Goal: Task Accomplishment & Management: Manage account settings

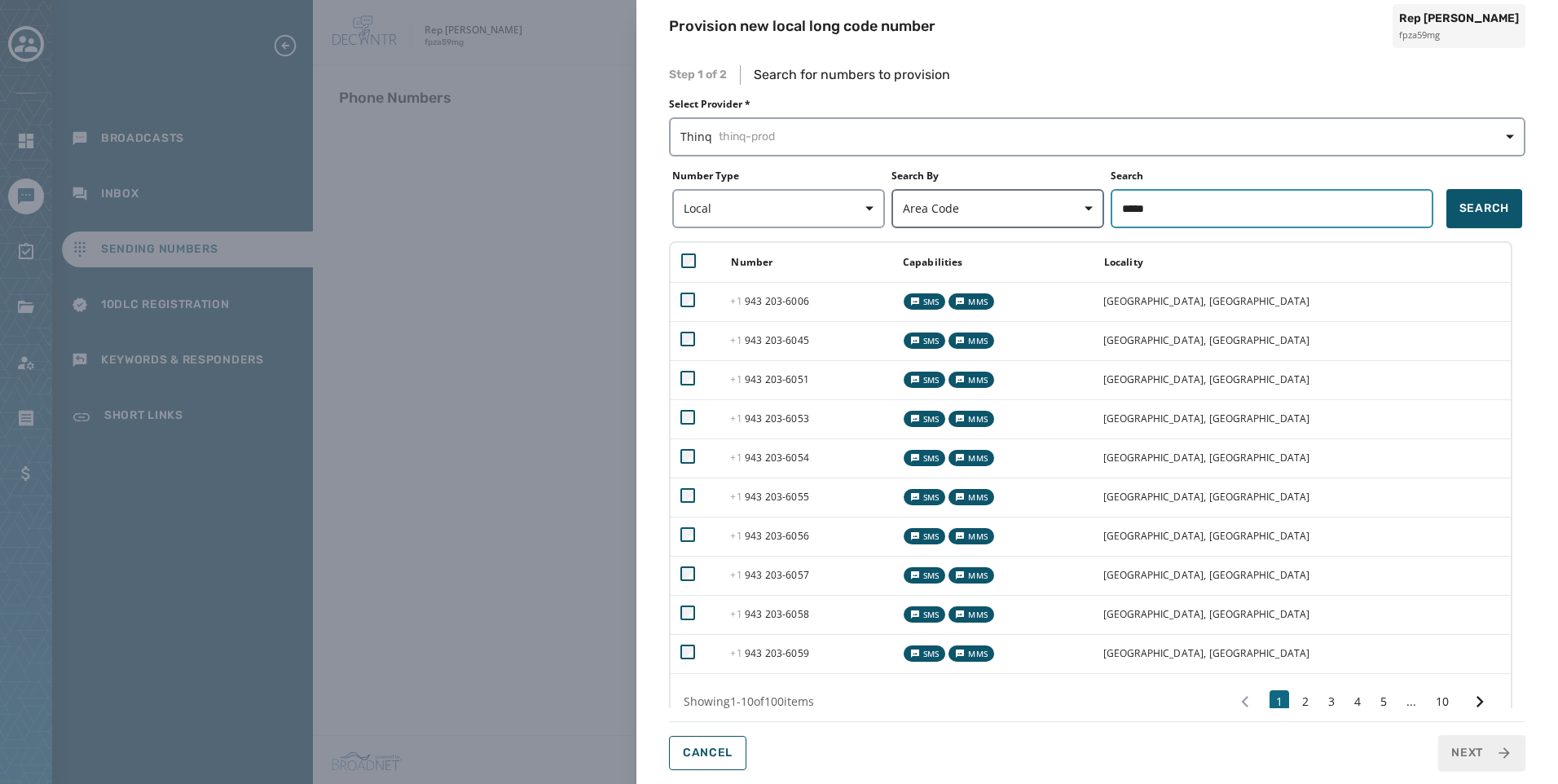
drag, startPoint x: 1176, startPoint y: 206, endPoint x: 1019, endPoint y: 216, distance: 157.3
click at [1019, 216] on form "Number Type Local Search By Area Code Search ***** Search" at bounding box center [1096, 198] width 857 height 58
type input "*****"
click at [1512, 204] on button "Search" at bounding box center [1484, 209] width 76 height 39
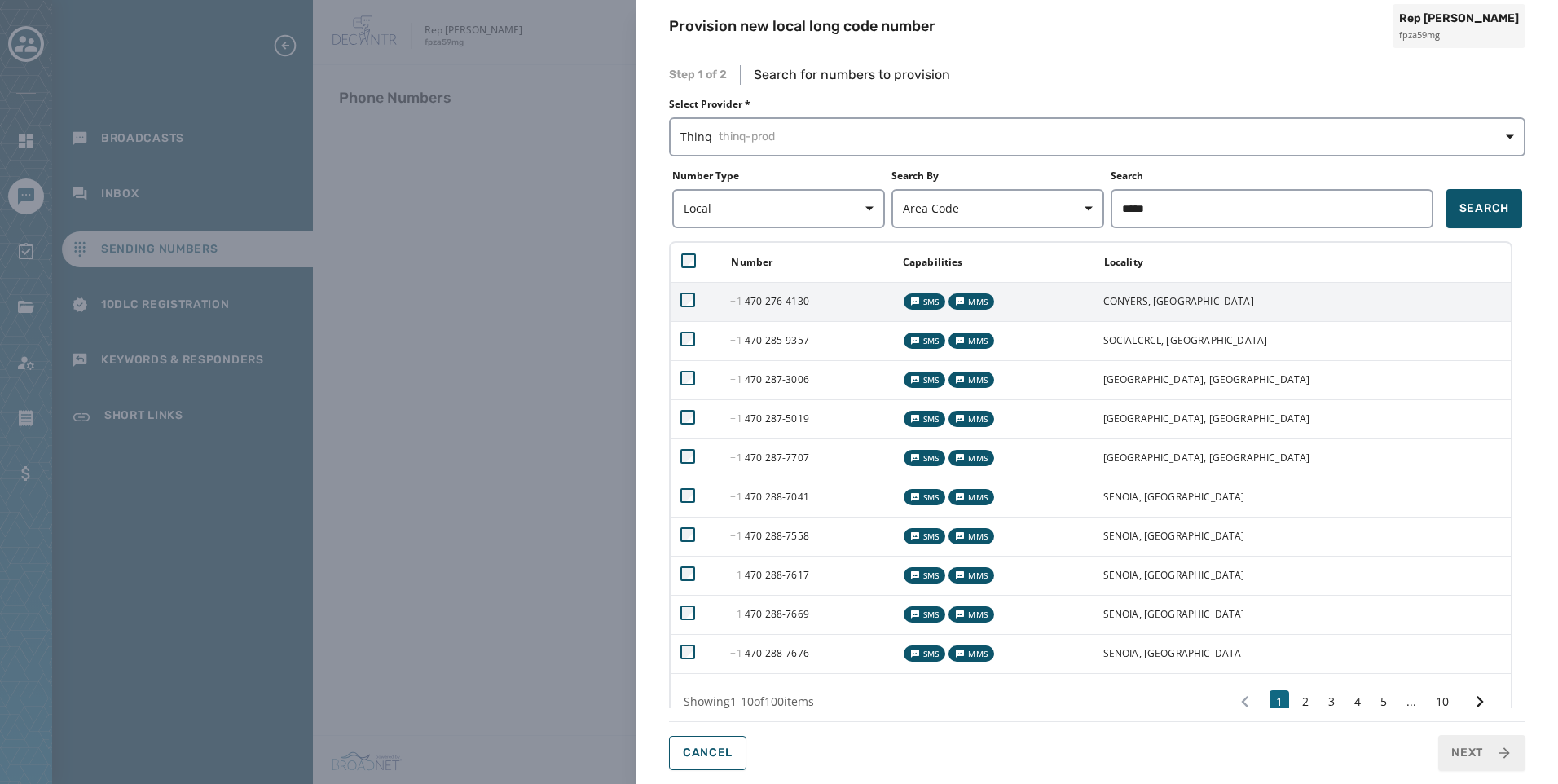
drag, startPoint x: 734, startPoint y: 300, endPoint x: 740, endPoint y: 313, distance: 14.3
click at [720, 300] on td at bounding box center [695, 302] width 50 height 39
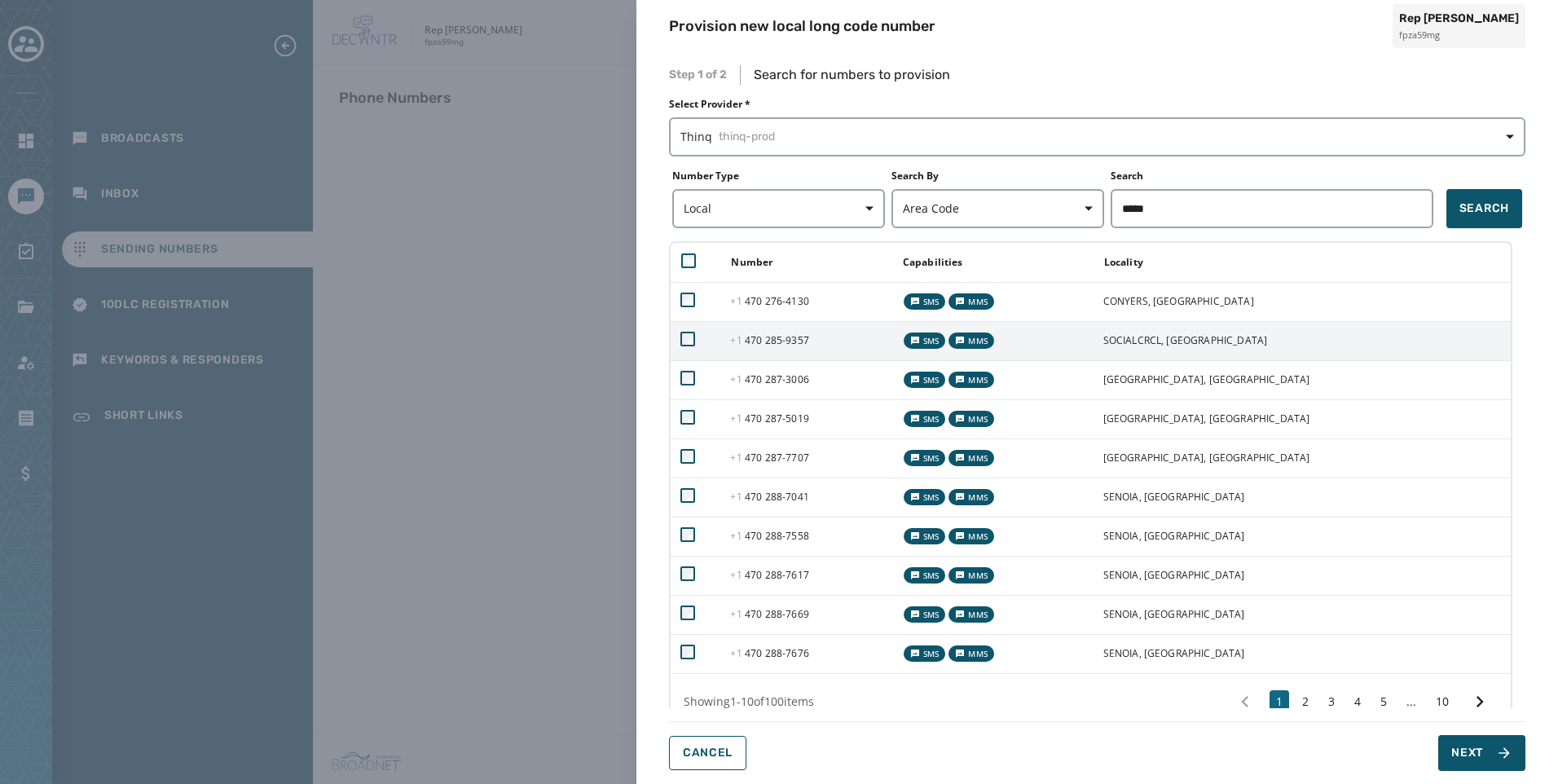
click at [744, 338] on td "+1 470 285 - 9357" at bounding box center [806, 340] width 171 height 39
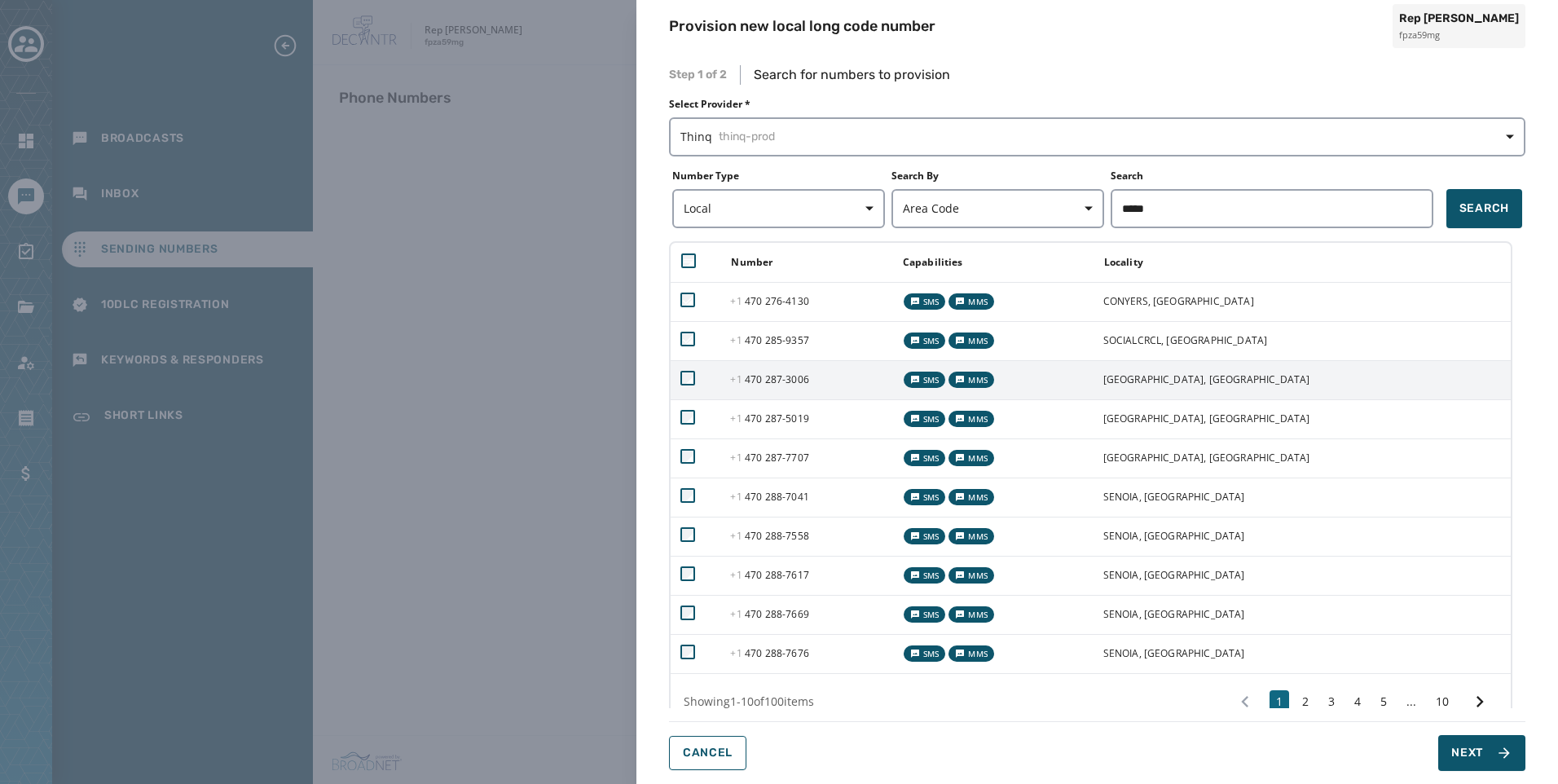
click at [756, 393] on td "+1 470 287 - 3006" at bounding box center [806, 380] width 171 height 39
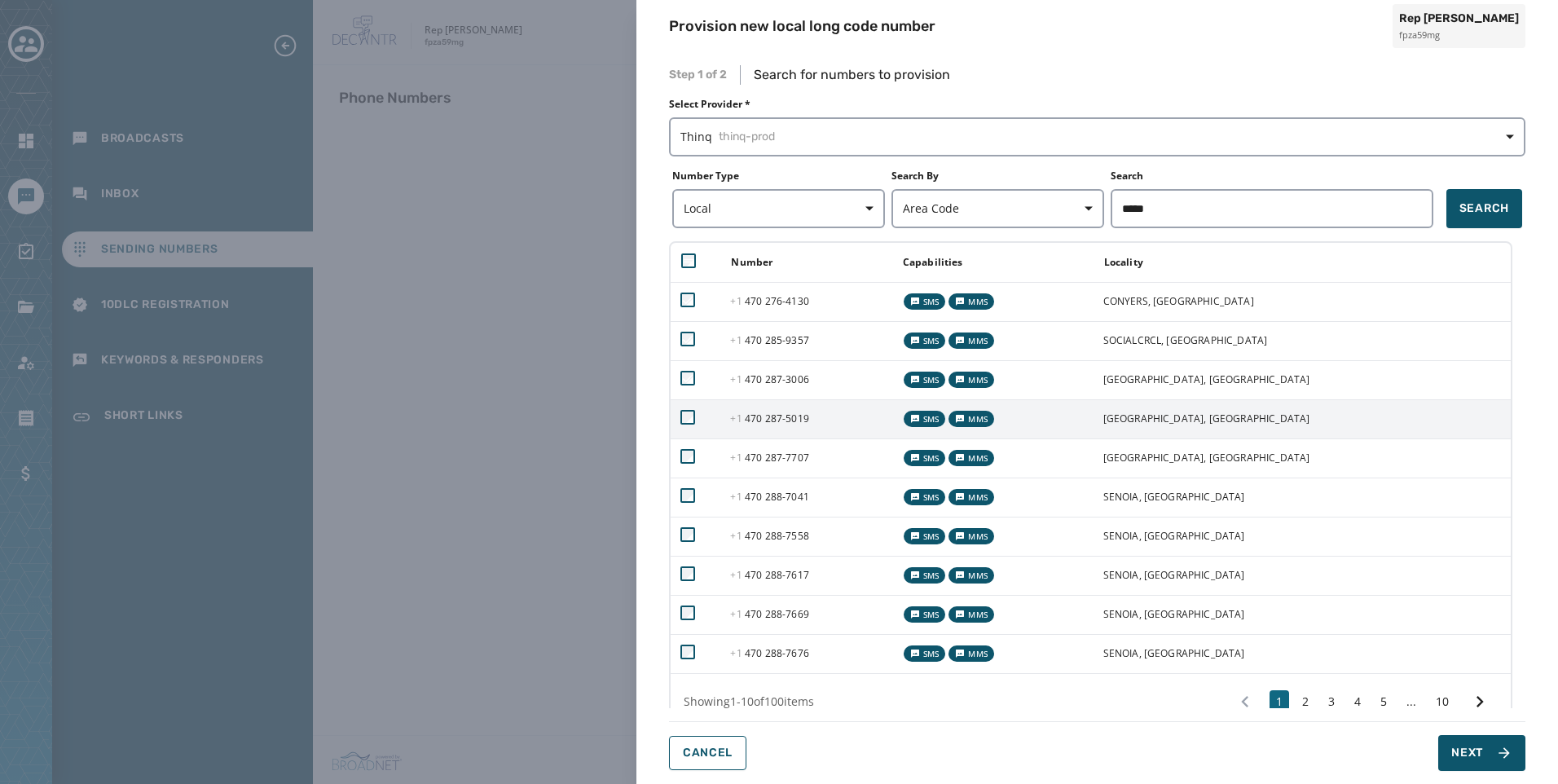
click at [745, 416] on span "+1" at bounding box center [737, 418] width 15 height 14
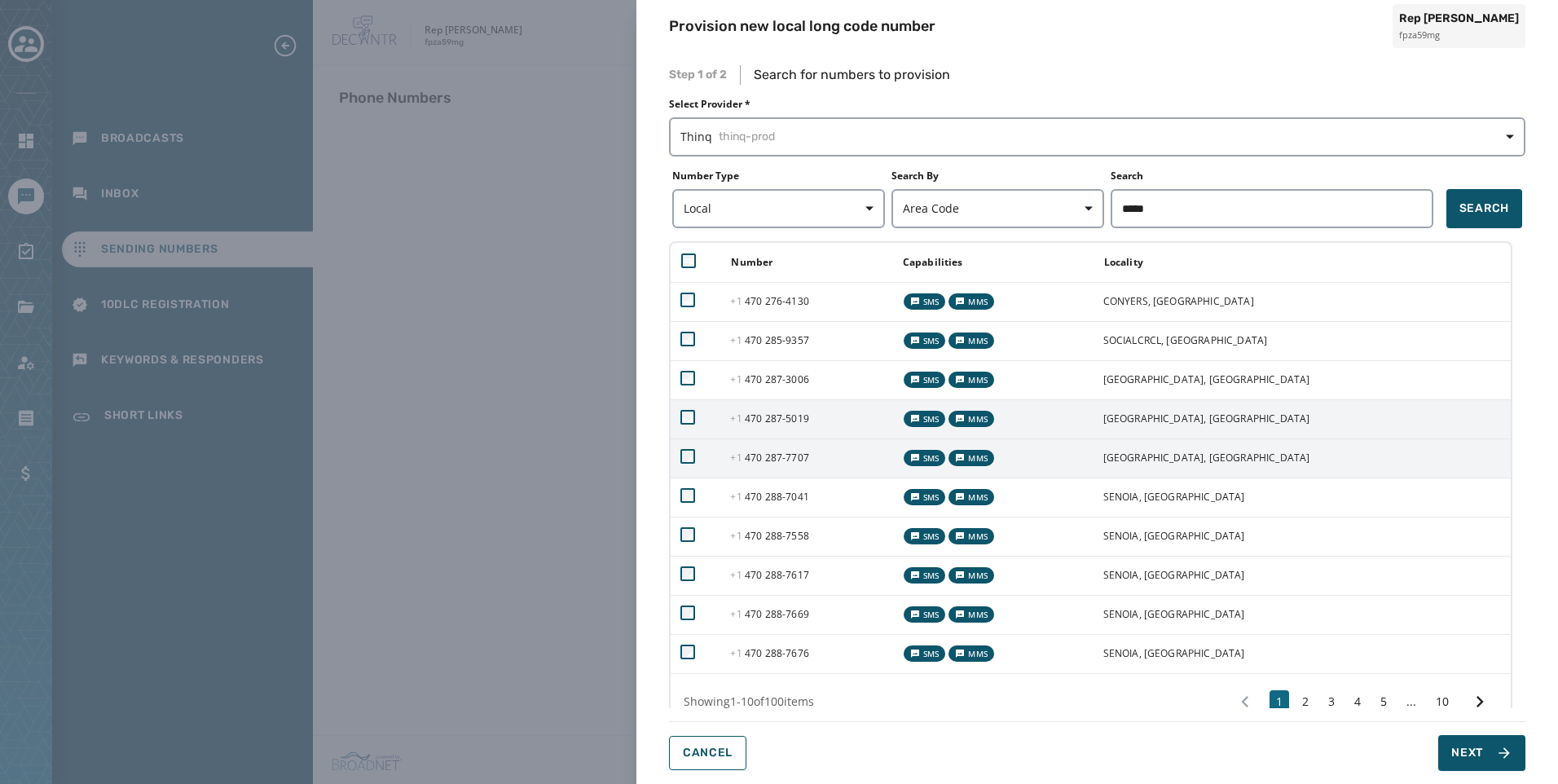
click at [745, 458] on span "+1" at bounding box center [737, 457] width 15 height 14
click at [745, 494] on span "+1" at bounding box center [737, 496] width 15 height 14
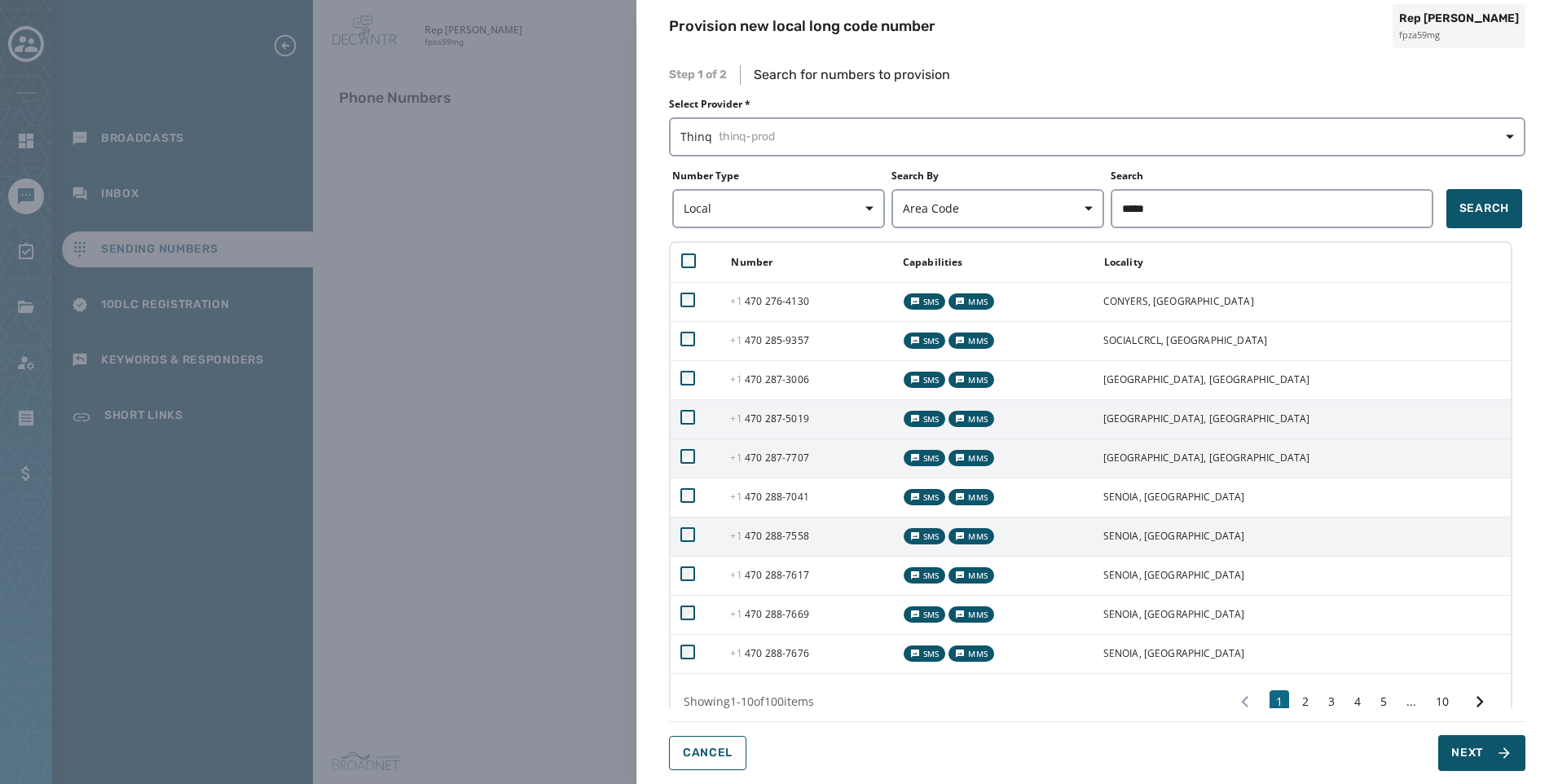
click at [760, 527] on td "+1 470 288 - 7558" at bounding box center [806, 536] width 171 height 39
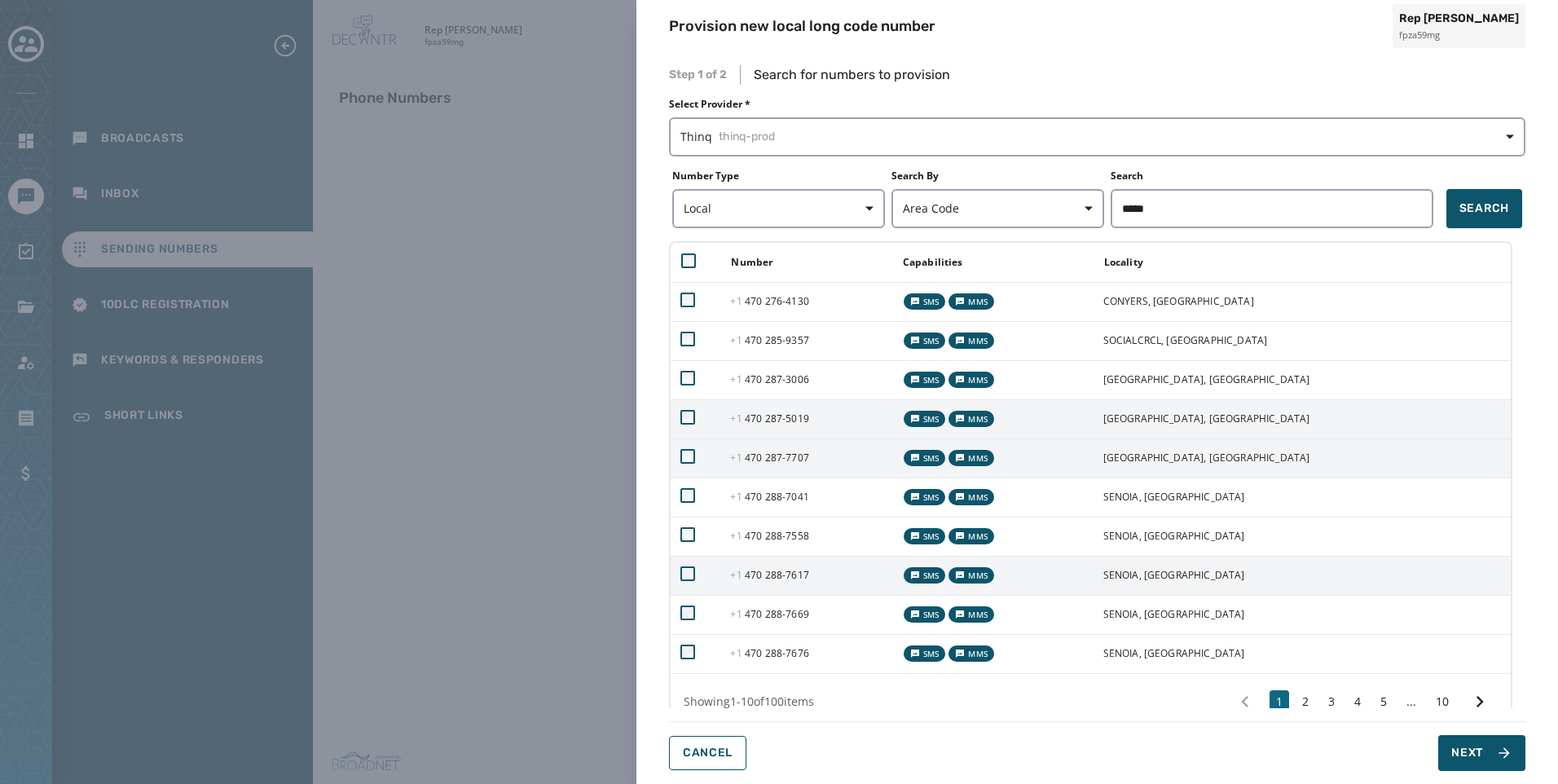
click at [782, 585] on td "+1 470 288 - 7617" at bounding box center [806, 575] width 171 height 39
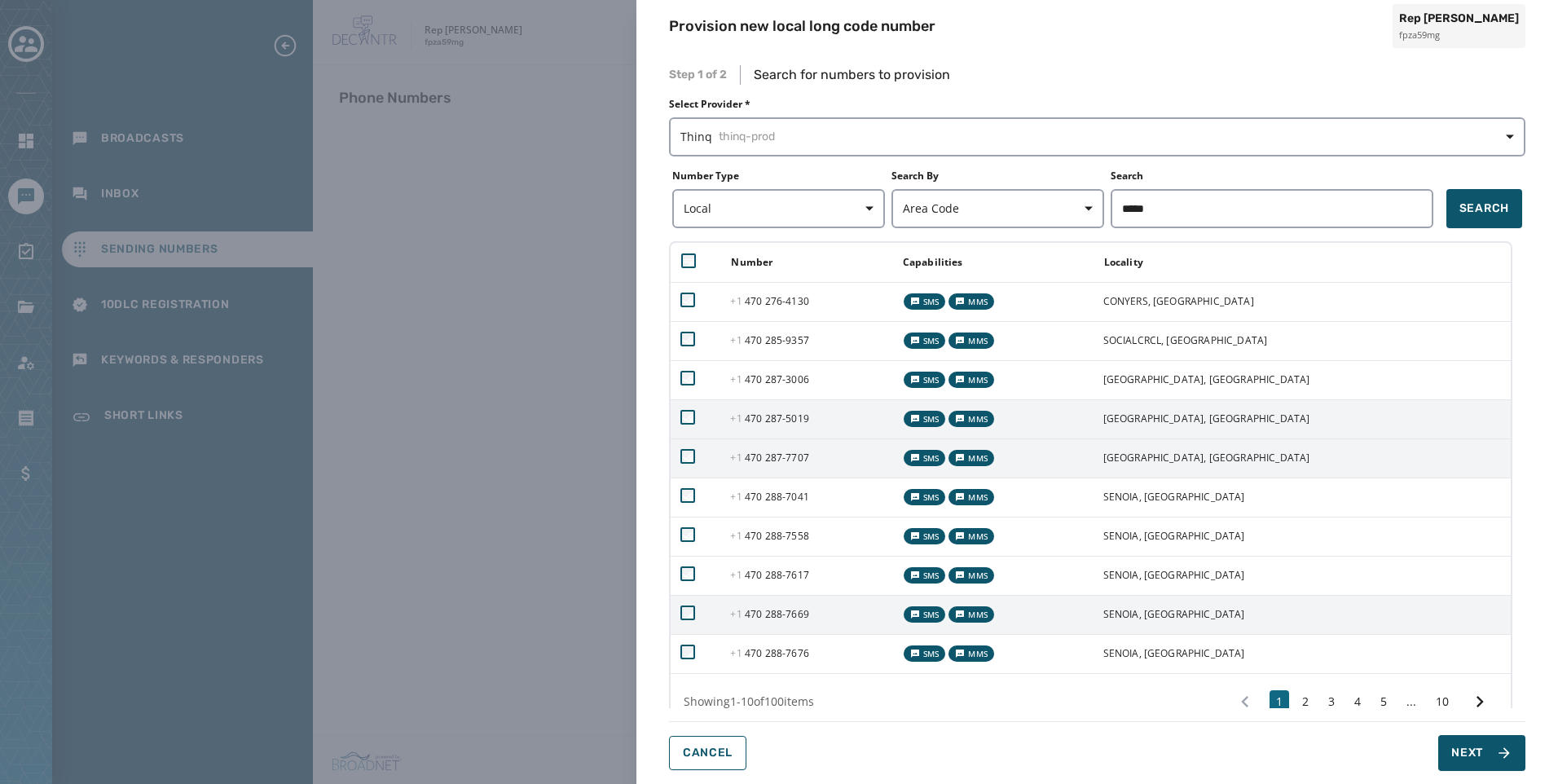
click at [780, 619] on span "+1 470 288 - 7669" at bounding box center [768, 614] width 78 height 14
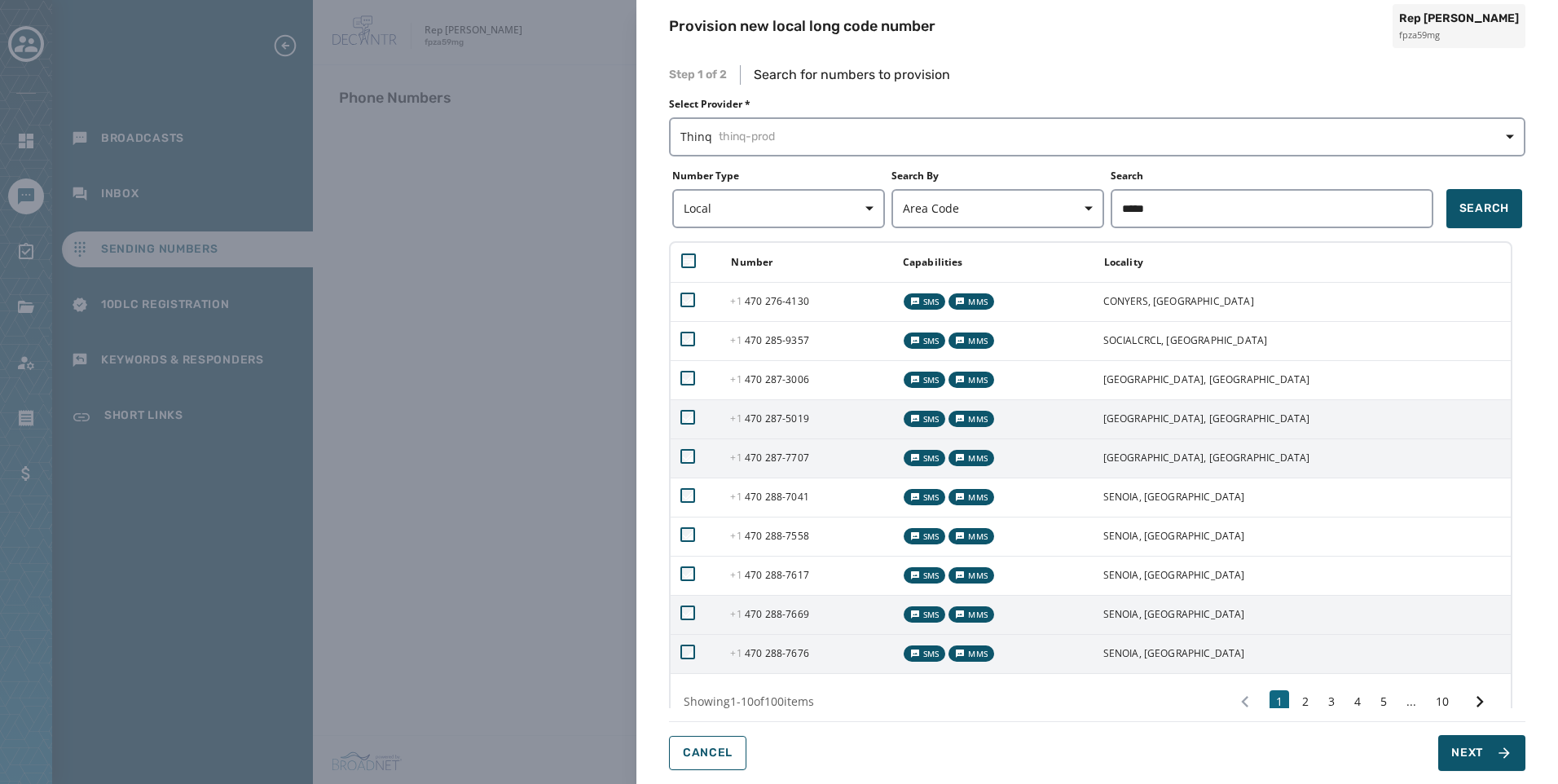
click at [774, 650] on span "+1 470 288 - 7676" at bounding box center [768, 652] width 78 height 14
click at [1487, 773] on div "Step 1 of 2 Search for numbers to provision Select Provider * Thinq thinq-prod …" at bounding box center [1097, 417] width 921 height 731
click at [1486, 762] on button "Next" at bounding box center [1481, 753] width 87 height 36
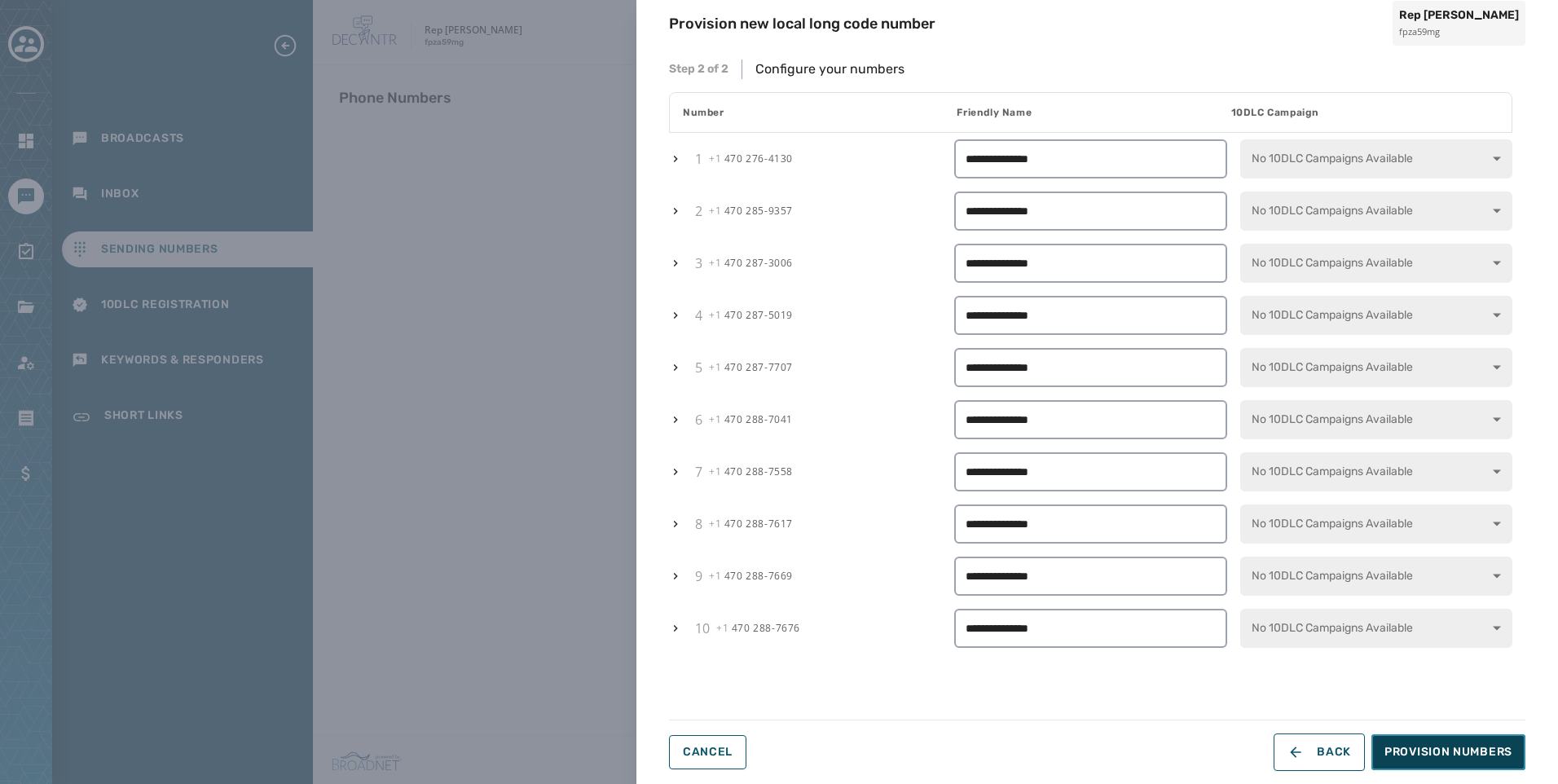
click at [1486, 756] on span "Provision Numbers" at bounding box center [1448, 751] width 128 height 16
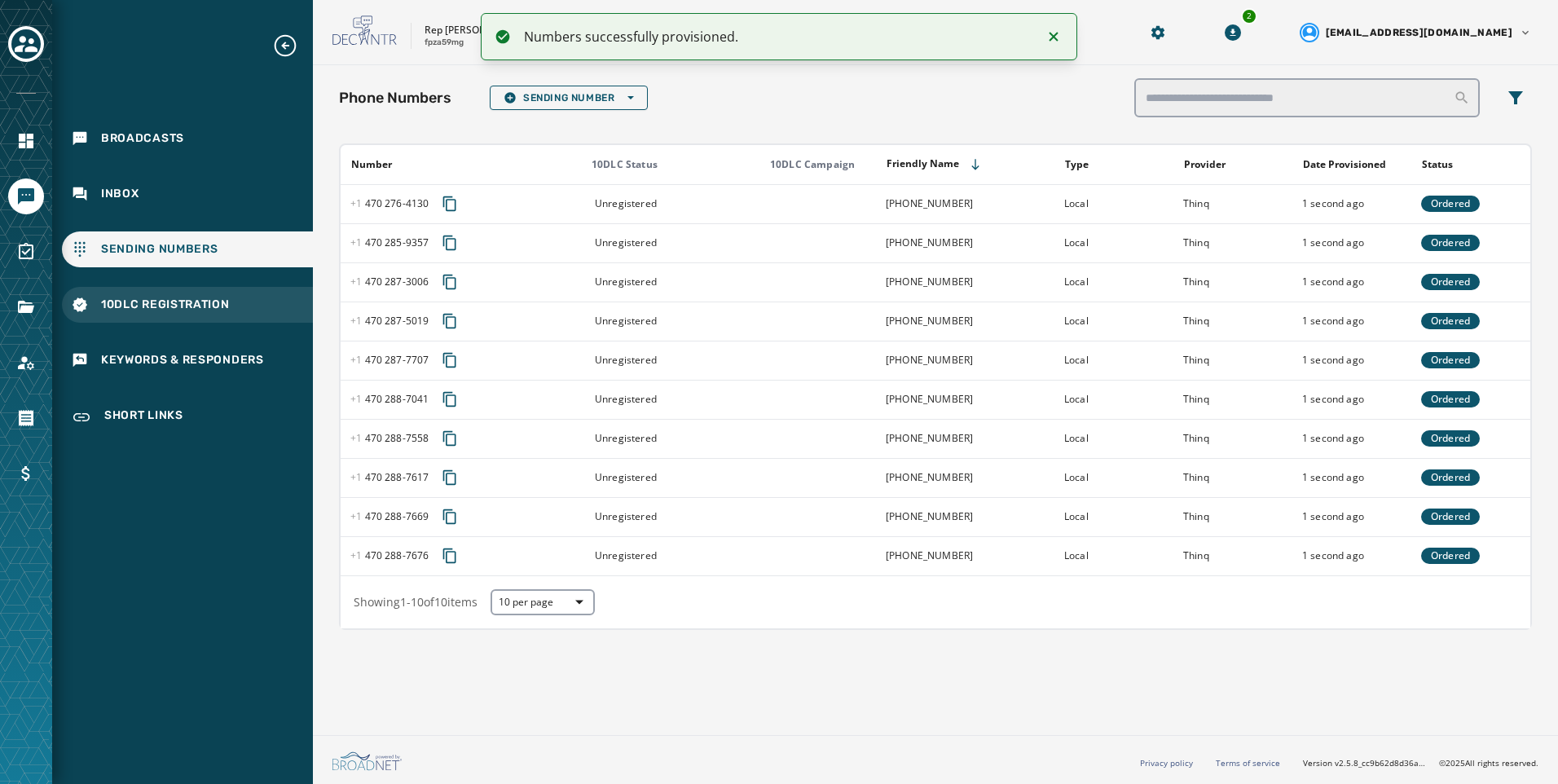
click at [179, 316] on div "10DLC Registration" at bounding box center [187, 305] width 251 height 36
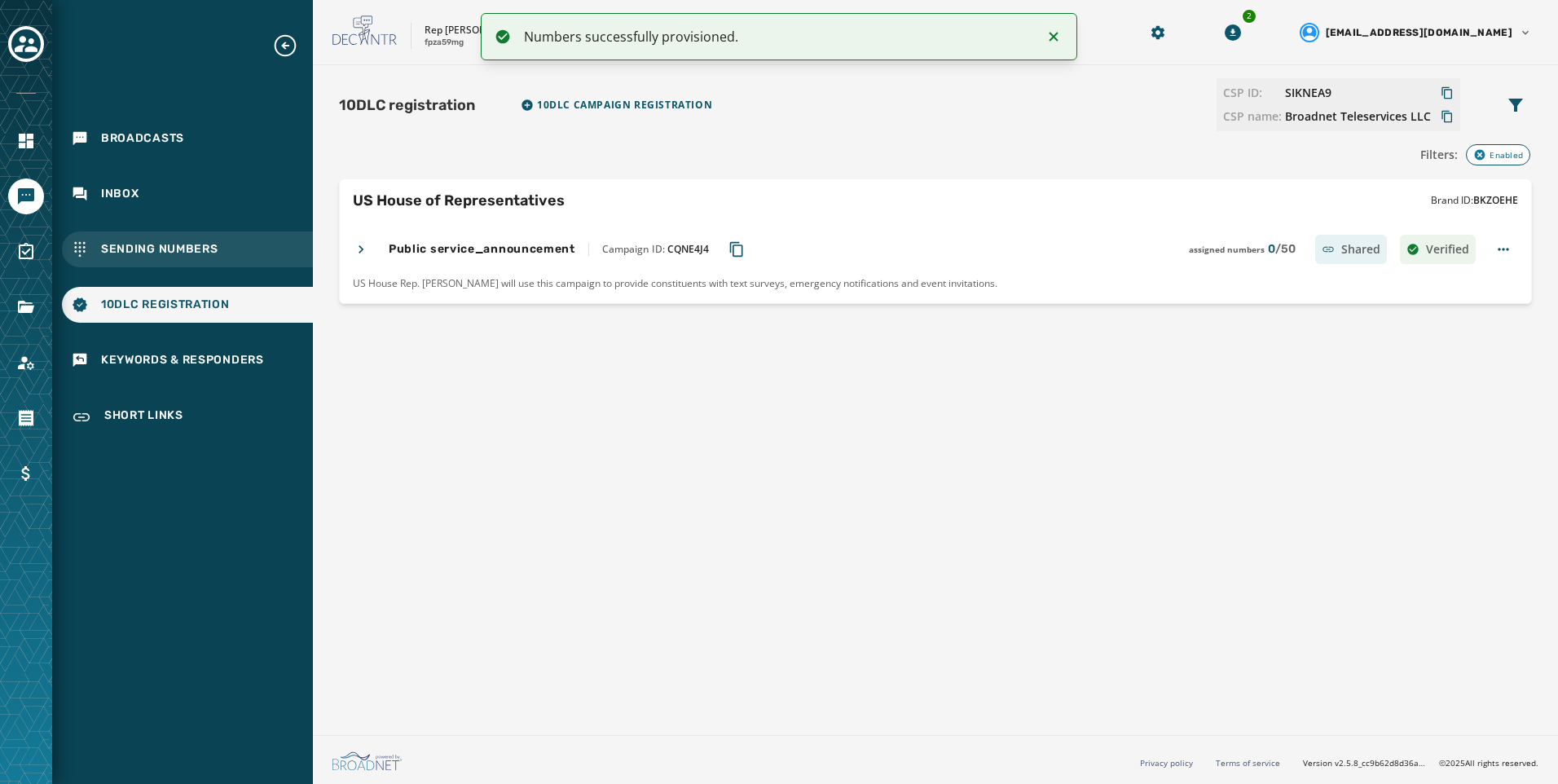
click at [174, 247] on span "Sending Numbers" at bounding box center [159, 248] width 118 height 16
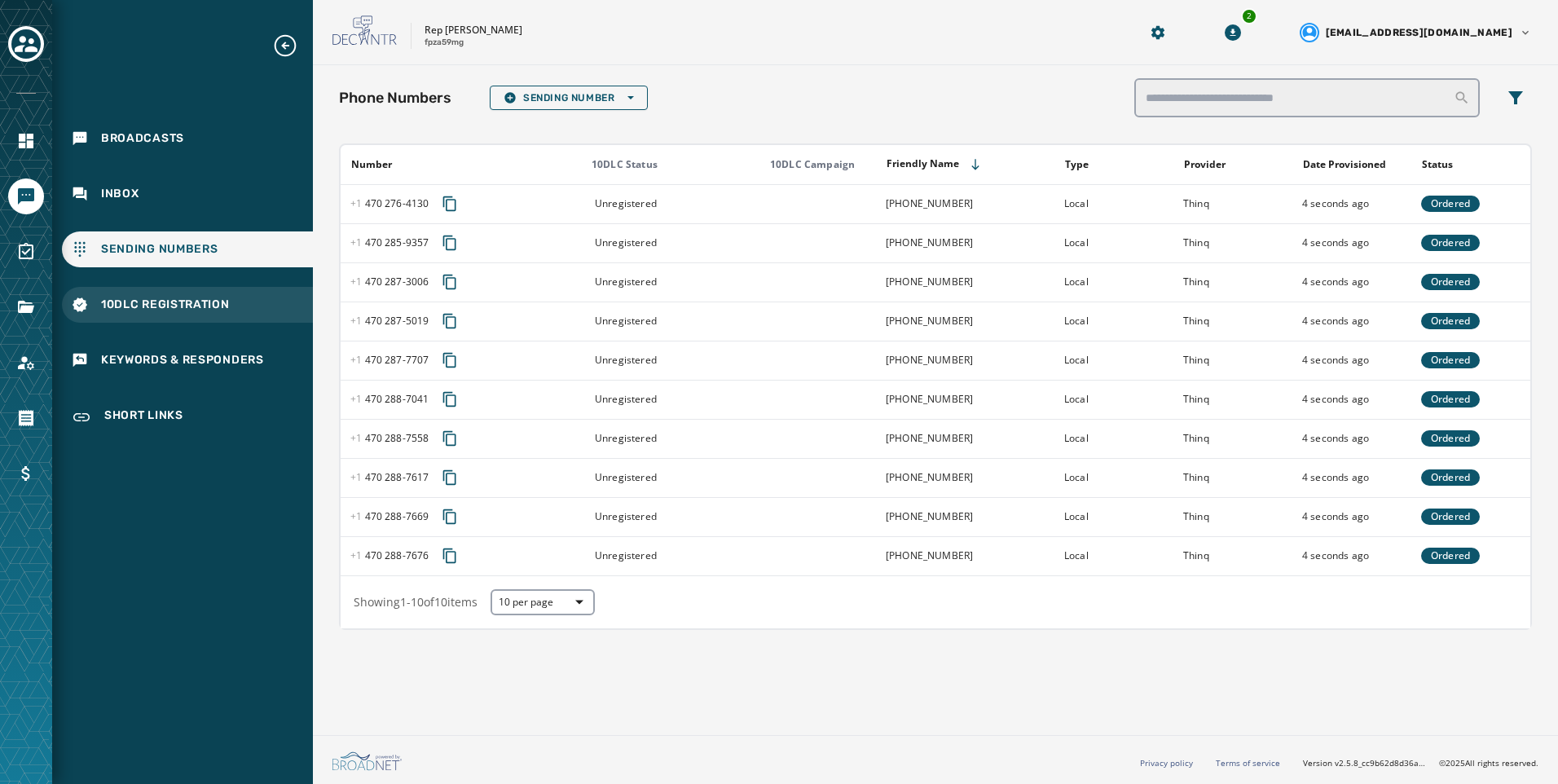
click at [165, 297] on span "10DLC Registration" at bounding box center [165, 304] width 129 height 16
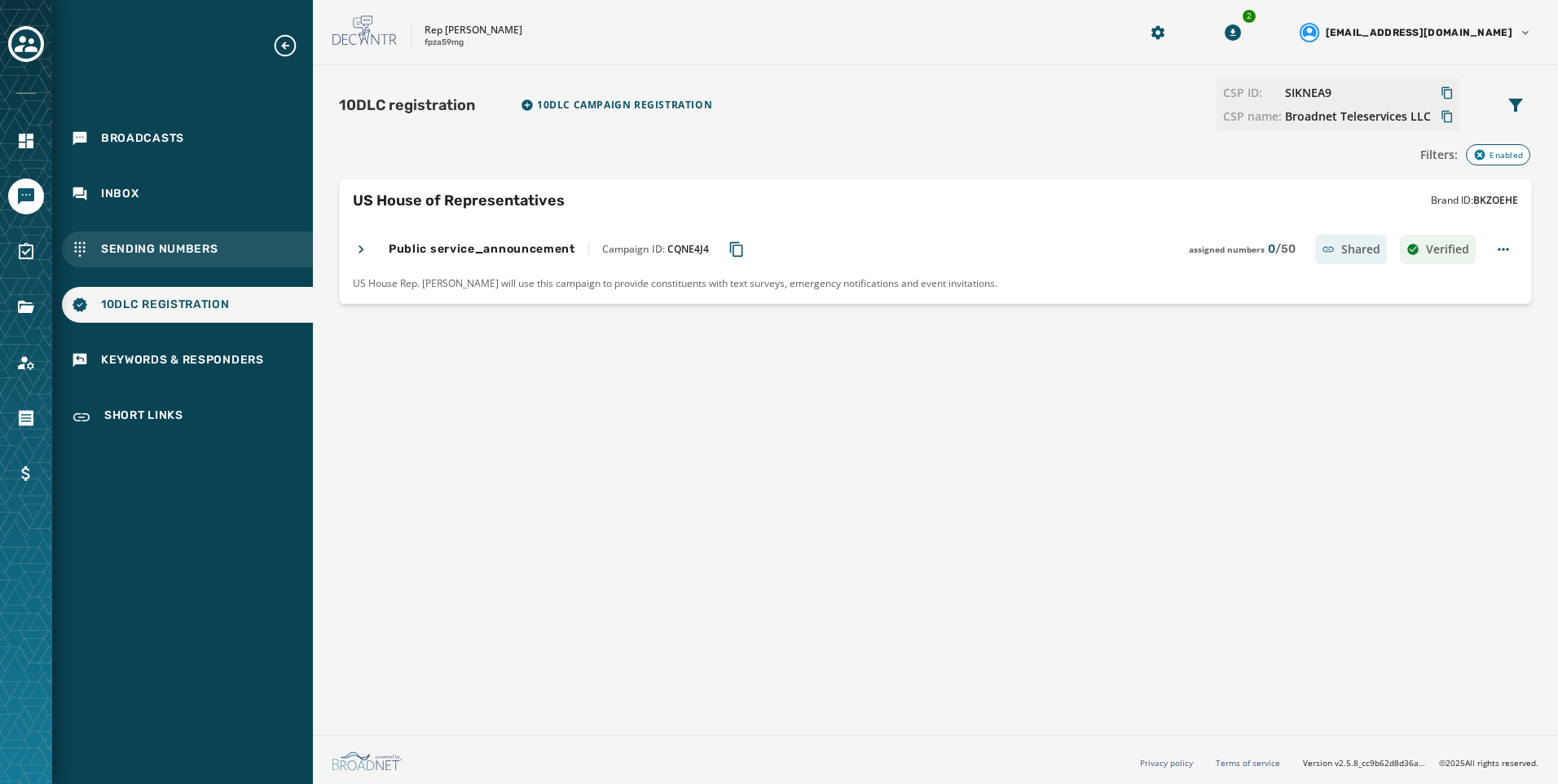
click at [171, 255] on span "Sending Numbers" at bounding box center [159, 248] width 118 height 16
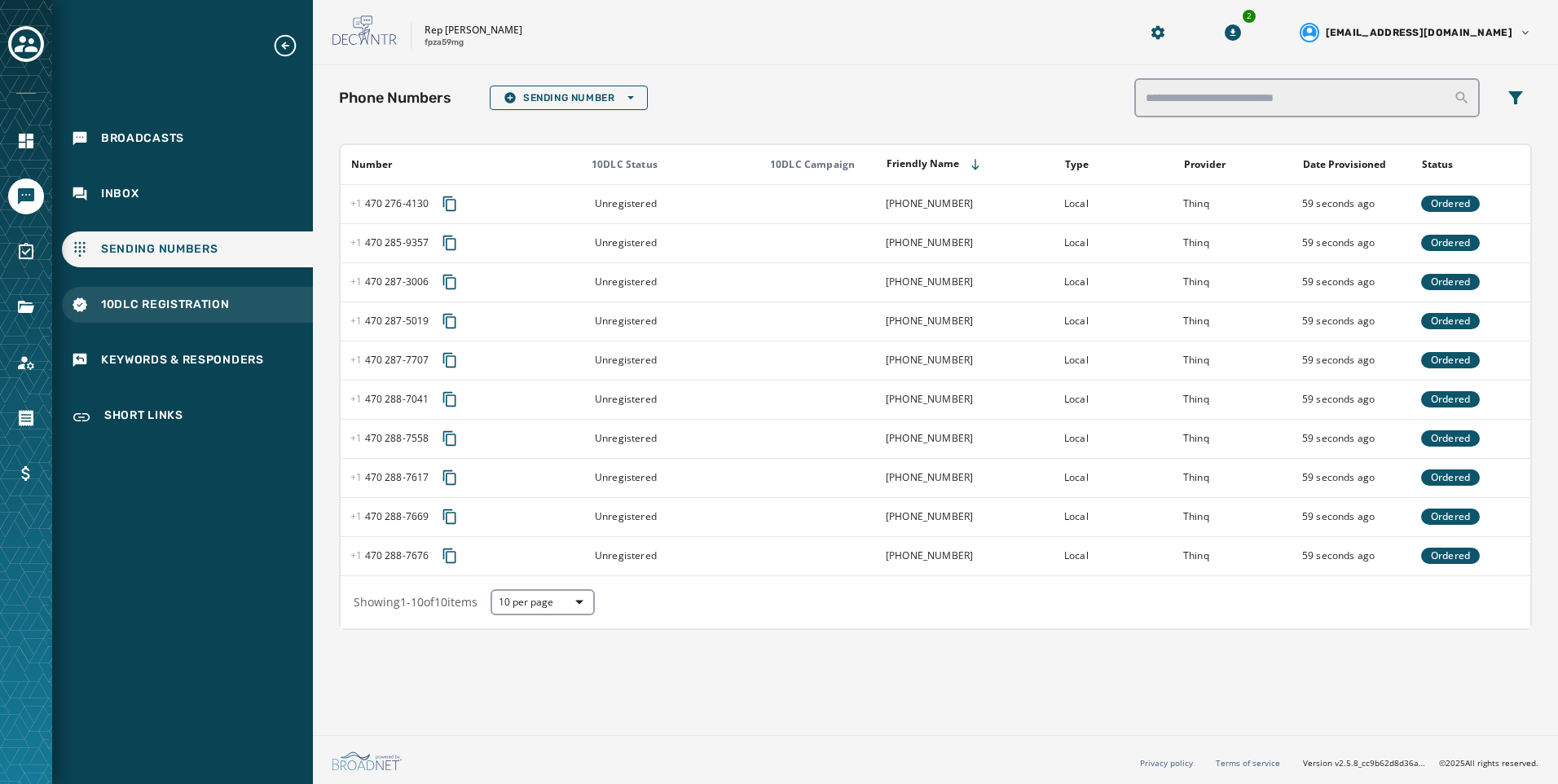
click at [293, 307] on div "10DLC Registration" at bounding box center [187, 305] width 251 height 36
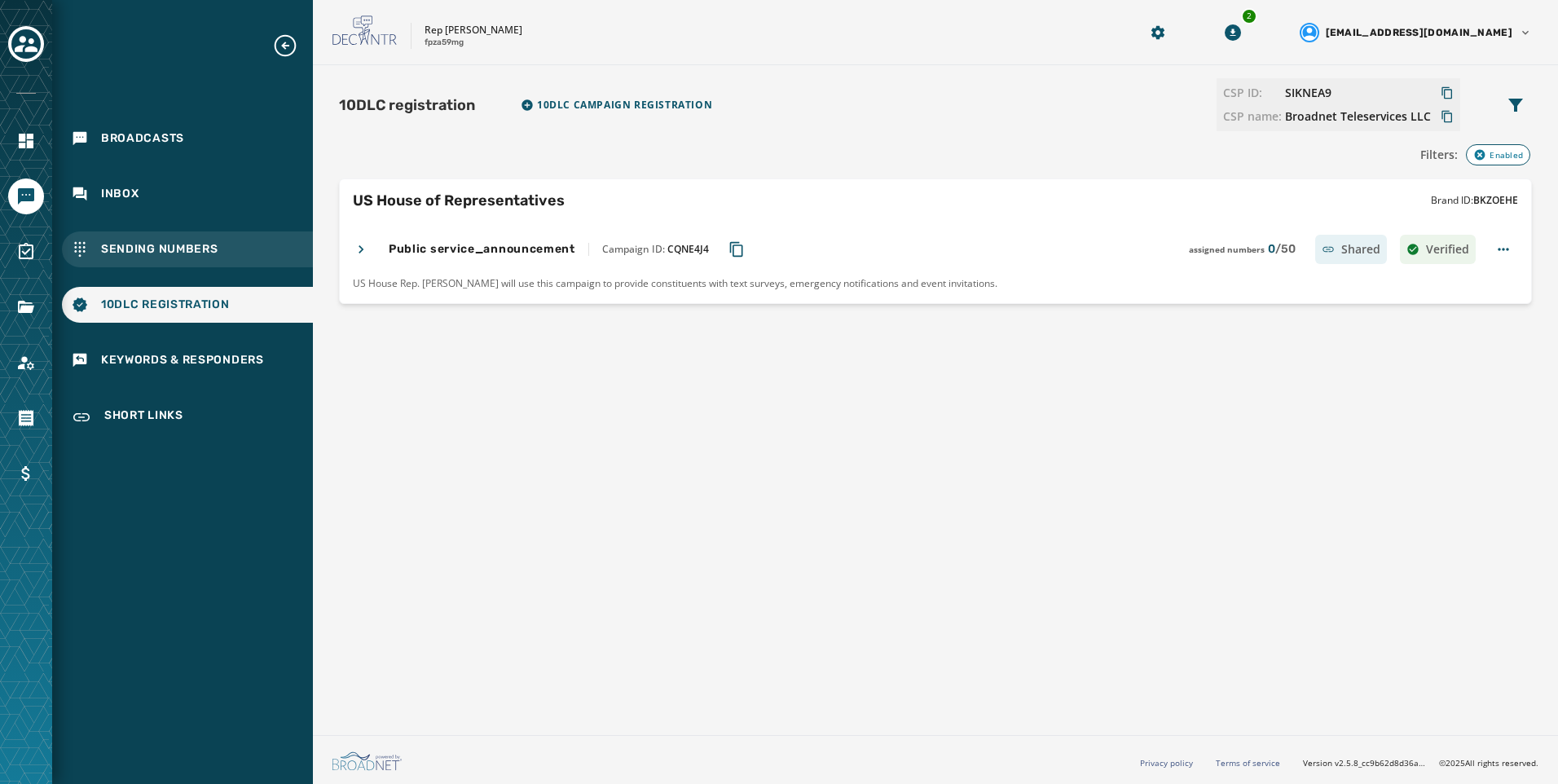
click at [287, 246] on div "Sending Numbers" at bounding box center [187, 249] width 251 height 36
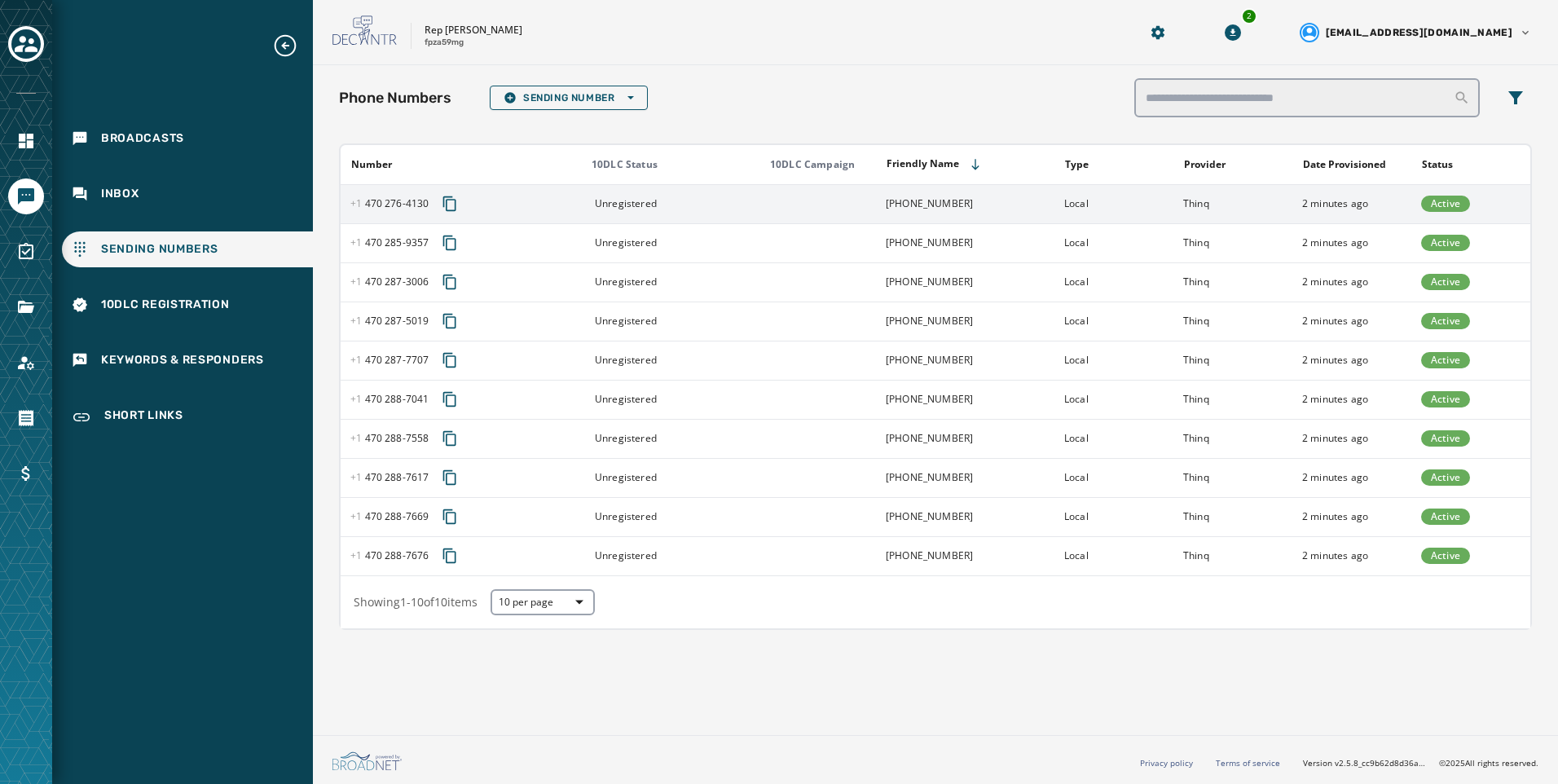
click at [891, 198] on td "[PHONE_NUMBER]" at bounding box center [965, 204] width 179 height 39
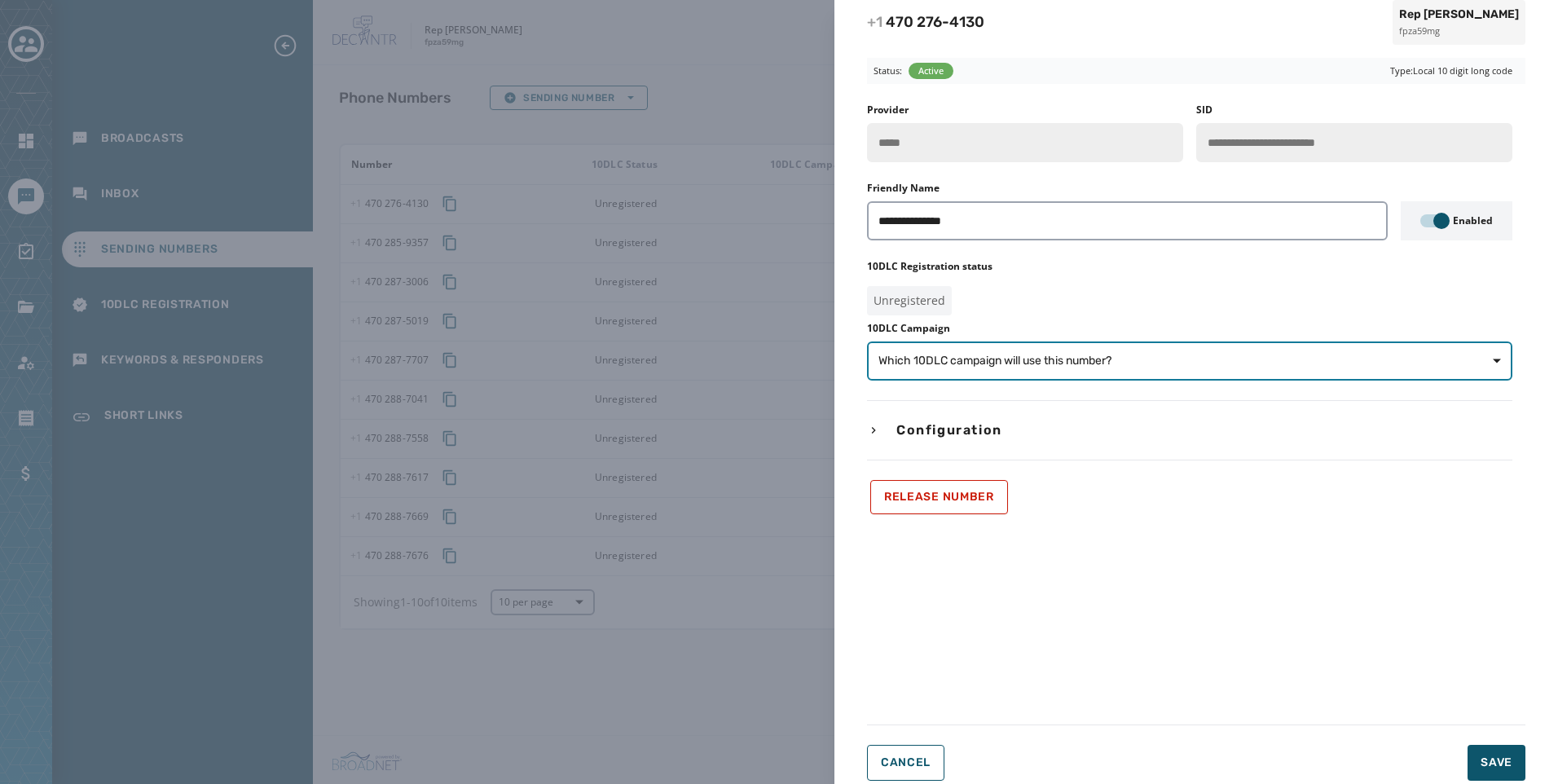
click at [921, 370] on button "Which 10DLC campaign will use this number?" at bounding box center [1189, 361] width 645 height 39
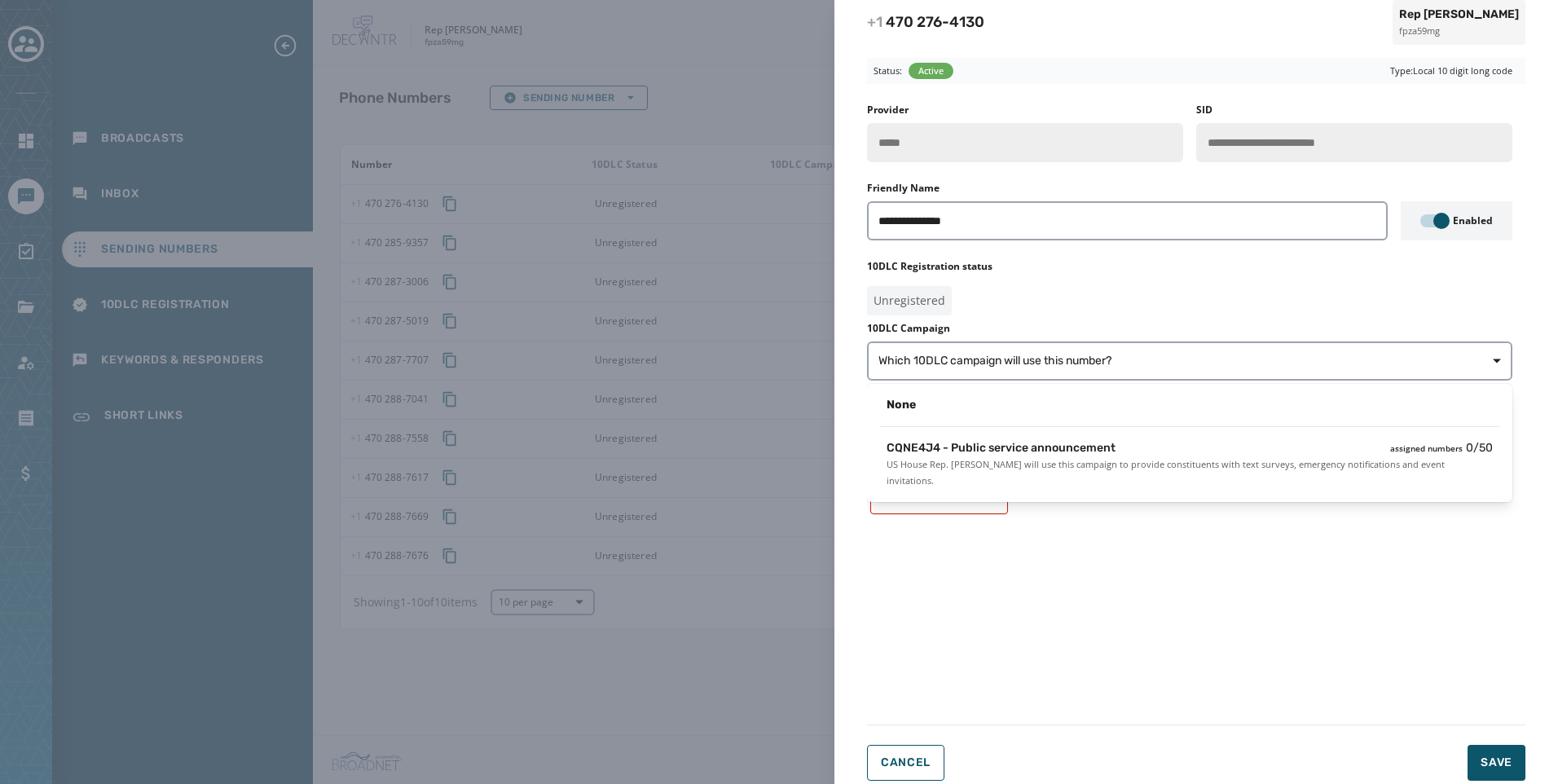
click at [1146, 431] on div "None CQNE4J4 - Public service announcement assigned numbers 0 / 50 US House Rep…" at bounding box center [1189, 443] width 645 height 118
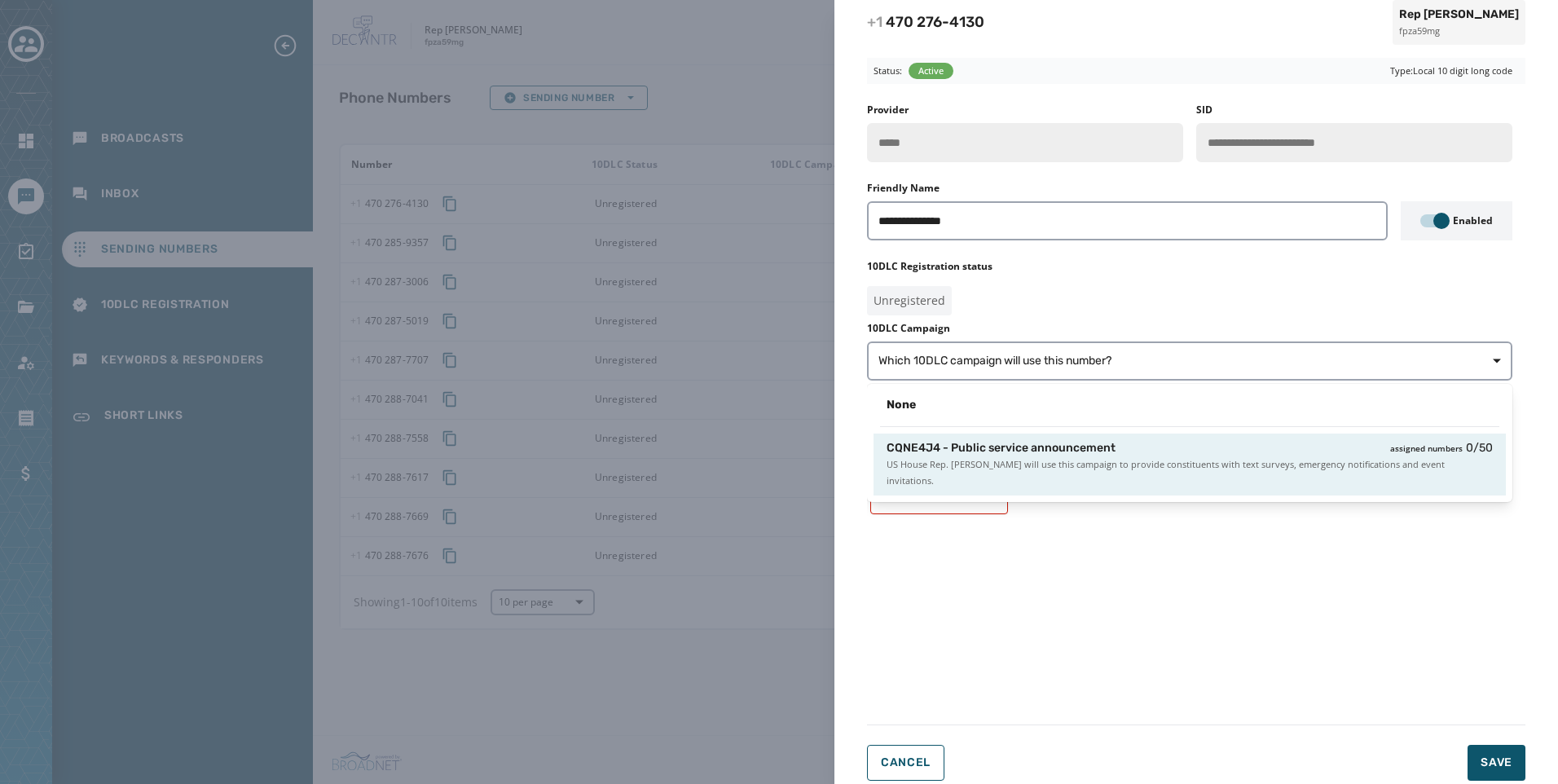
click at [1146, 455] on div "CQNE4J4 - Public service announcement assigned numbers 0 / 50" at bounding box center [1189, 447] width 606 height 16
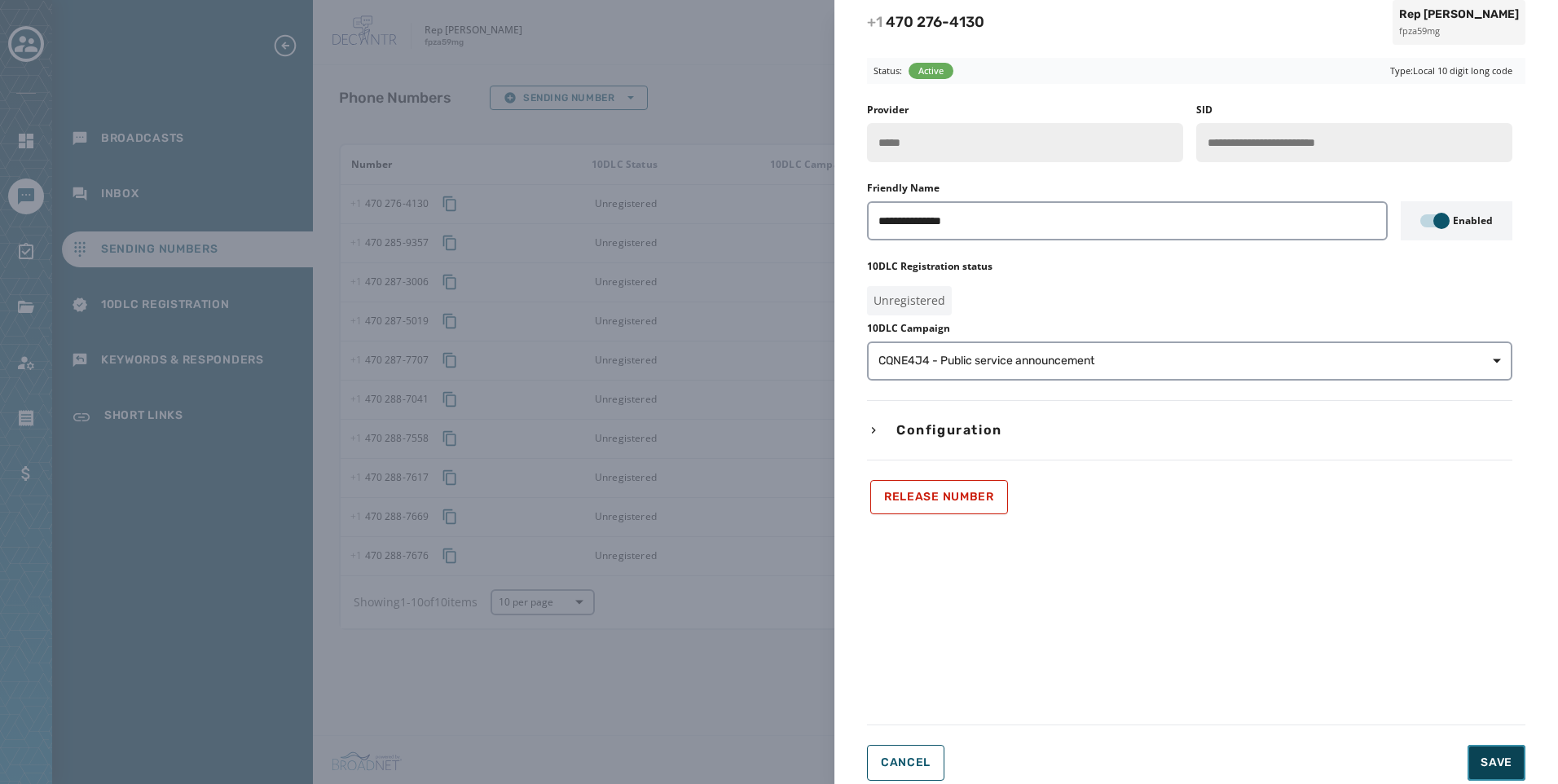
click at [1478, 779] on button "Save" at bounding box center [1496, 762] width 58 height 36
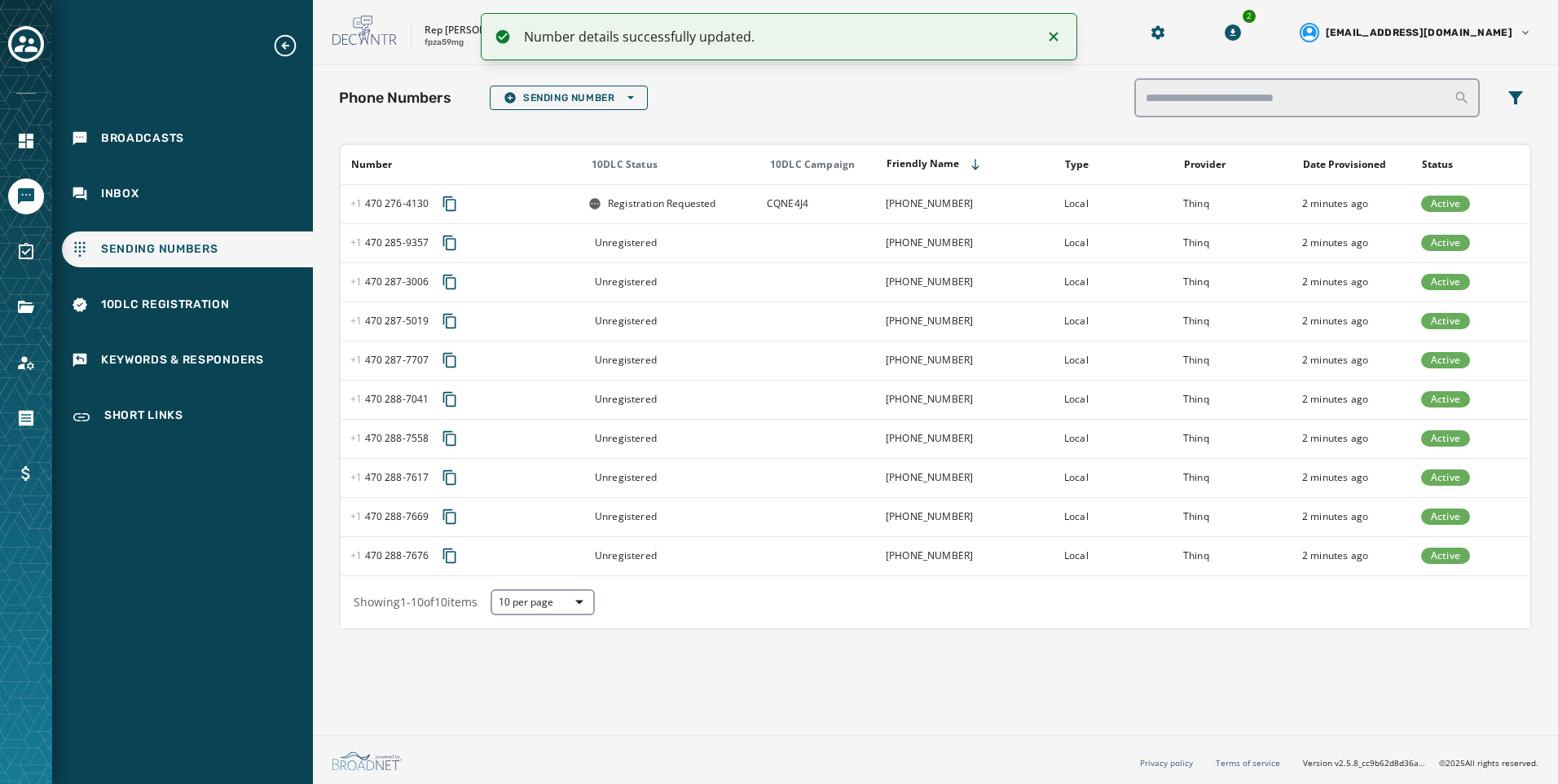
click at [851, 234] on td at bounding box center [816, 243] width 119 height 39
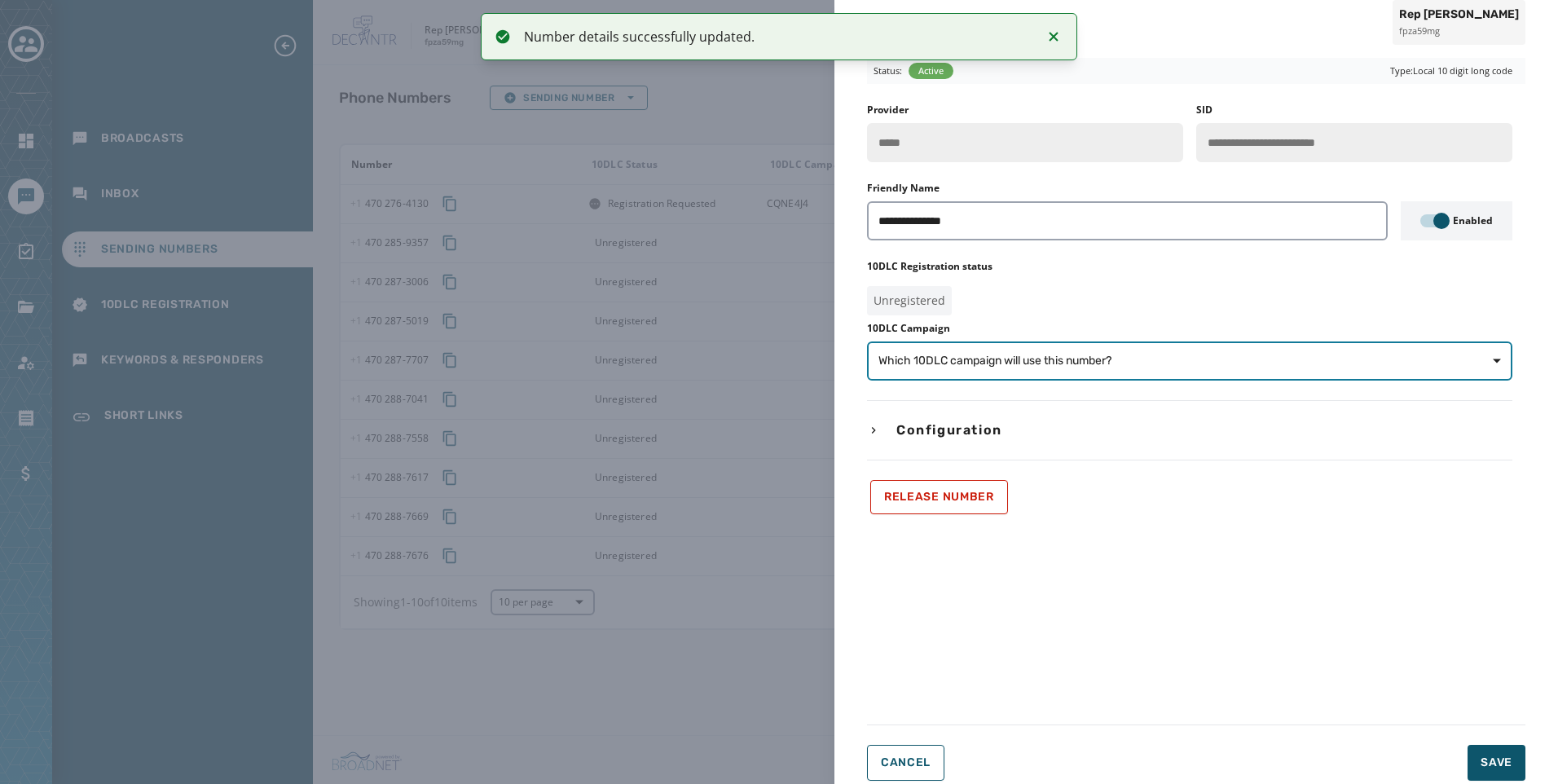
click at [1248, 356] on span "Which 10DLC campaign will use this number?" at bounding box center [1189, 360] width 622 height 16
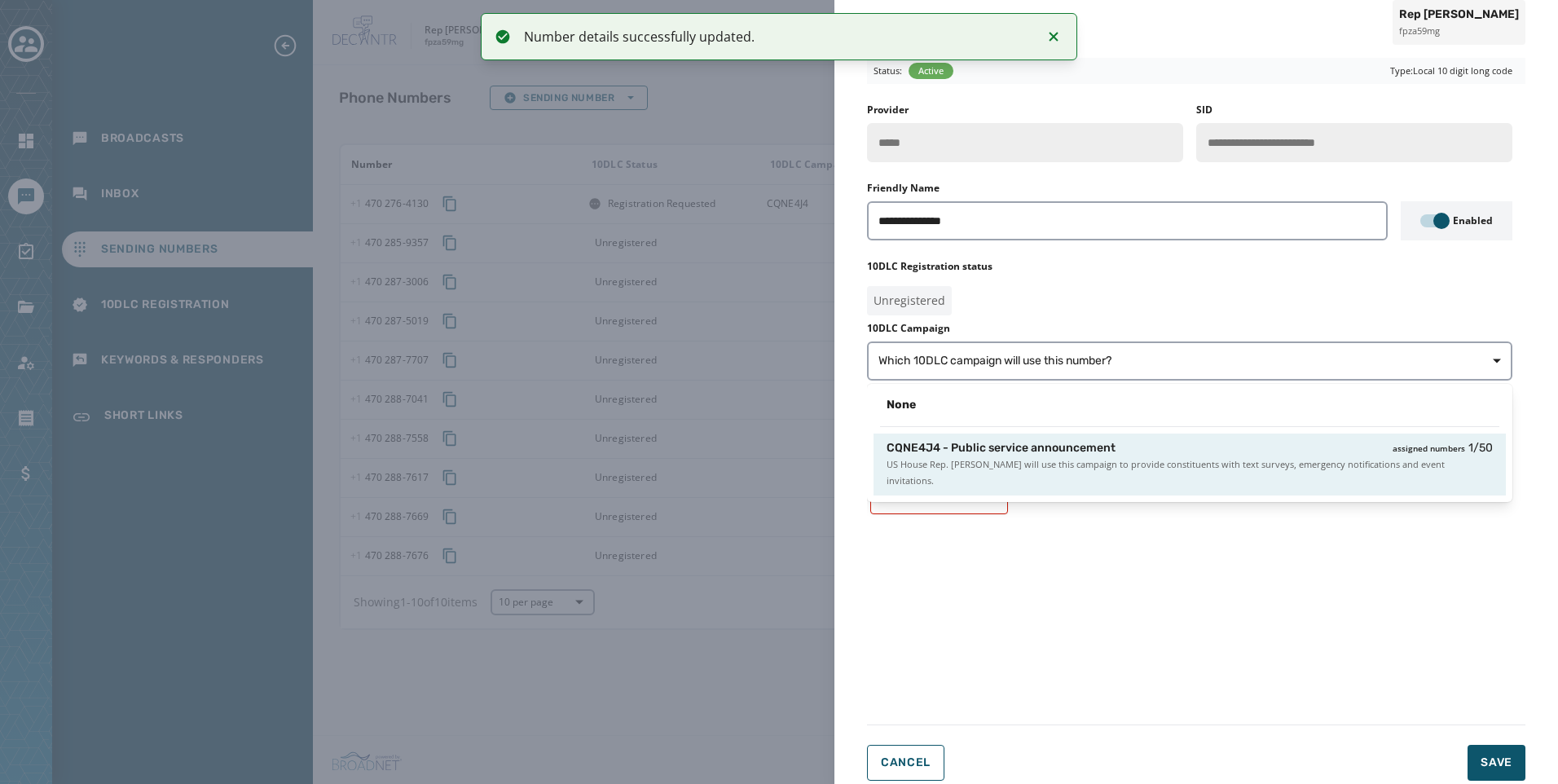
click at [1204, 435] on div "CQNE4J4 - Public service announcement assigned numbers 1 / 50 US House Rep. [PE…" at bounding box center [1189, 464] width 632 height 62
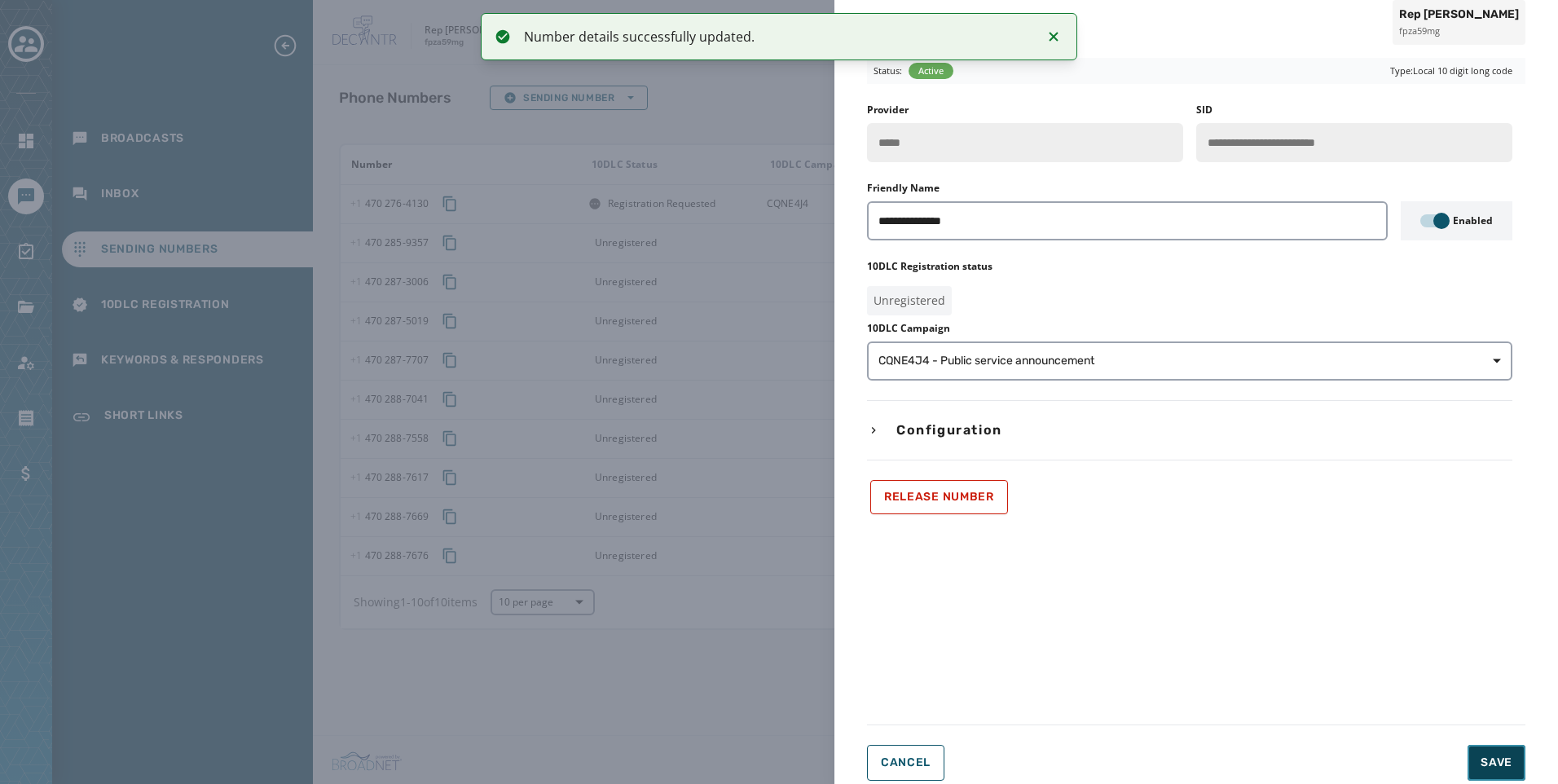
click at [1514, 757] on button "Save" at bounding box center [1496, 762] width 58 height 36
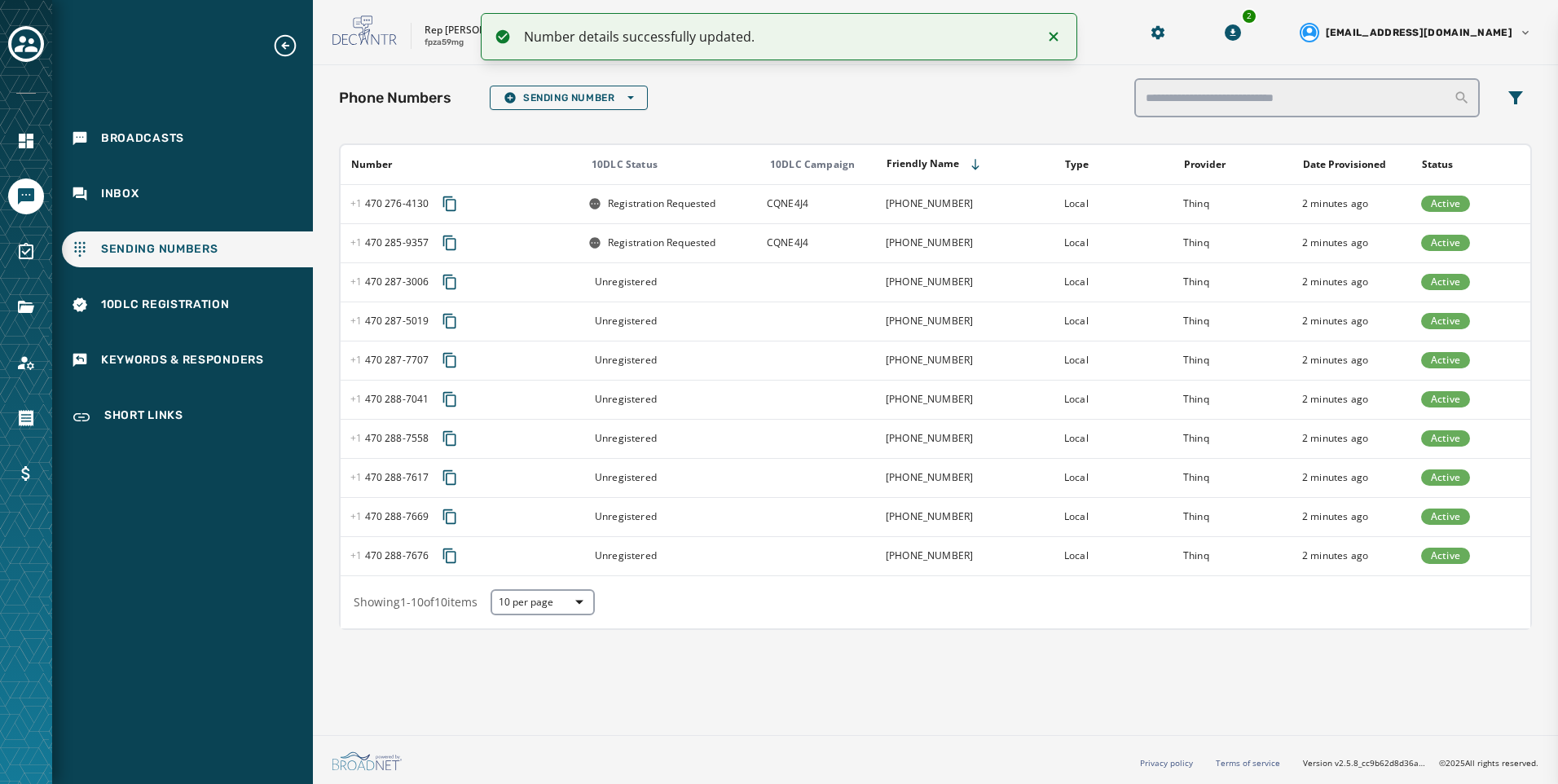
click at [710, 277] on div "Unregistered" at bounding box center [672, 282] width 167 height 13
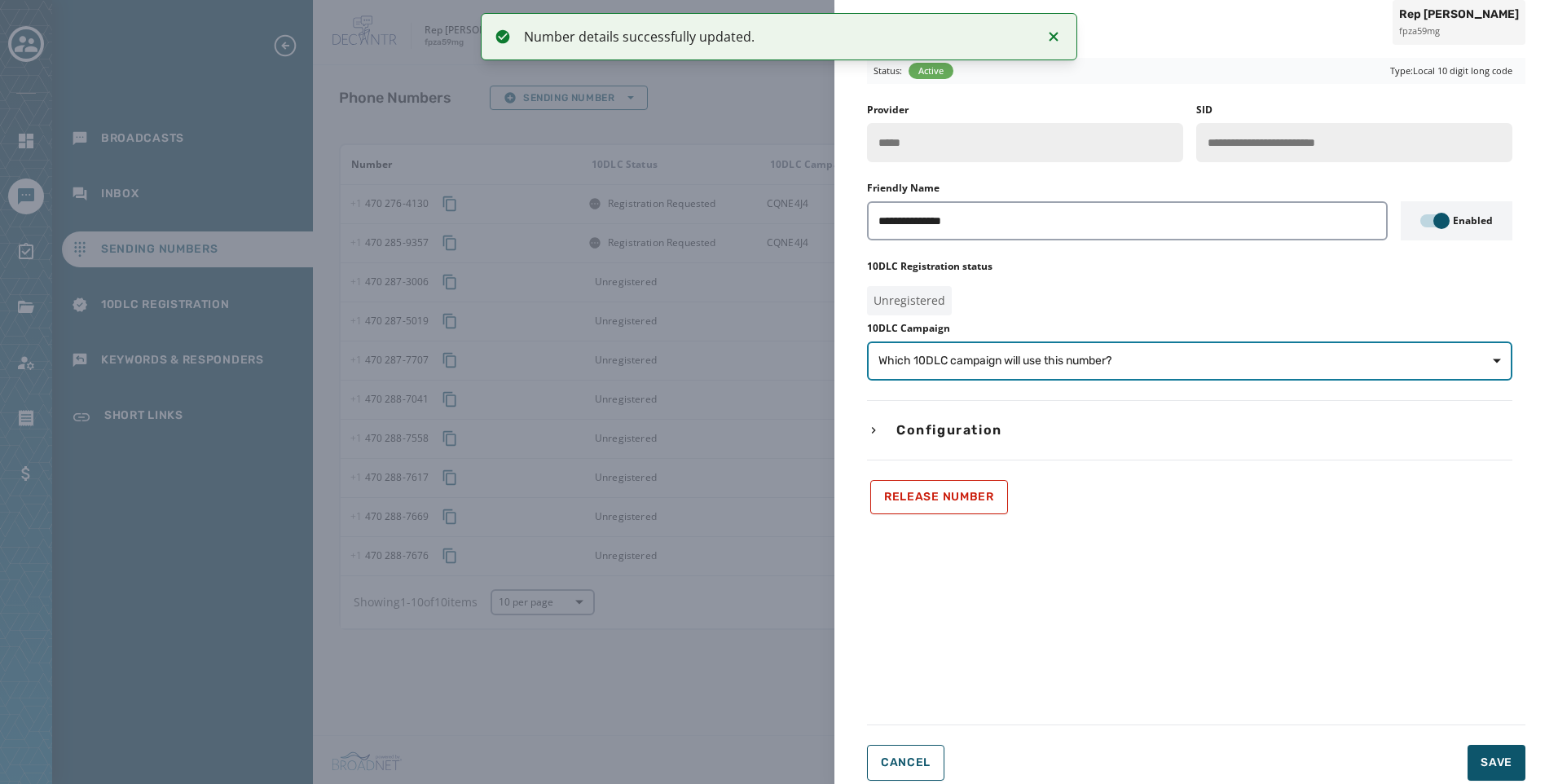
click at [1133, 363] on span "Which 10DLC campaign will use this number?" at bounding box center [1189, 360] width 622 height 16
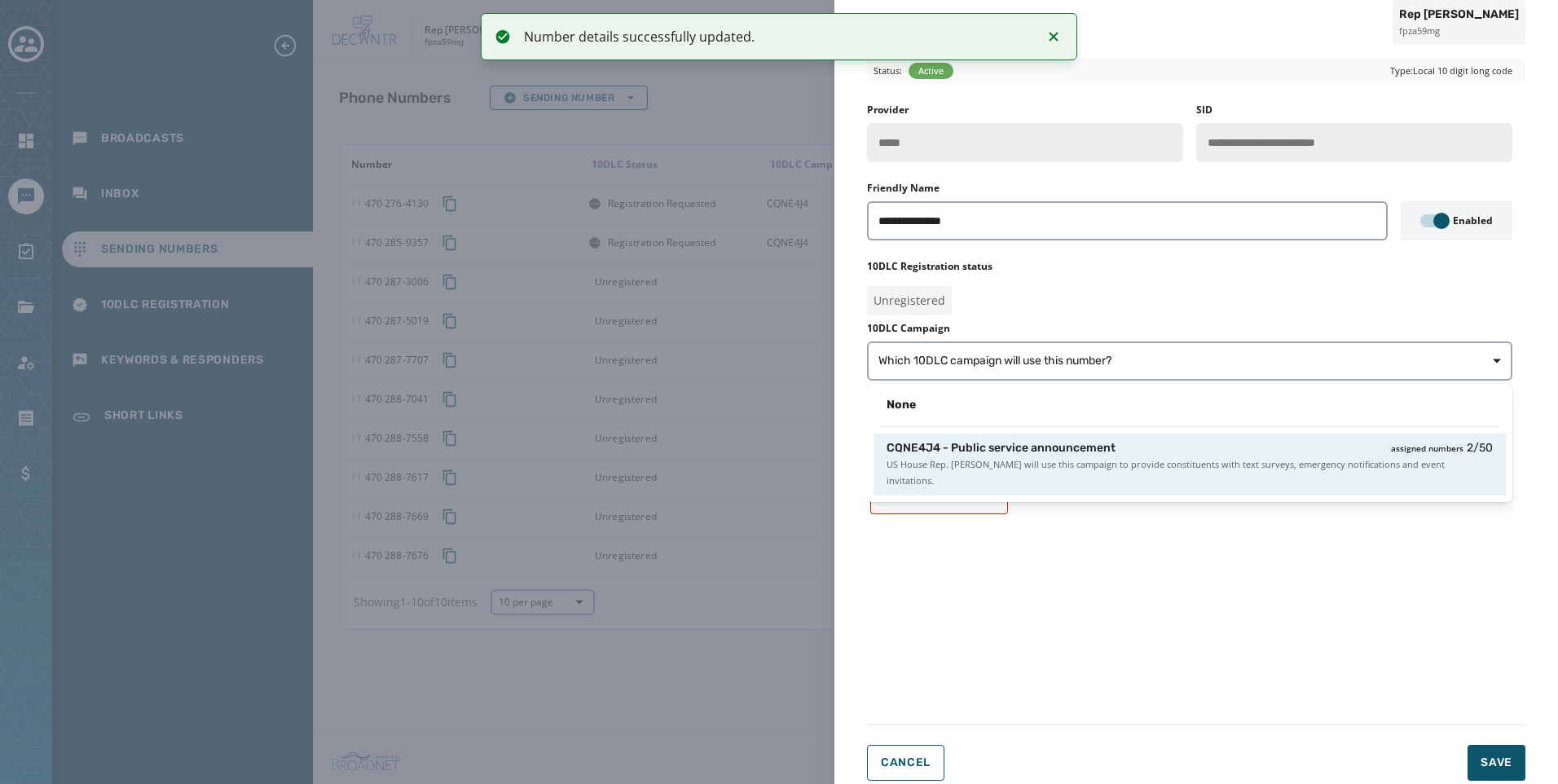
drag, startPoint x: 1133, startPoint y: 374, endPoint x: 1309, endPoint y: 545, distance: 245.4
click at [1152, 459] on span "US House Rep. [PERSON_NAME] will use this campaign to provide constituents with…" at bounding box center [1189, 472] width 606 height 33
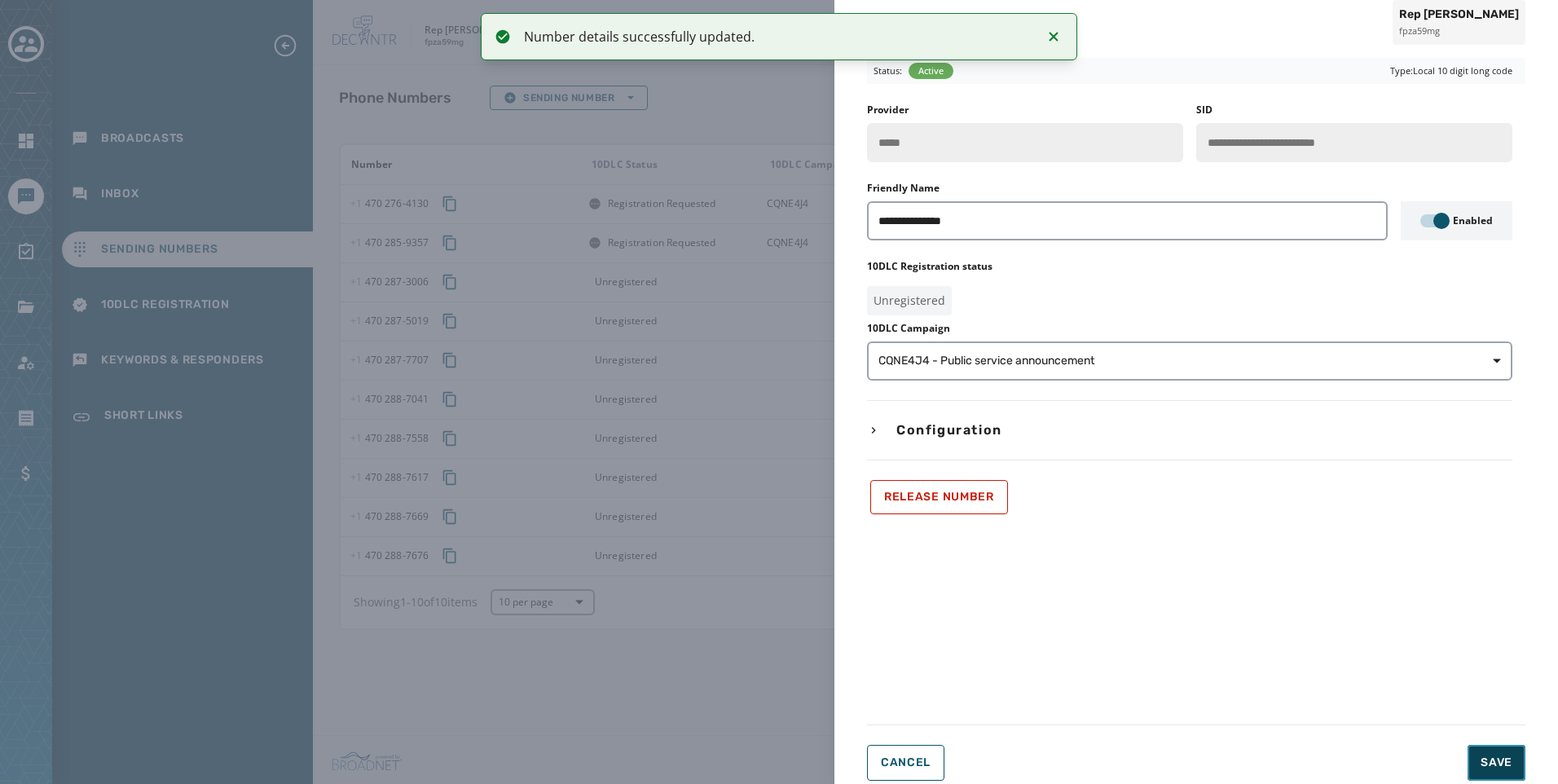
click at [1503, 755] on span "Save" at bounding box center [1496, 761] width 32 height 16
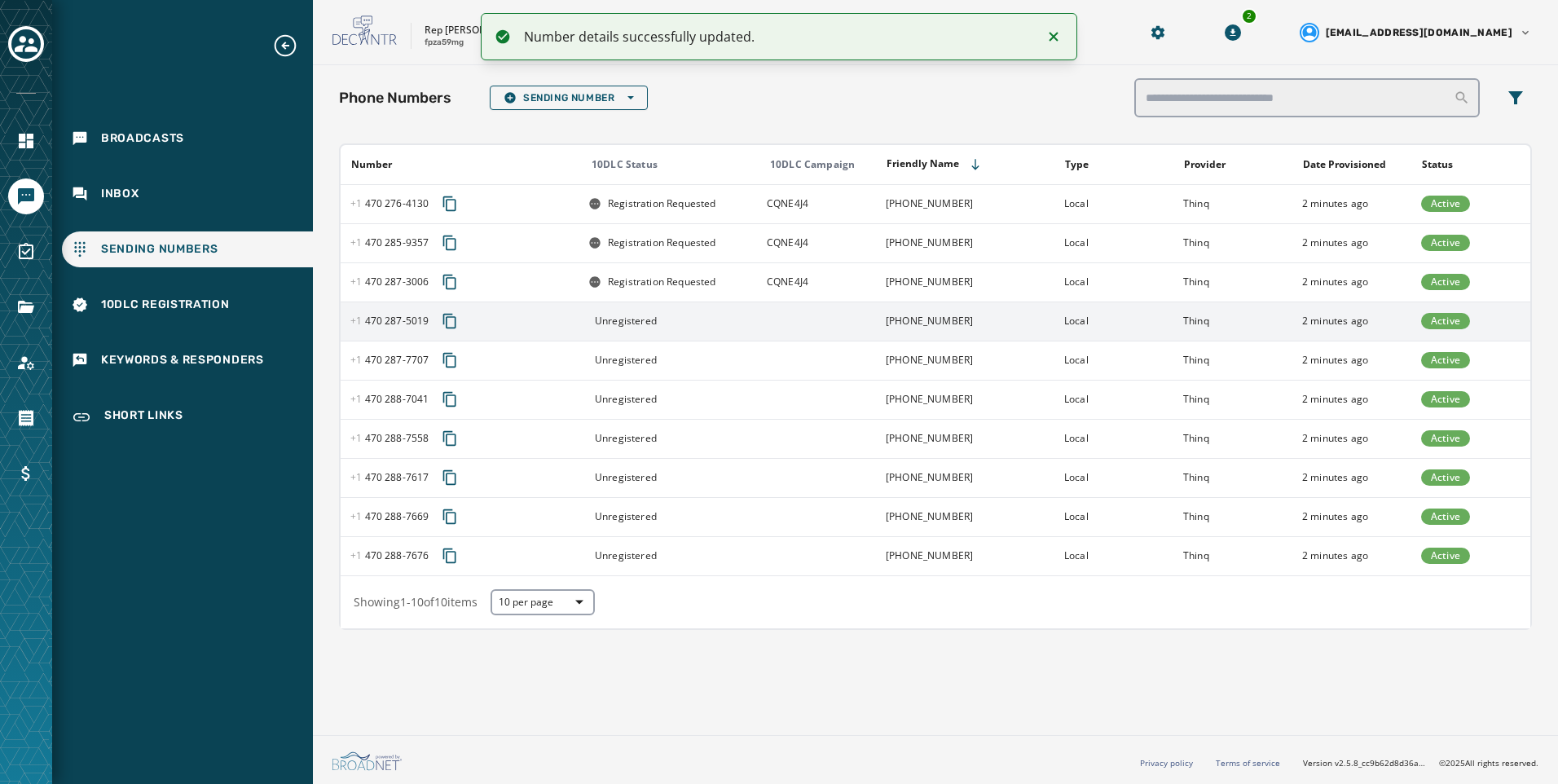
click at [801, 319] on td at bounding box center [816, 321] width 119 height 39
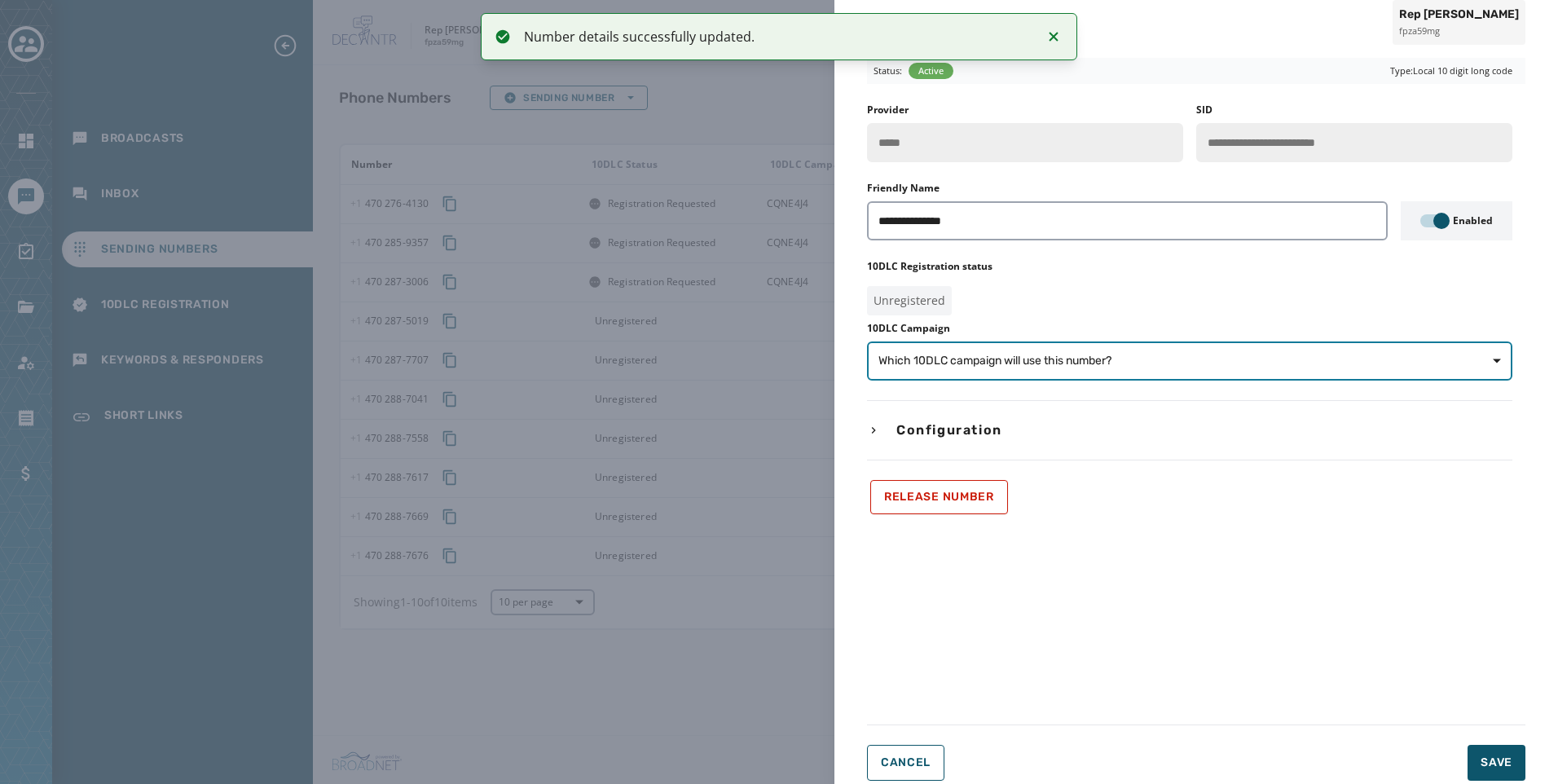
click at [1125, 358] on span "Which 10DLC campaign will use this number?" at bounding box center [1189, 360] width 622 height 16
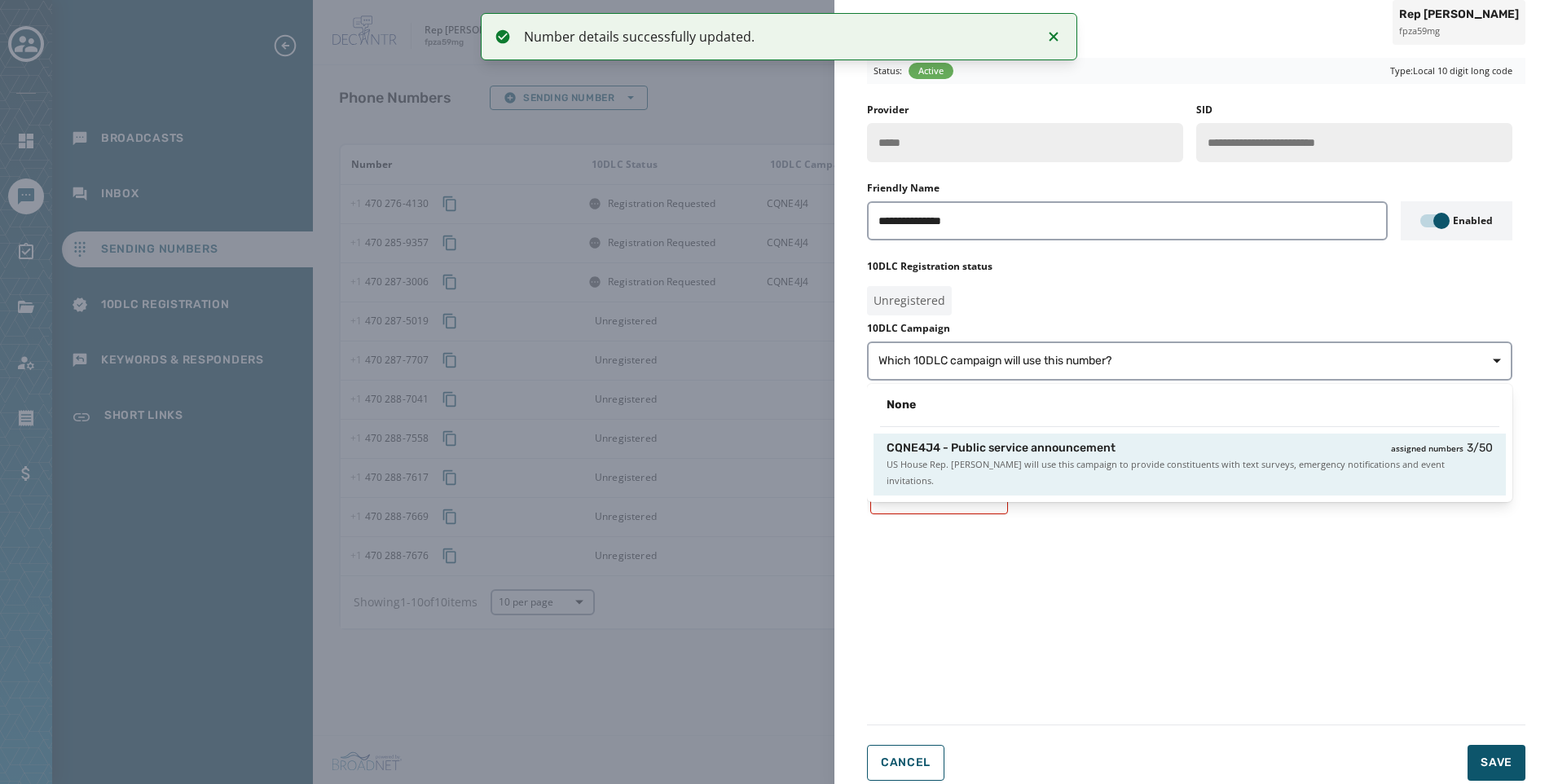
click at [1151, 473] on div "CQNE4J4 - Public service announcement assigned numbers 3 / 50 US House Rep. [PE…" at bounding box center [1189, 464] width 632 height 62
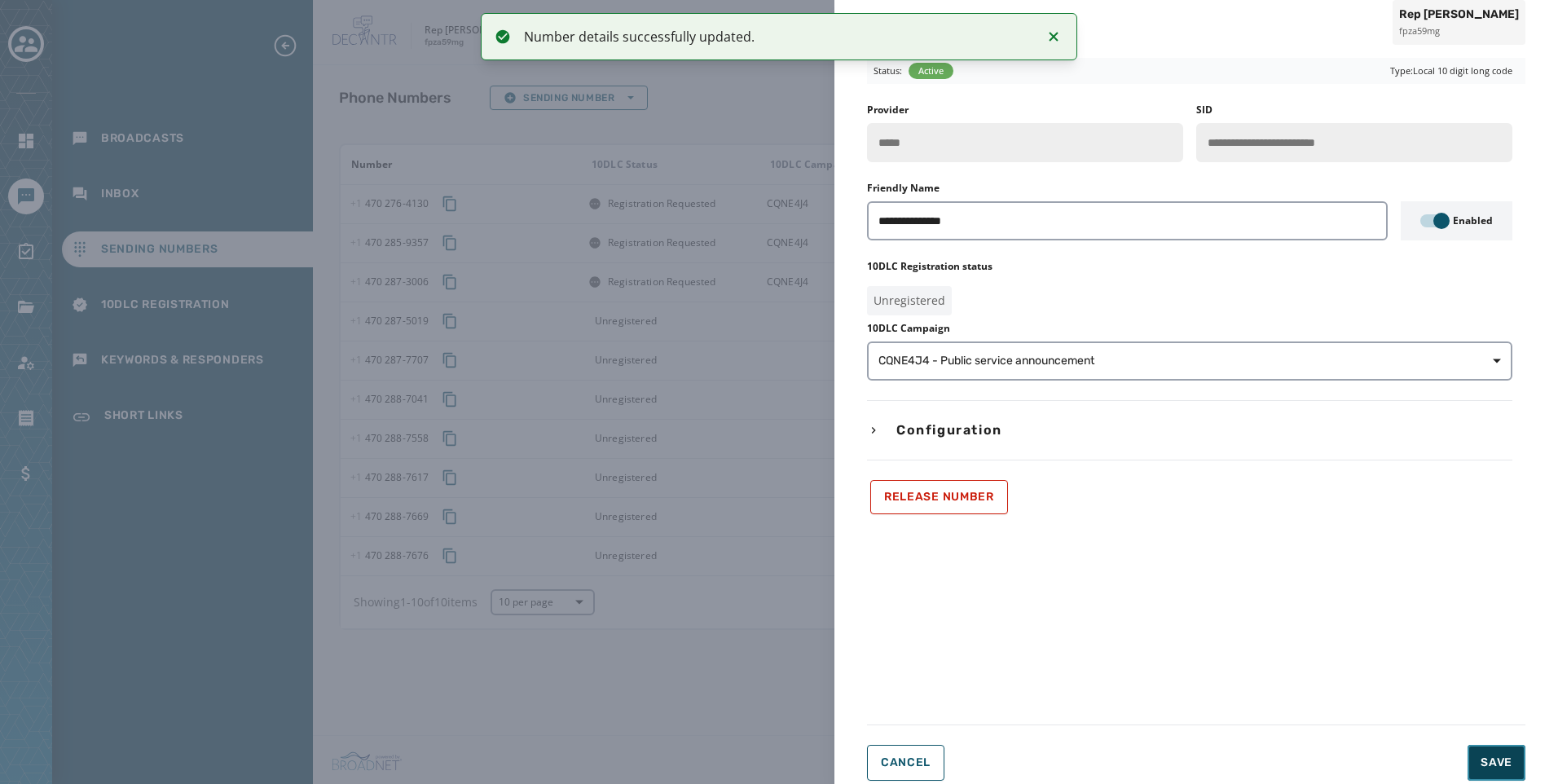
click at [1479, 753] on button "Save" at bounding box center [1496, 762] width 58 height 36
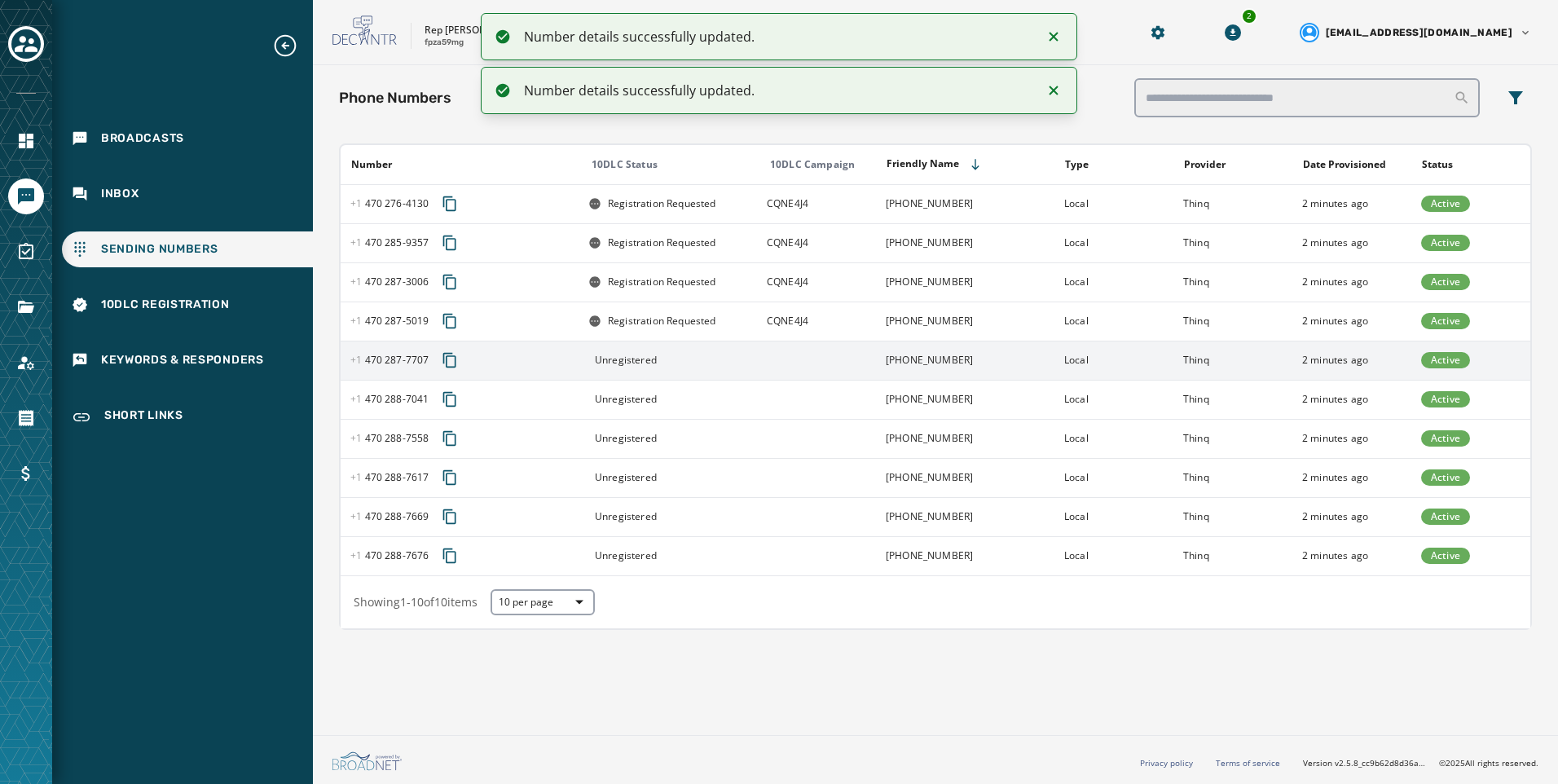
click at [780, 357] on td at bounding box center [816, 360] width 119 height 39
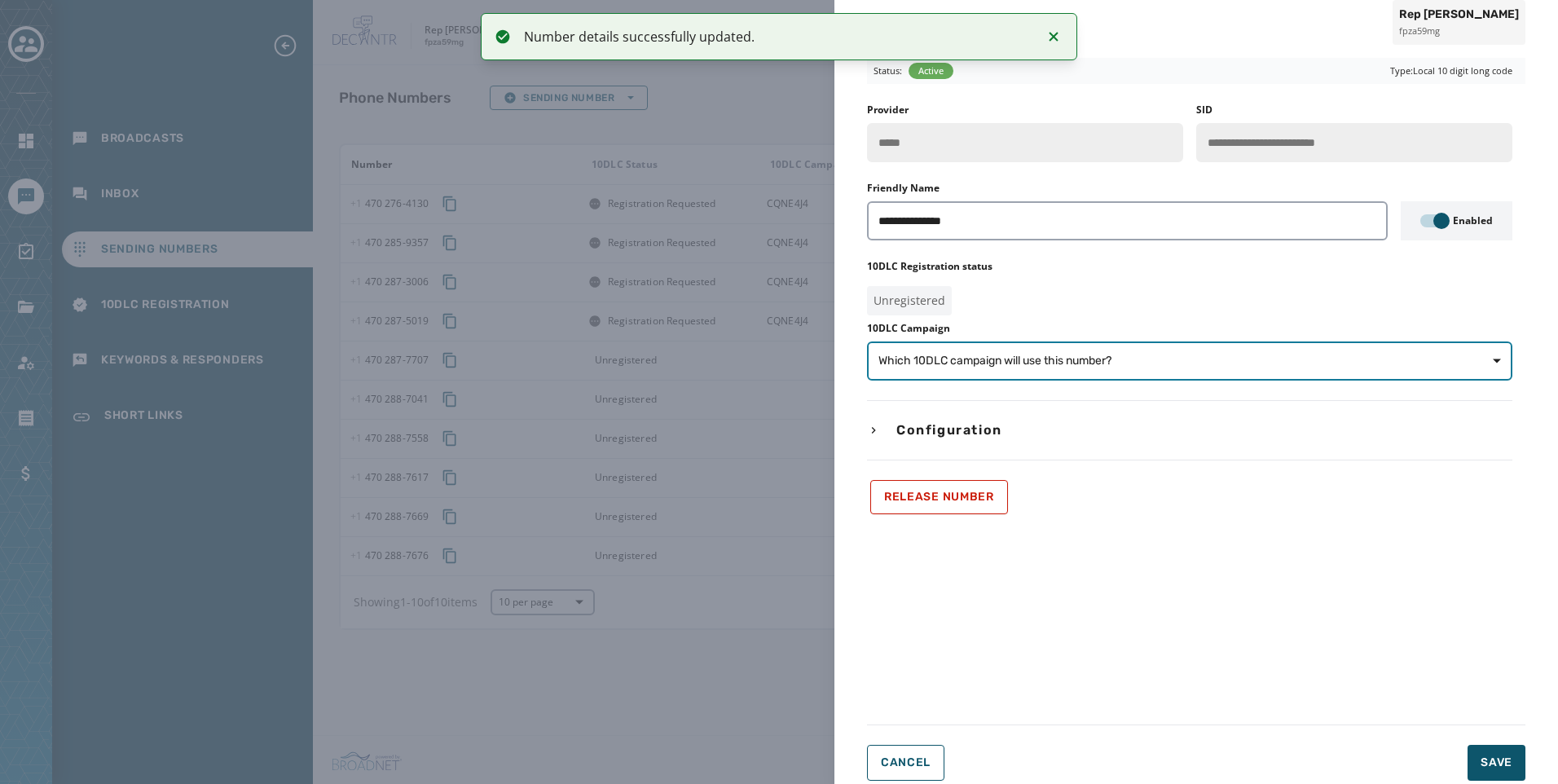
click at [1000, 341] on button "Which 10DLC campaign will use this number?" at bounding box center [1189, 361] width 645 height 39
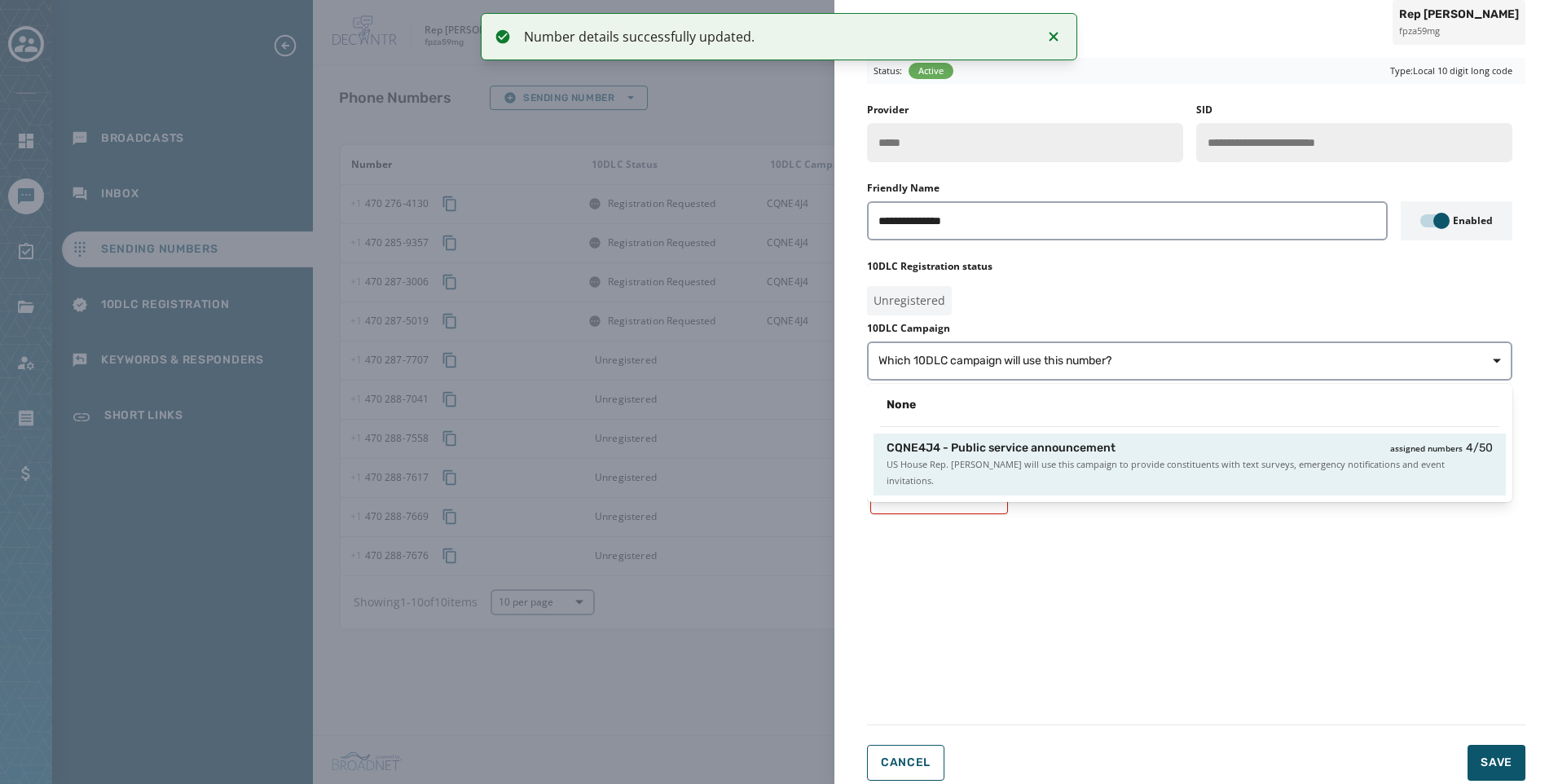
click at [1038, 454] on span "CQNE4J4 - Public service announcement" at bounding box center [1000, 447] width 228 height 16
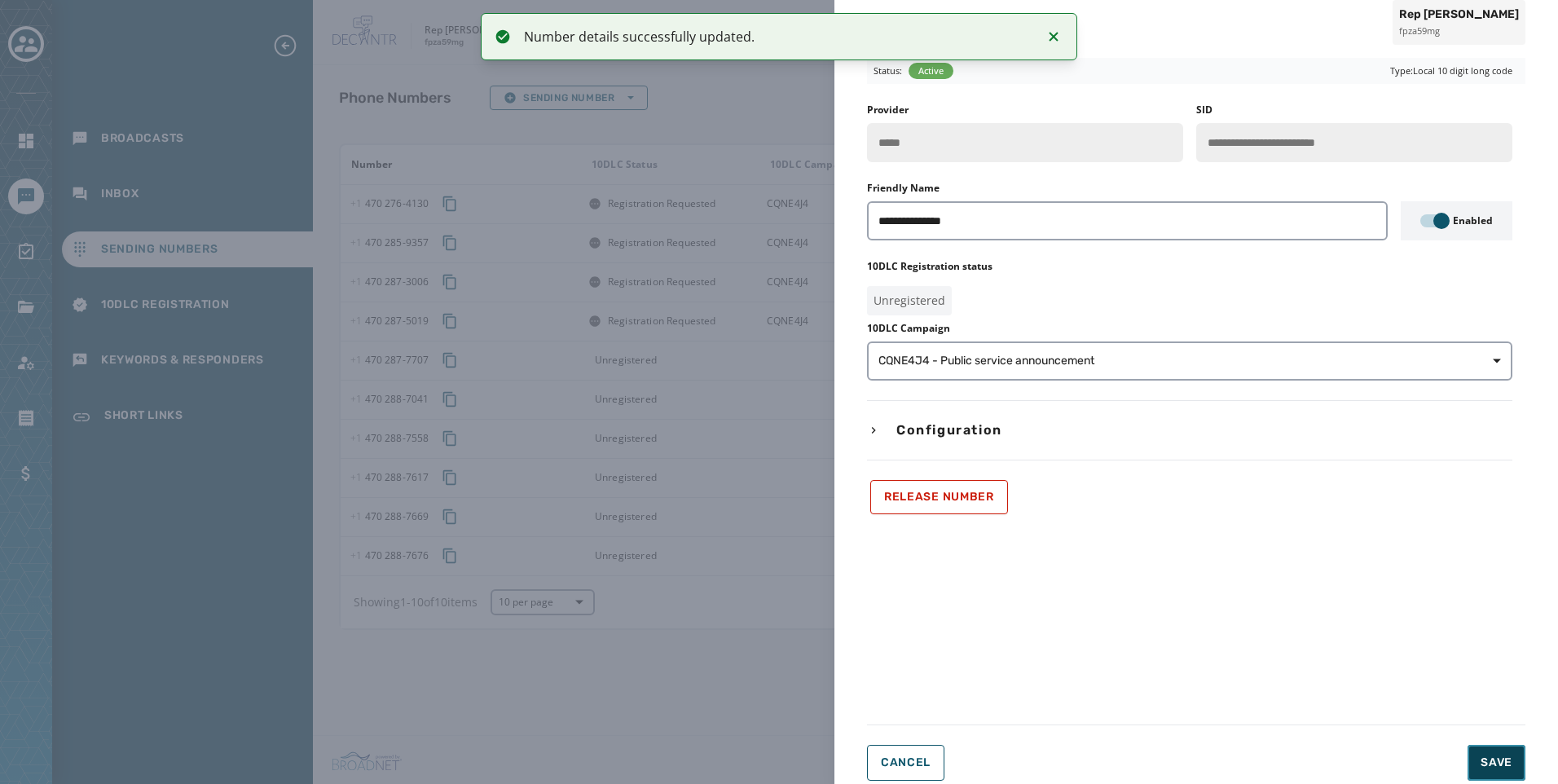
click at [1498, 753] on button "Save" at bounding box center [1496, 762] width 58 height 36
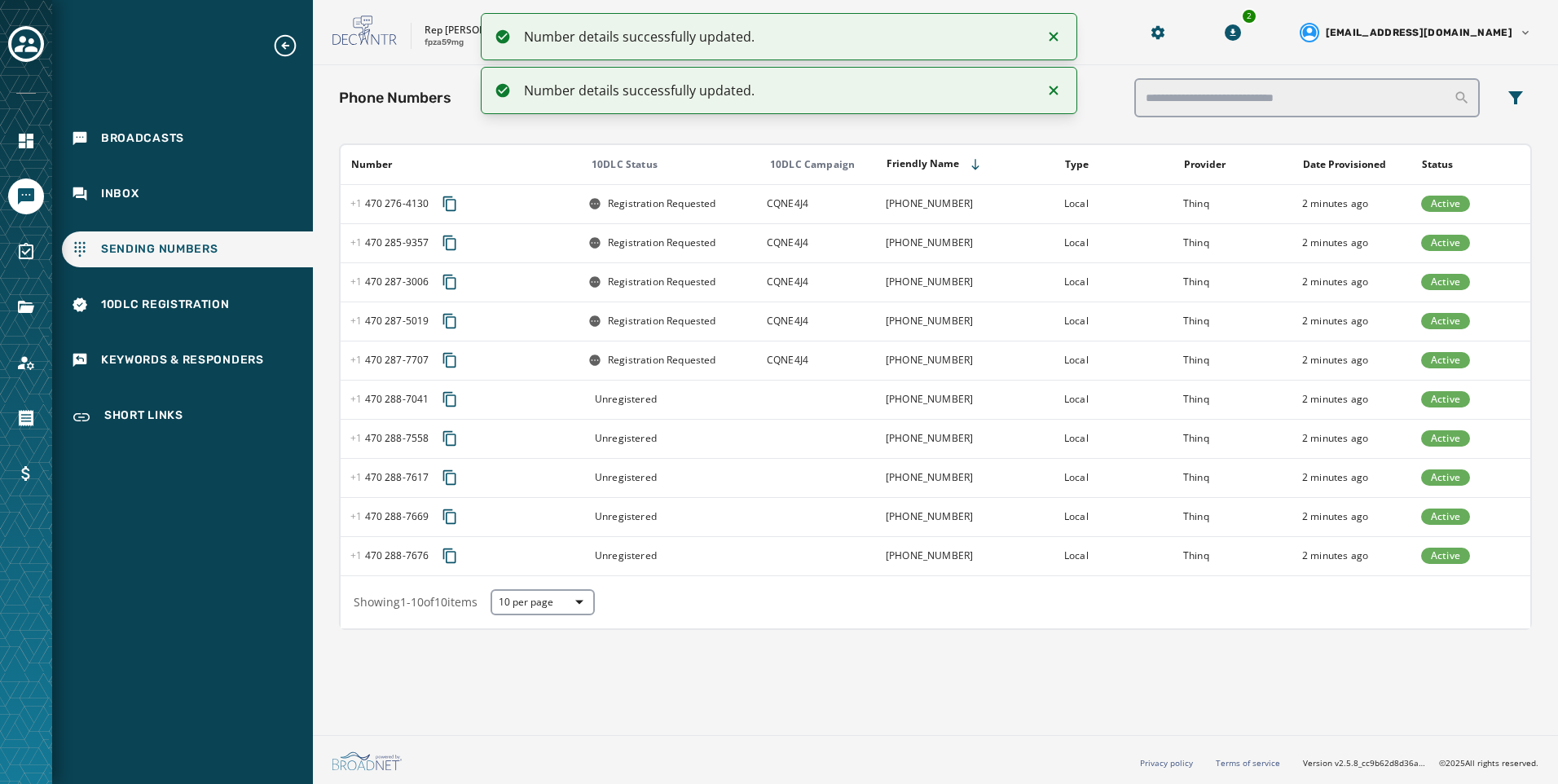
click at [870, 400] on td at bounding box center [816, 400] width 119 height 39
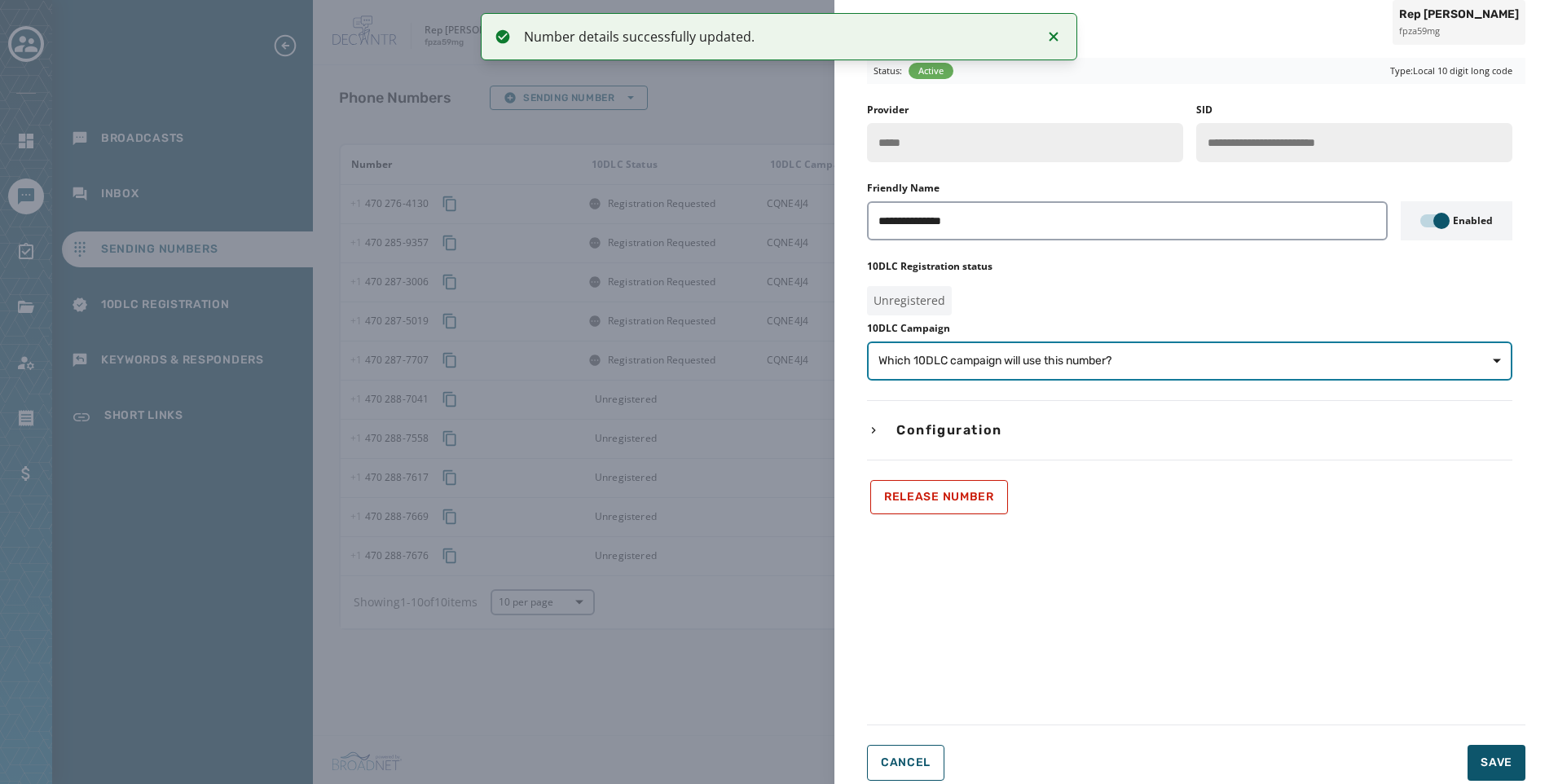
drag, startPoint x: 1096, startPoint y: 352, endPoint x: 1105, endPoint y: 363, distance: 14.2
click at [1096, 352] on button "Which 10DLC campaign will use this number?" at bounding box center [1189, 361] width 645 height 39
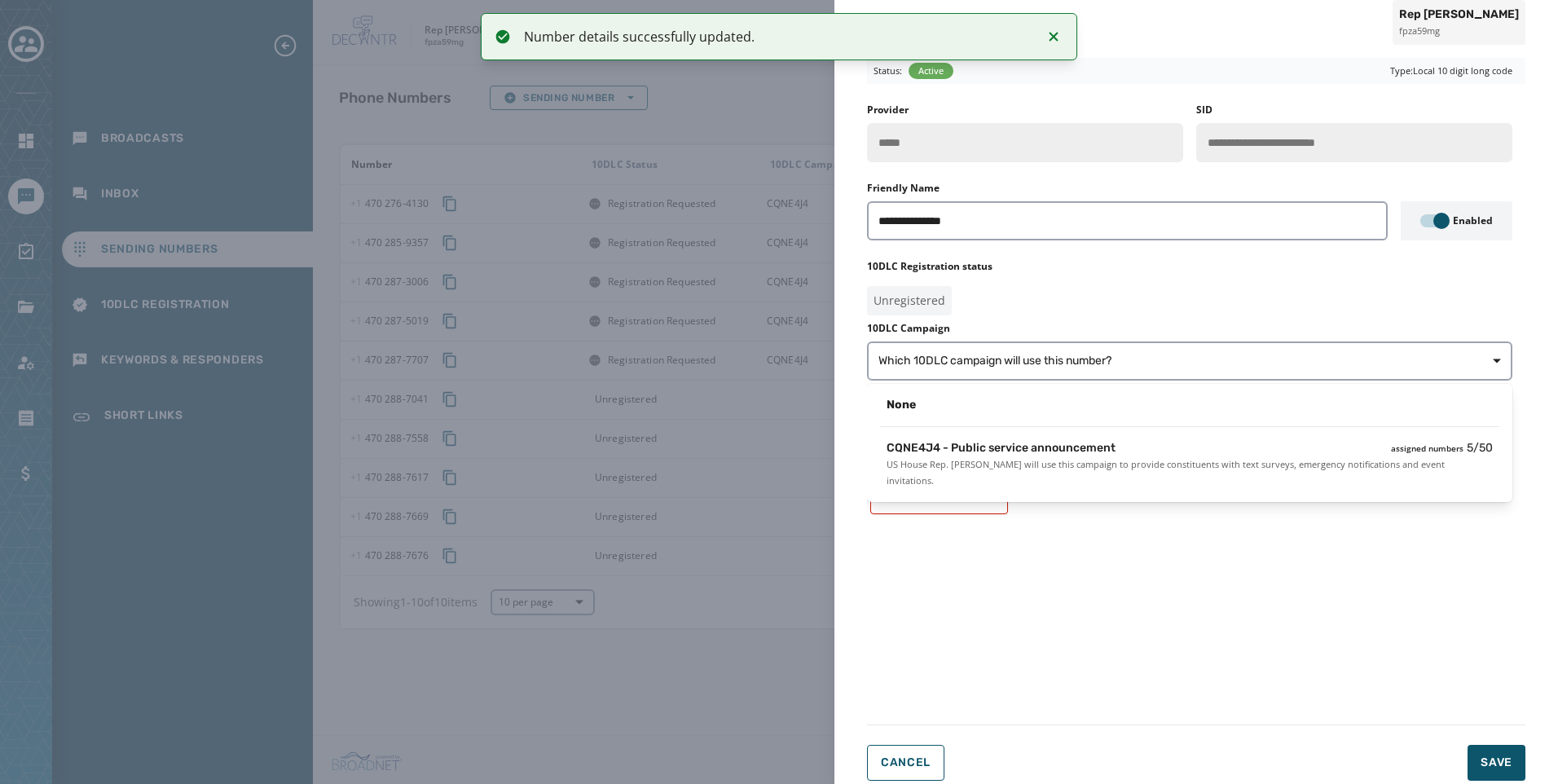
click at [1140, 466] on span "US House Rep. [PERSON_NAME] will use this campaign to provide constituents with…" at bounding box center [1189, 472] width 606 height 33
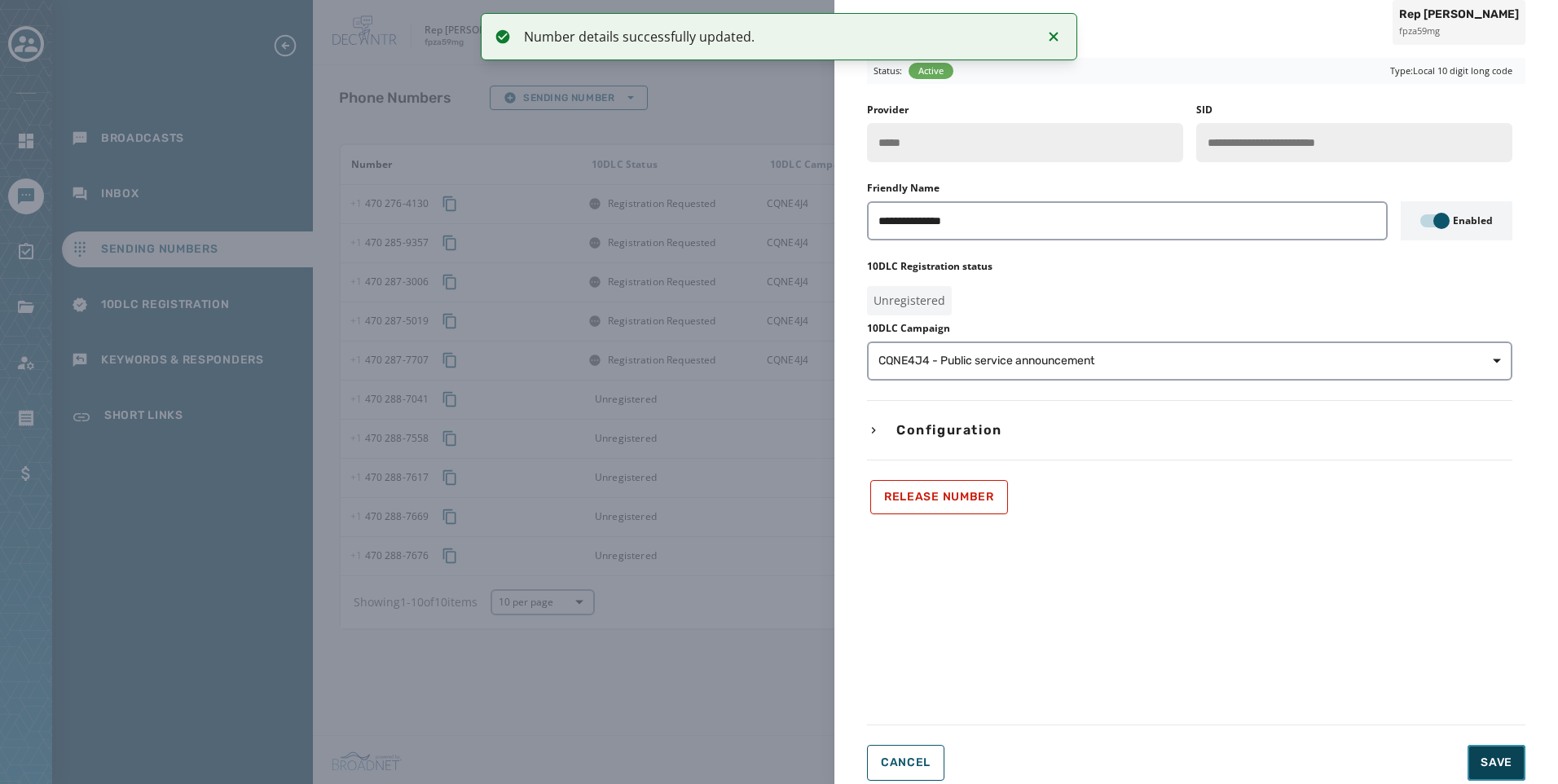
click at [1473, 745] on button "Save" at bounding box center [1496, 762] width 58 height 36
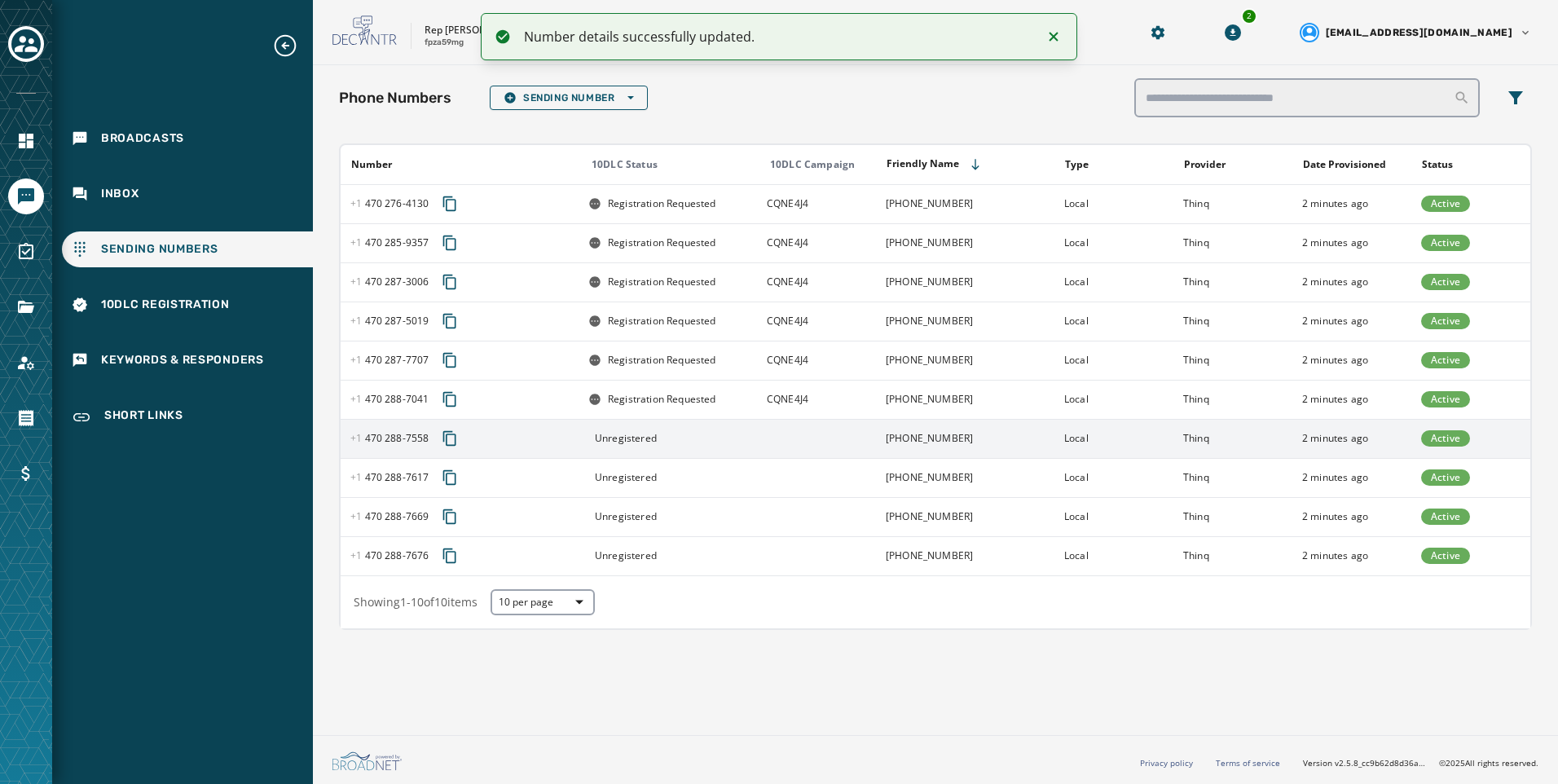
click at [937, 438] on td "[PHONE_NUMBER]" at bounding box center [965, 438] width 179 height 39
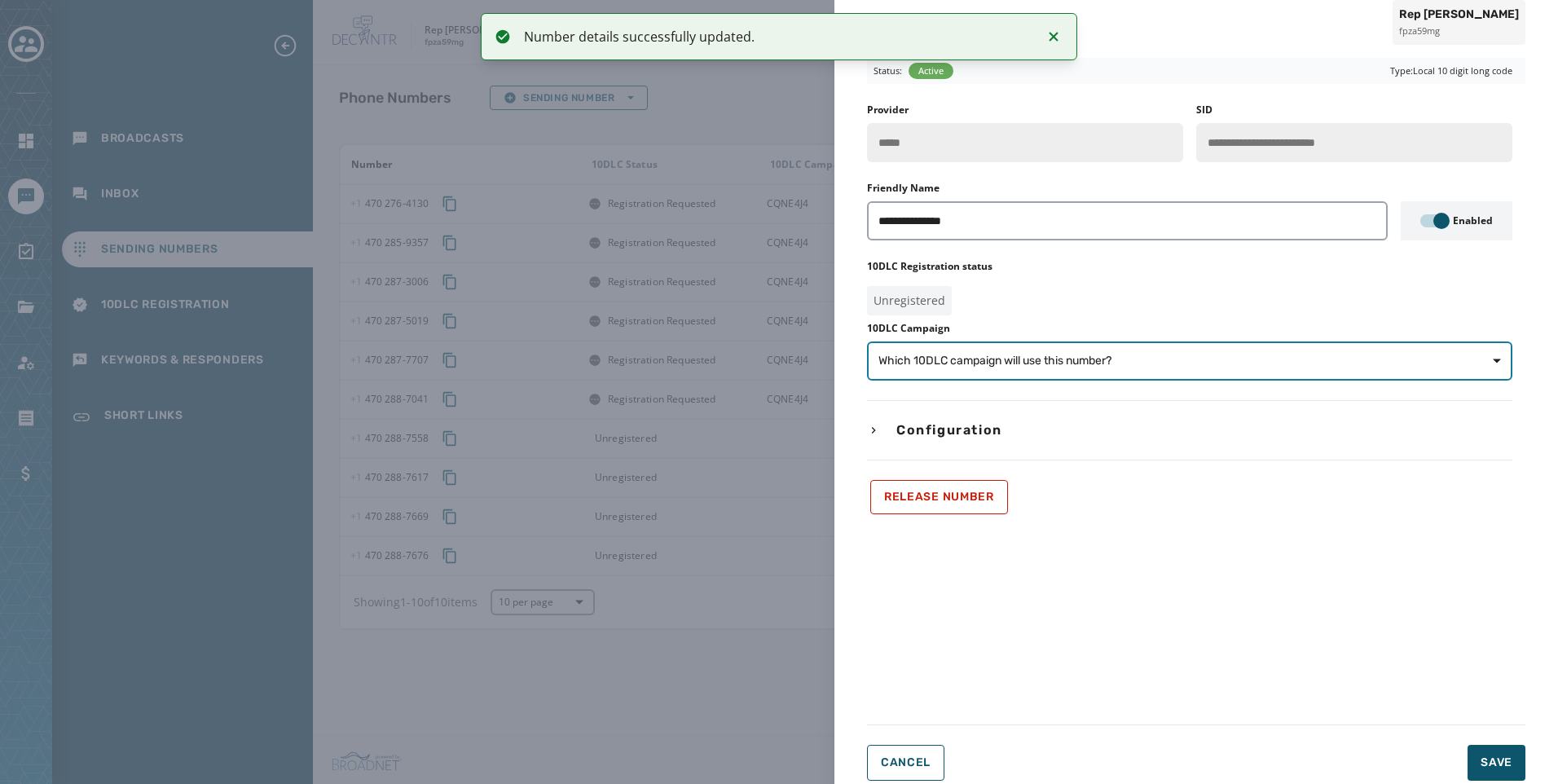
click at [1129, 361] on span "Which 10DLC campaign will use this number?" at bounding box center [1189, 360] width 622 height 16
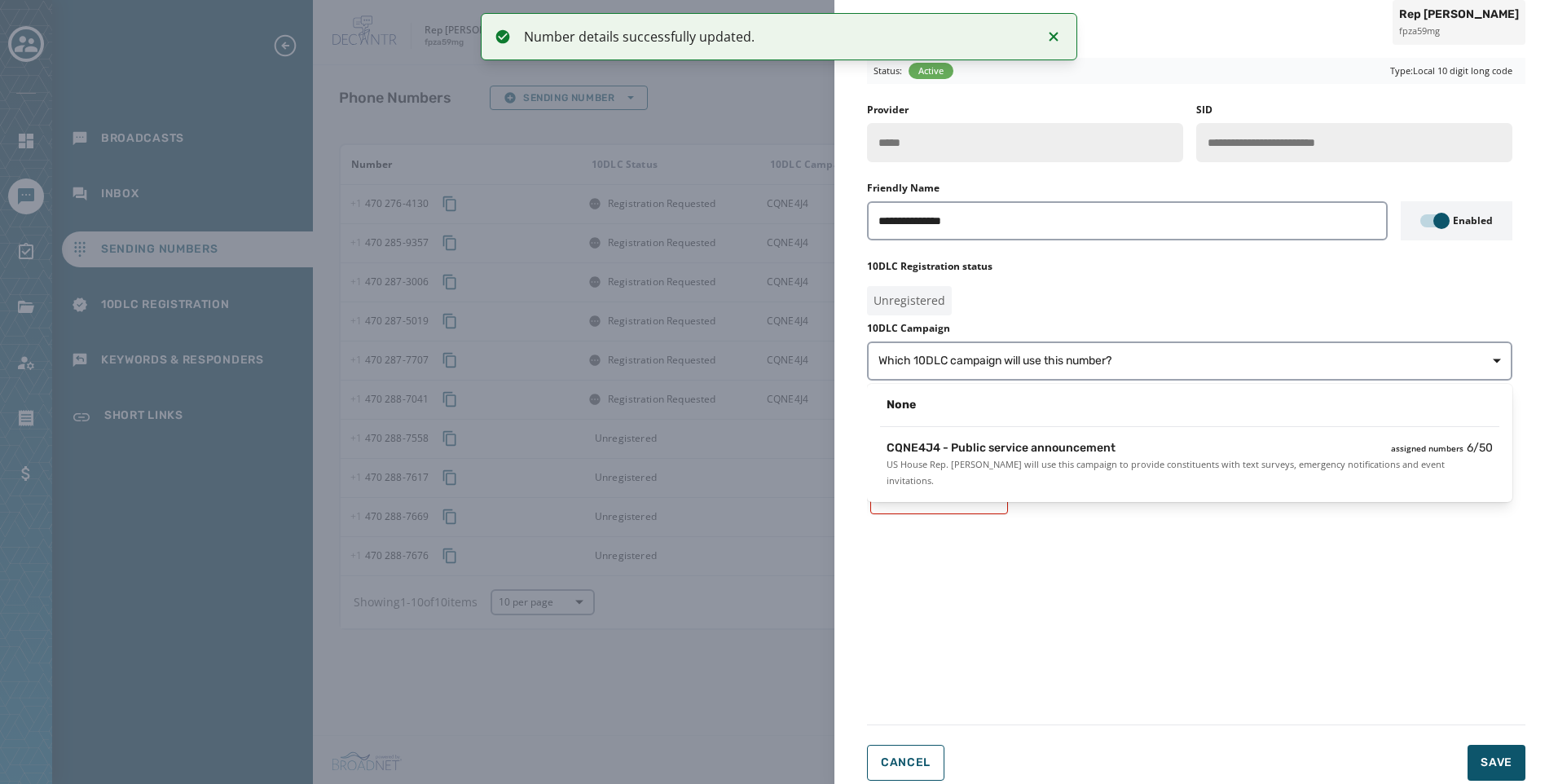
click at [1172, 460] on span "US House Rep. [PERSON_NAME] will use this campaign to provide constituents with…" at bounding box center [1189, 472] width 606 height 33
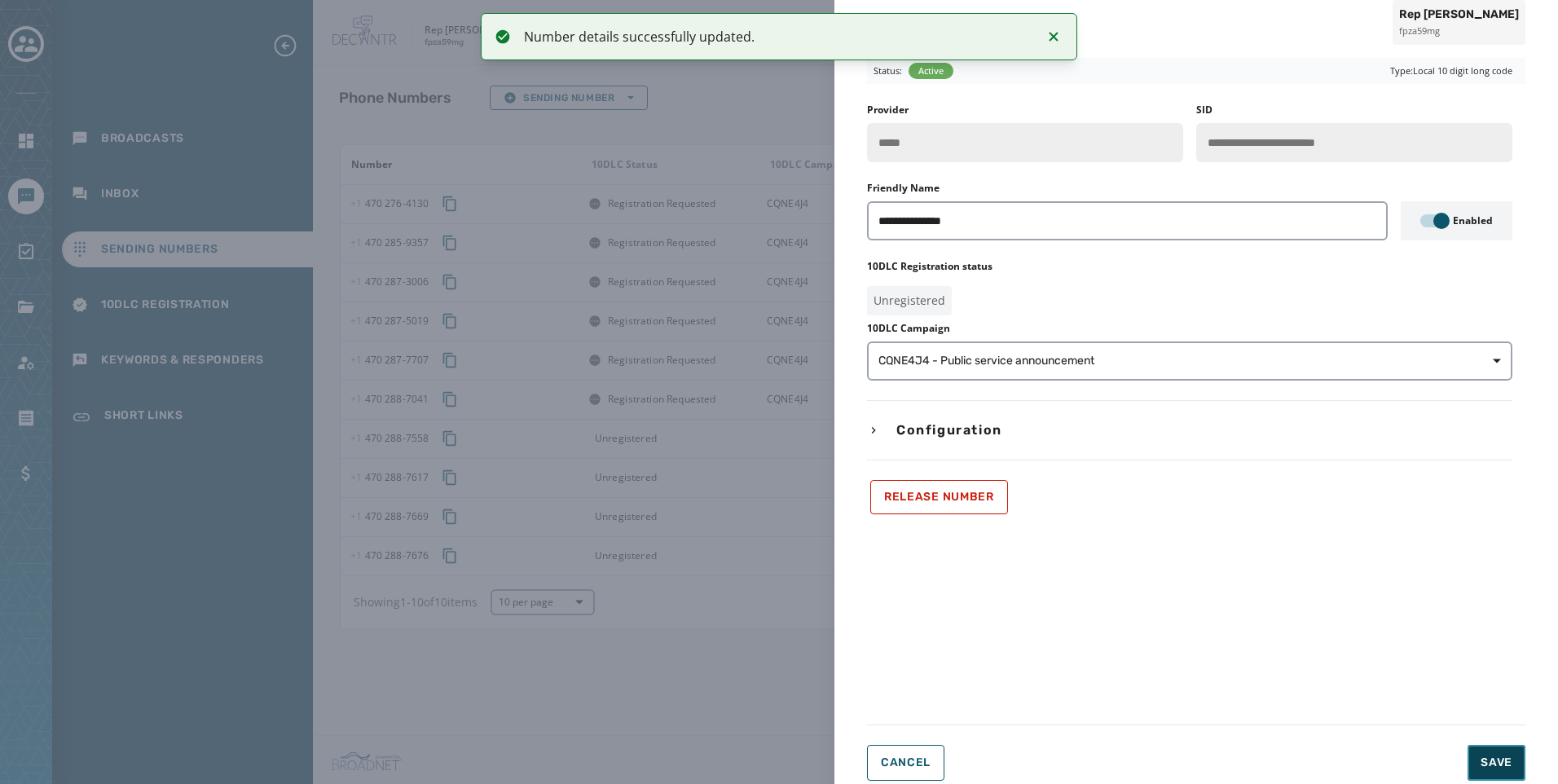
click at [1479, 760] on button "Save" at bounding box center [1496, 762] width 58 height 36
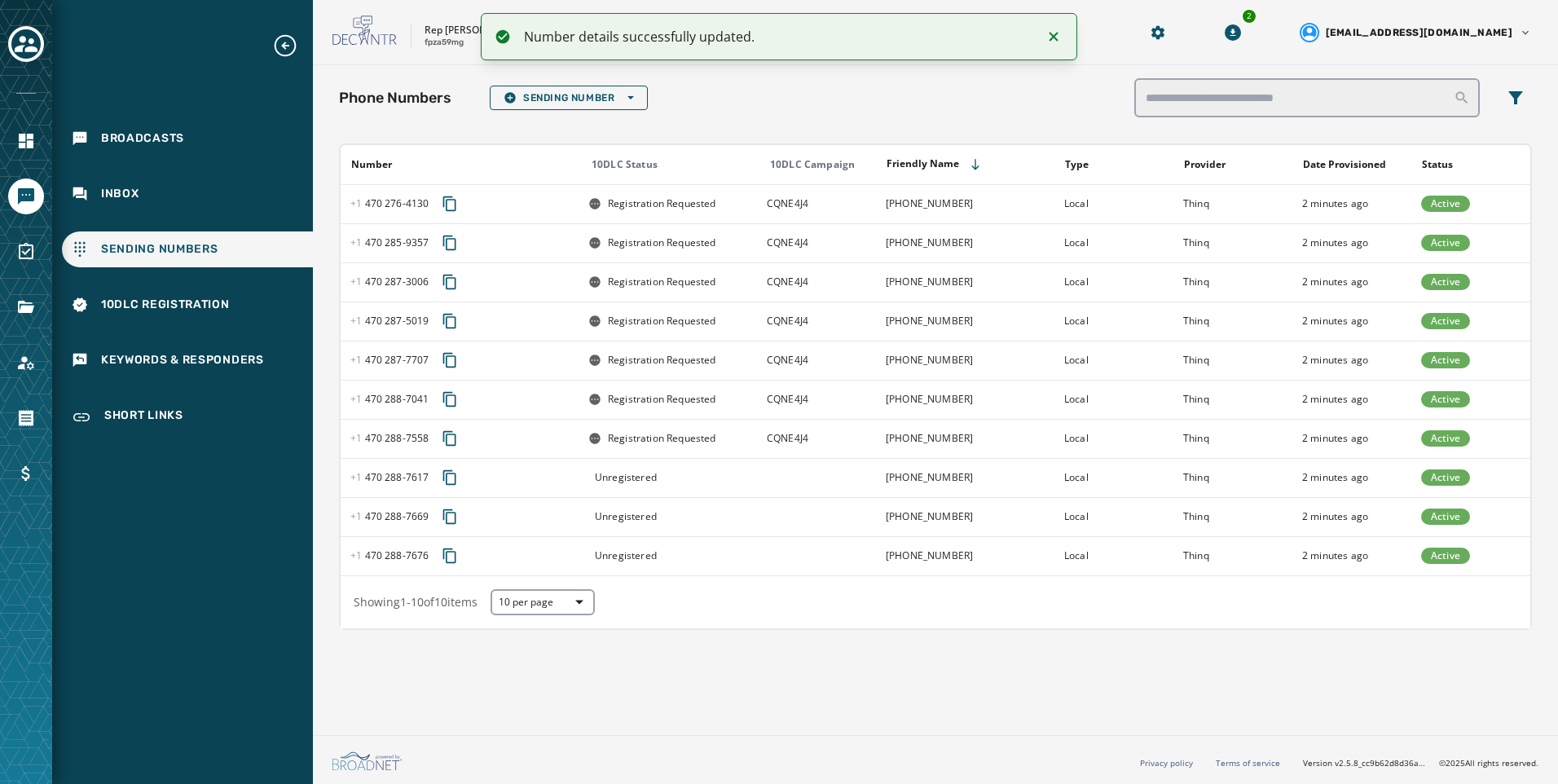
click at [888, 486] on td "[PHONE_NUMBER]" at bounding box center [965, 478] width 179 height 39
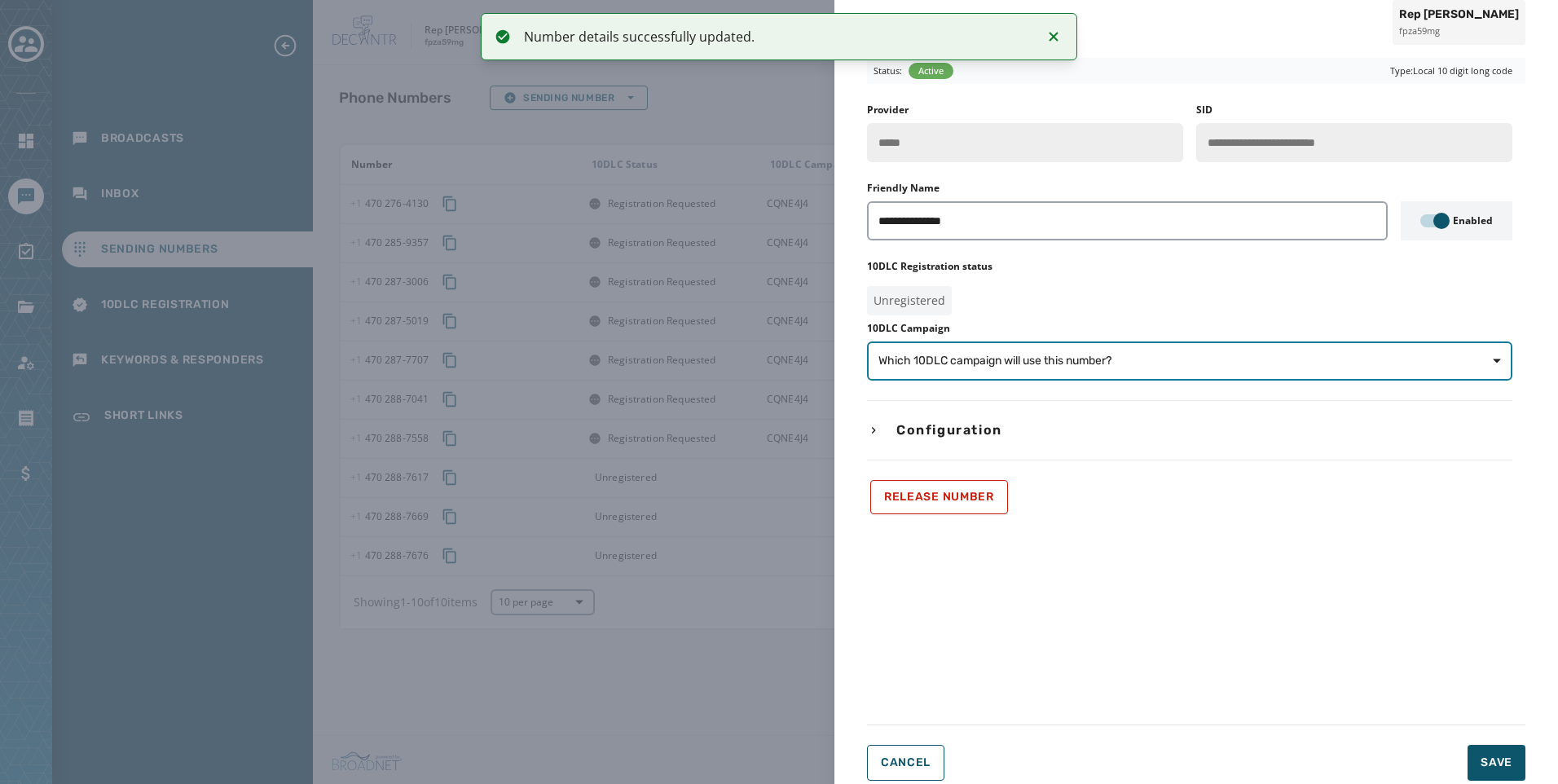
click at [1076, 351] on button "Which 10DLC campaign will use this number?" at bounding box center [1189, 361] width 645 height 39
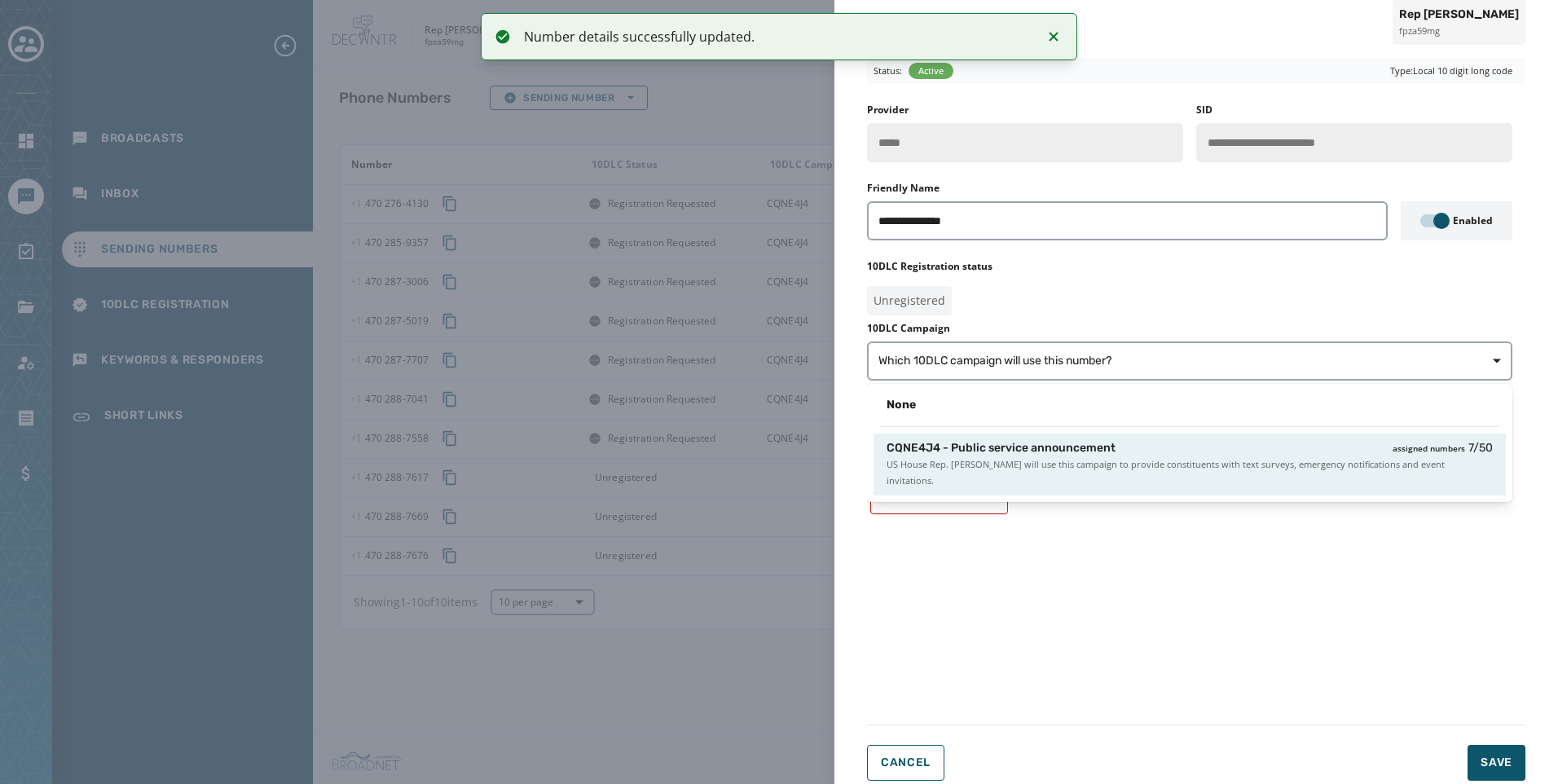
click at [1124, 452] on div "CQNE4J4 - Public service announcement assigned numbers 7 / 50" at bounding box center [1189, 447] width 606 height 16
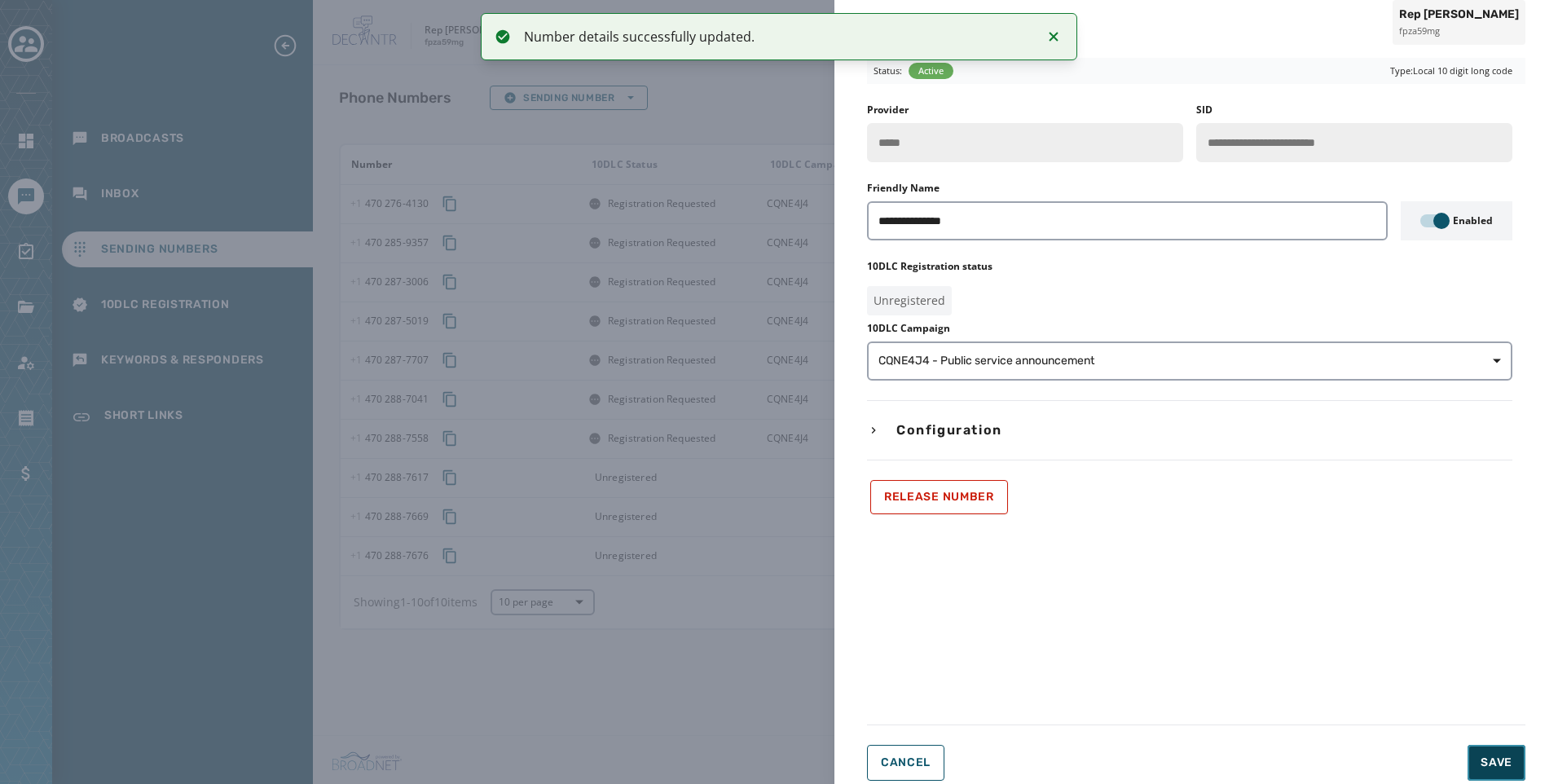
click at [1494, 760] on span "Save" at bounding box center [1496, 761] width 32 height 16
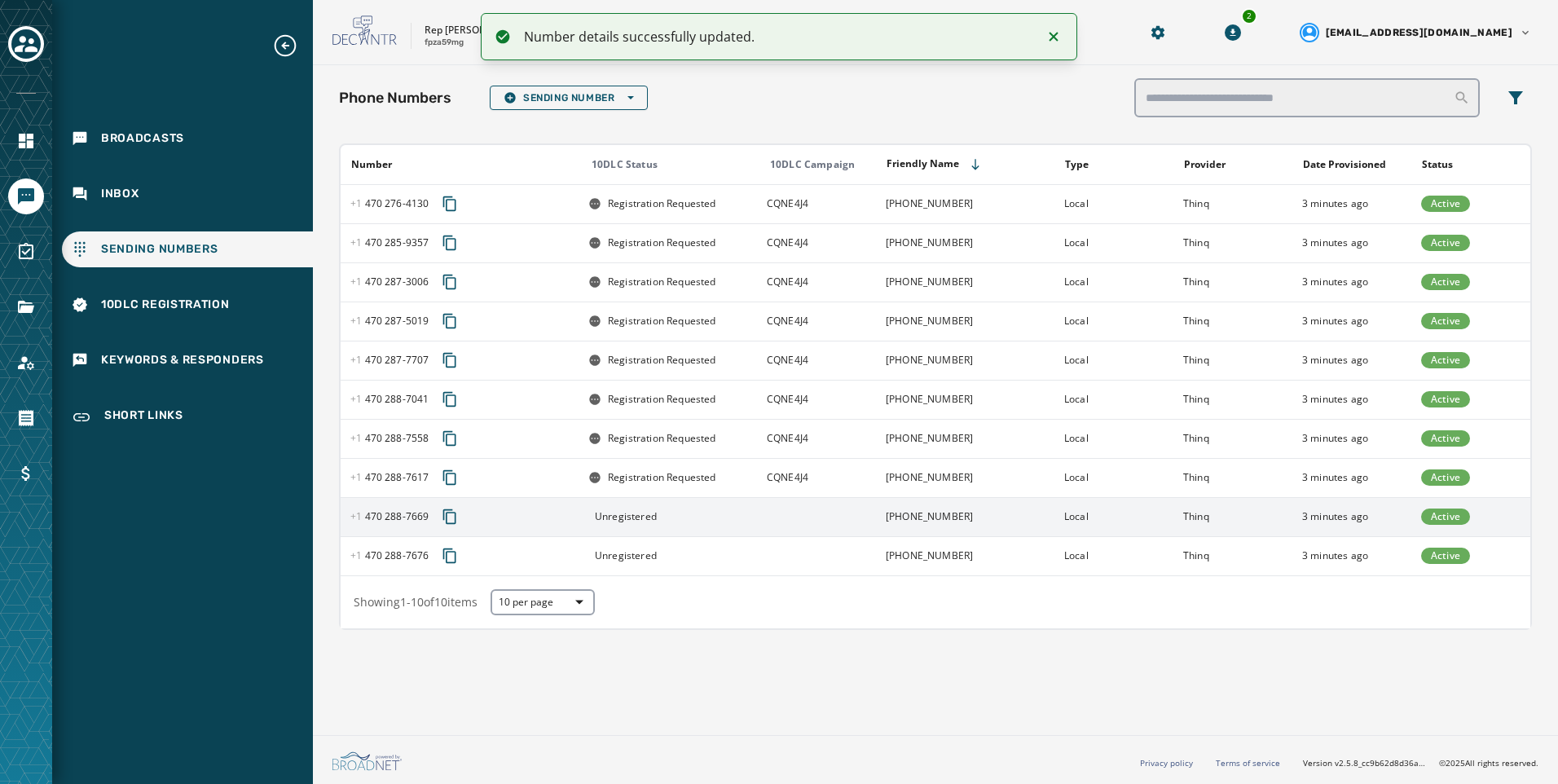
click at [907, 510] on td "[PHONE_NUMBER]" at bounding box center [965, 517] width 179 height 39
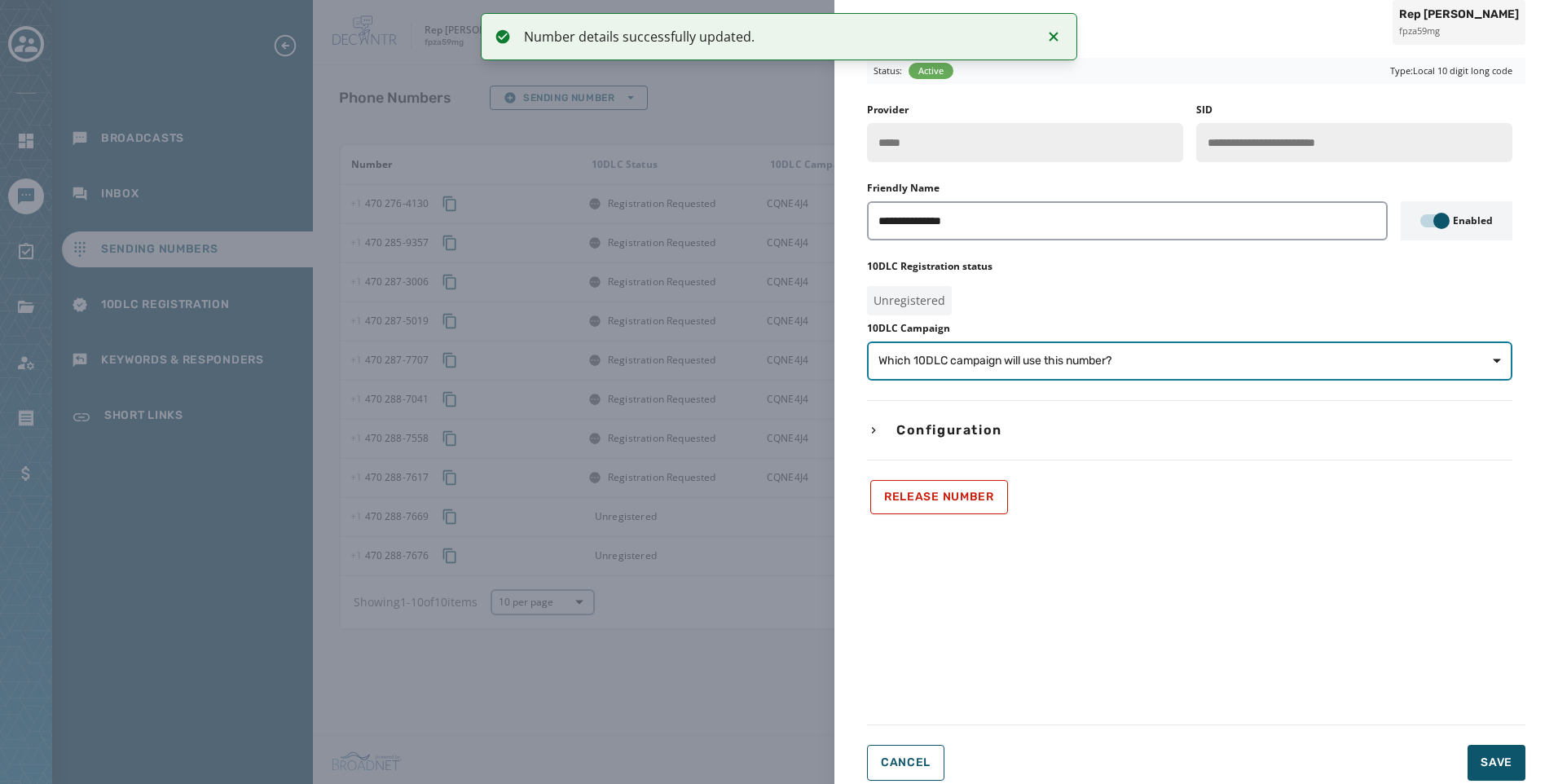
click at [1120, 364] on span "Which 10DLC campaign will use this number?" at bounding box center [1189, 360] width 622 height 16
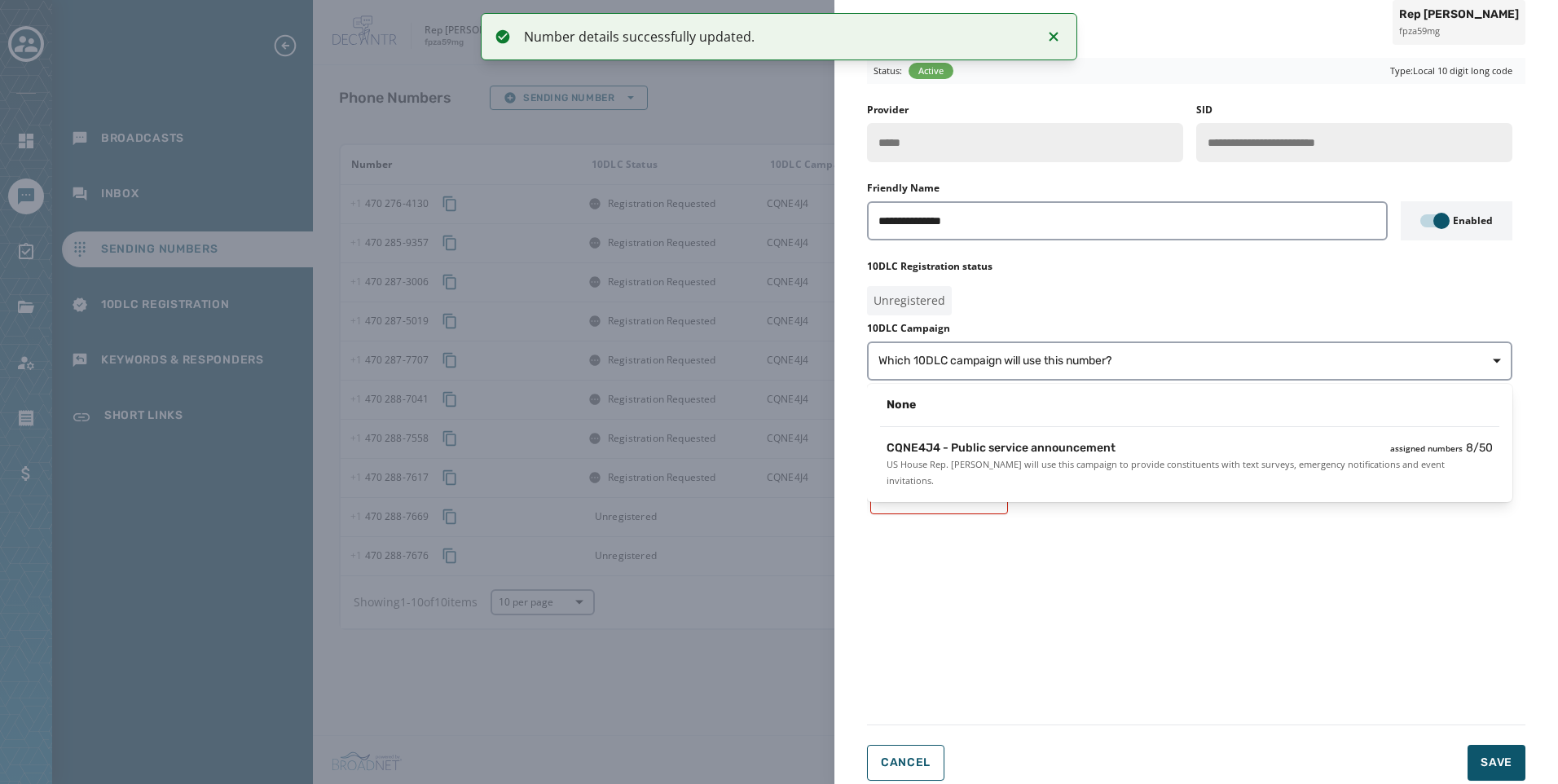
click at [1150, 448] on div "CQNE4J4 - Public service announcement assigned numbers 8 / 50" at bounding box center [1189, 447] width 606 height 16
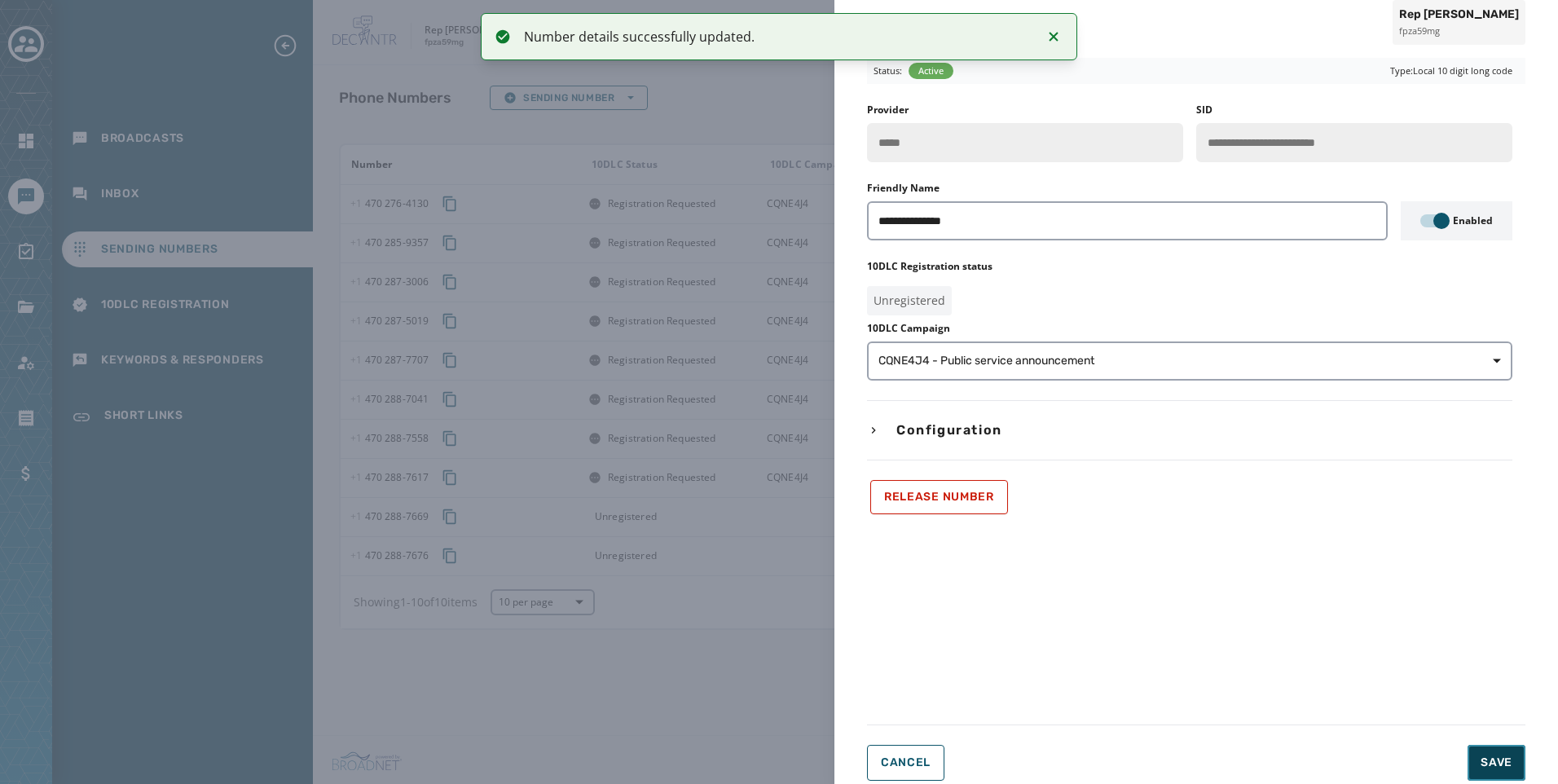
click at [1510, 762] on span "Save" at bounding box center [1496, 761] width 32 height 16
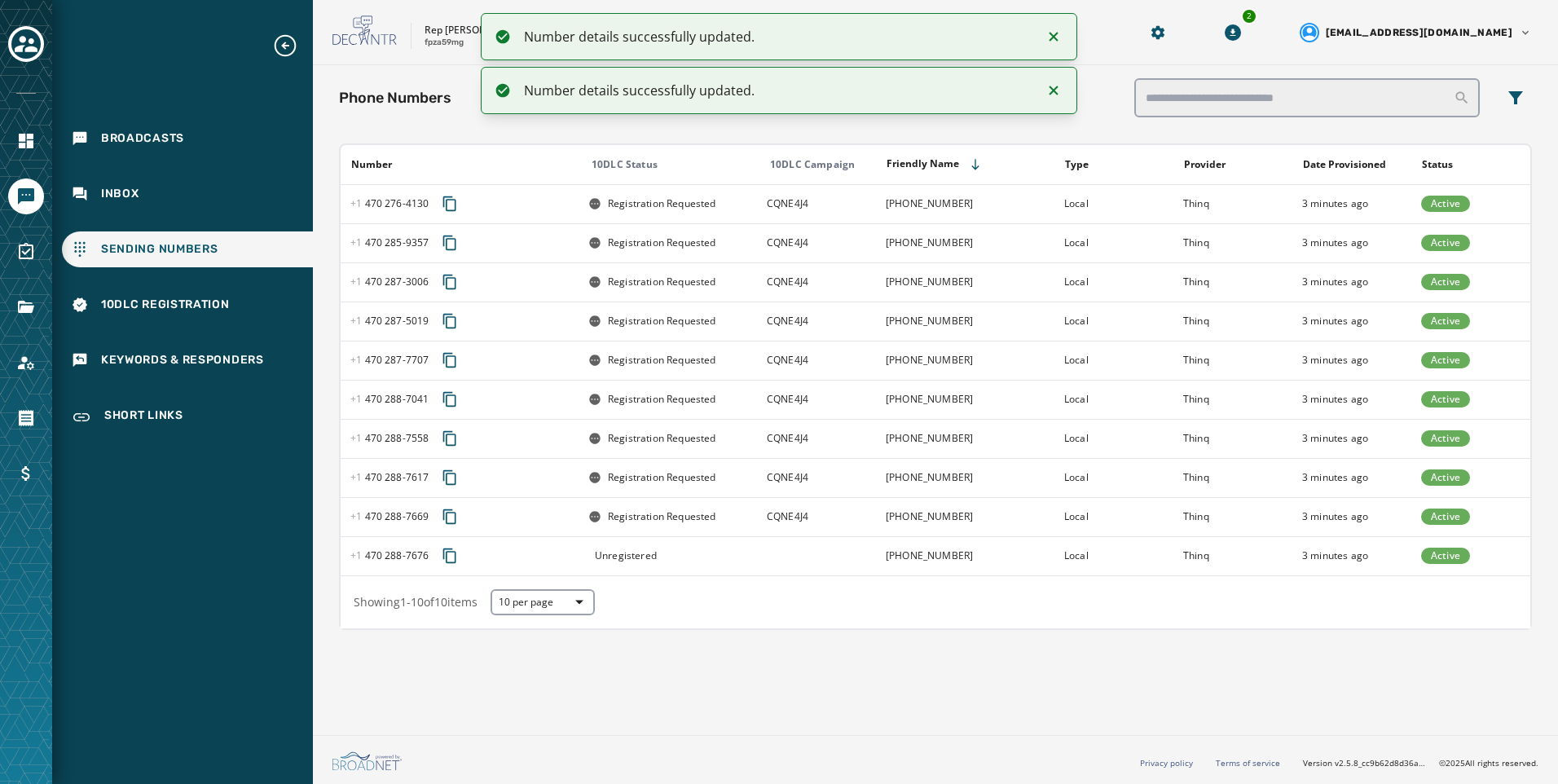
click at [802, 561] on td at bounding box center [816, 556] width 119 height 39
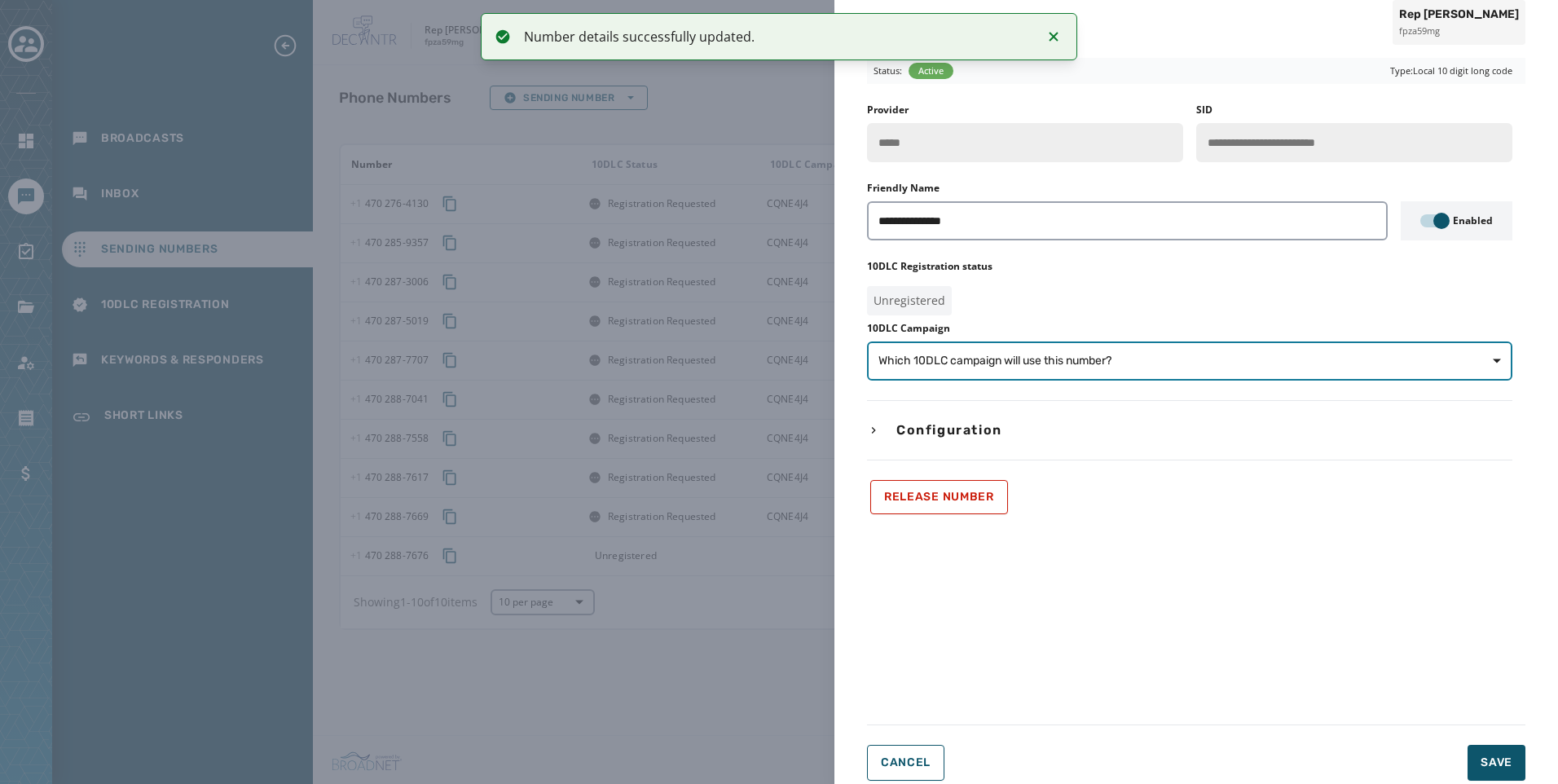
click at [1060, 368] on span "Which 10DLC campaign will use this number?" at bounding box center [995, 360] width 233 height 16
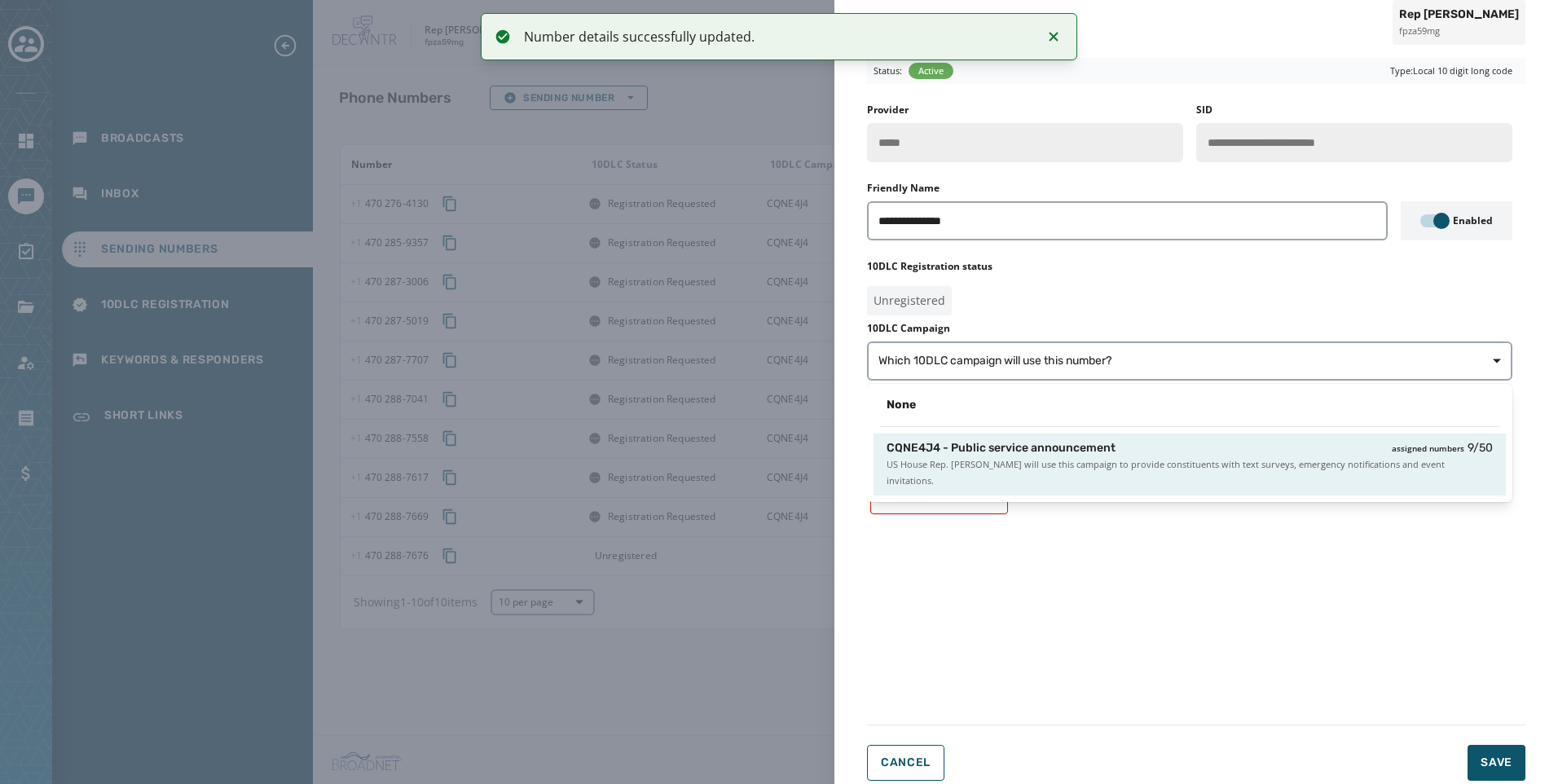
click at [1103, 480] on div "None CQNE4J4 - Public service announcement assigned numbers 9 / 50 US House Rep…" at bounding box center [1189, 443] width 645 height 118
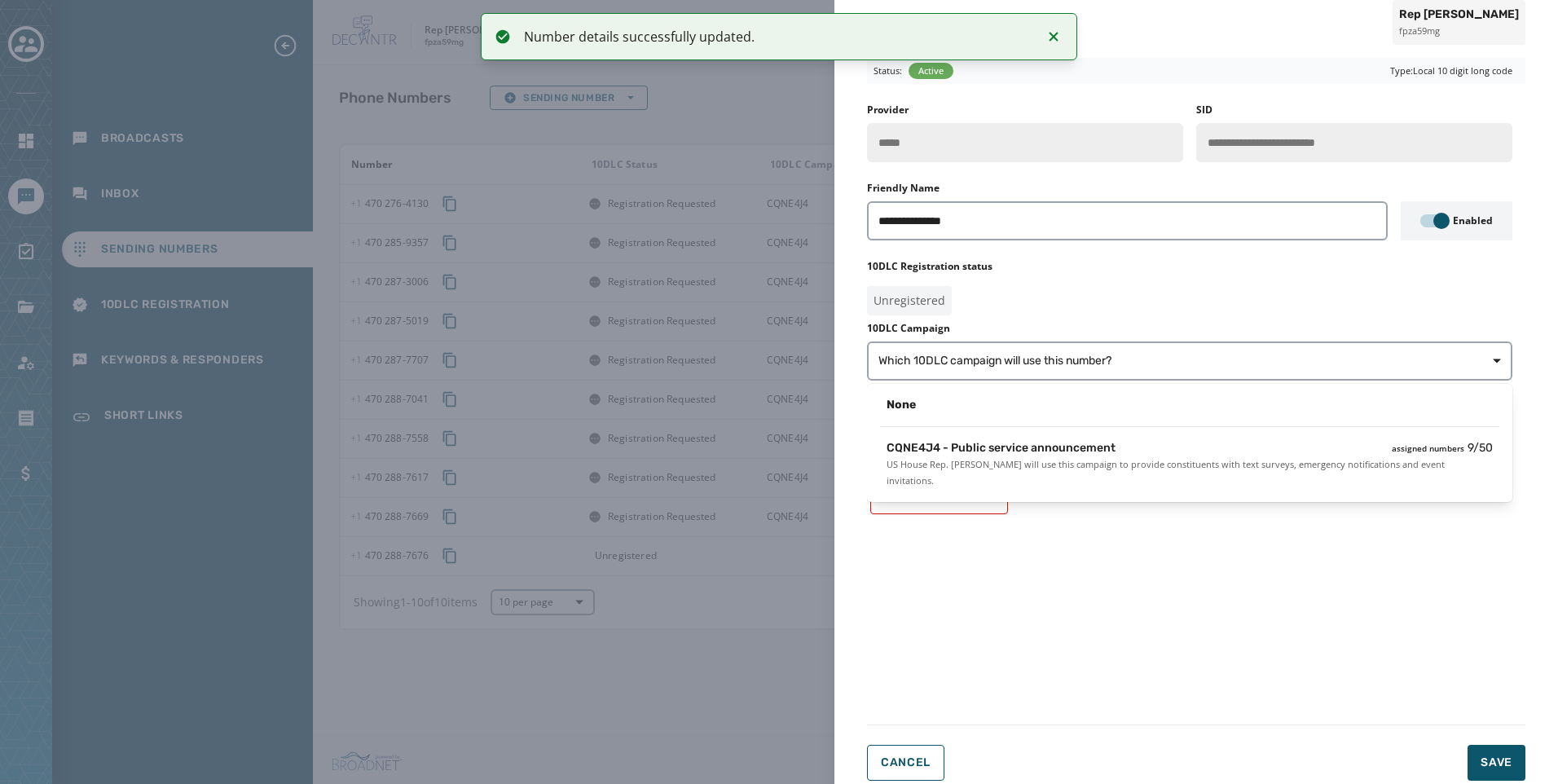
click at [1113, 469] on span "US House Rep. [PERSON_NAME] will use this campaign to provide constituents with…" at bounding box center [1189, 472] width 606 height 33
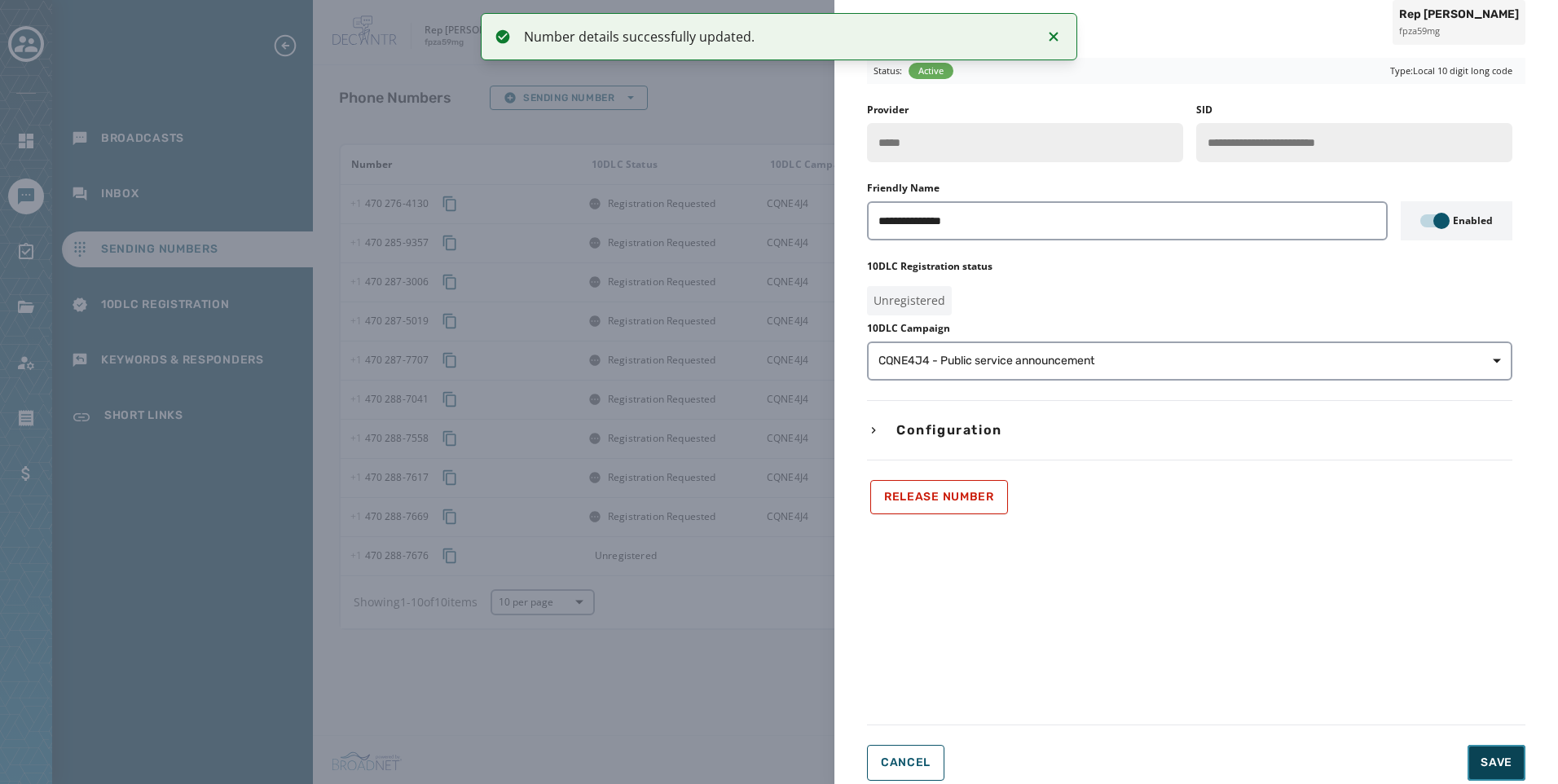
click at [1498, 772] on button "Save" at bounding box center [1496, 762] width 58 height 36
